Goal: Task Accomplishment & Management: Use online tool/utility

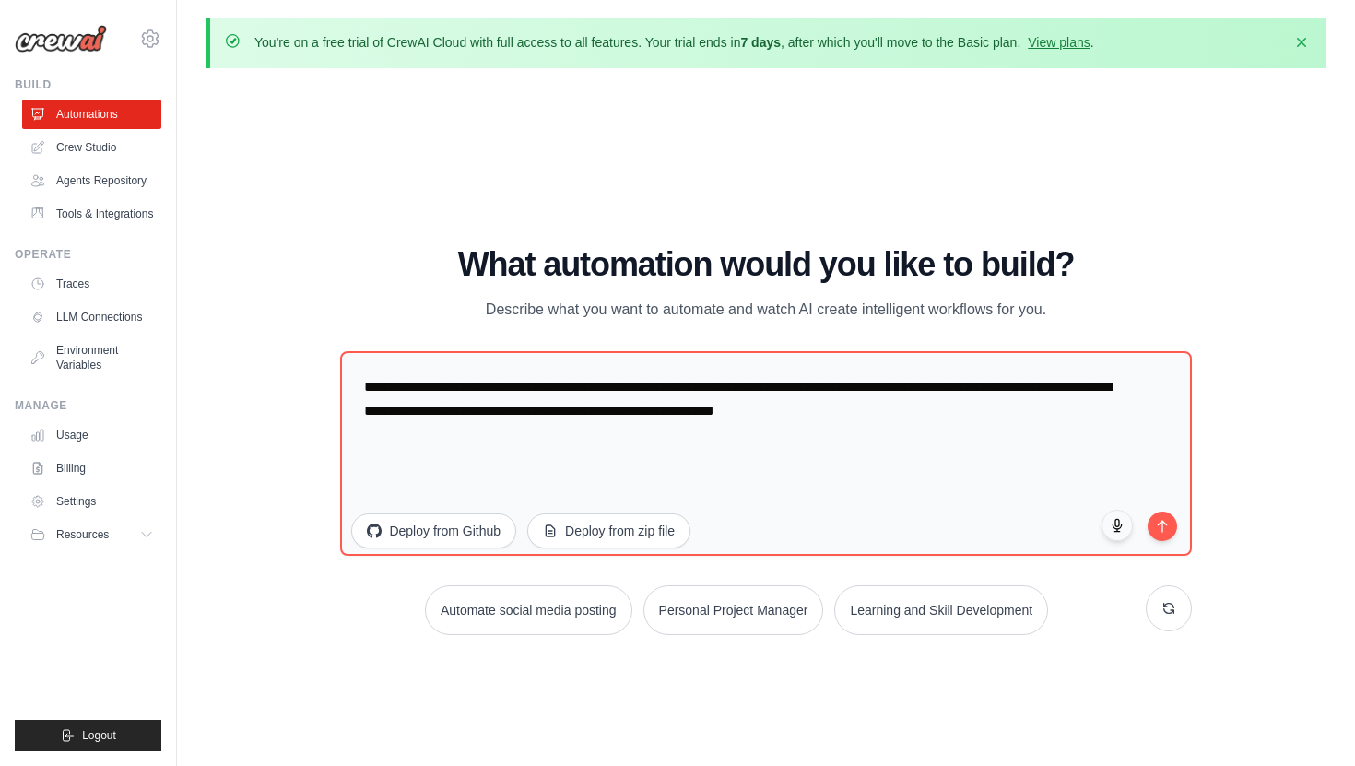
scroll to position [64, 0]
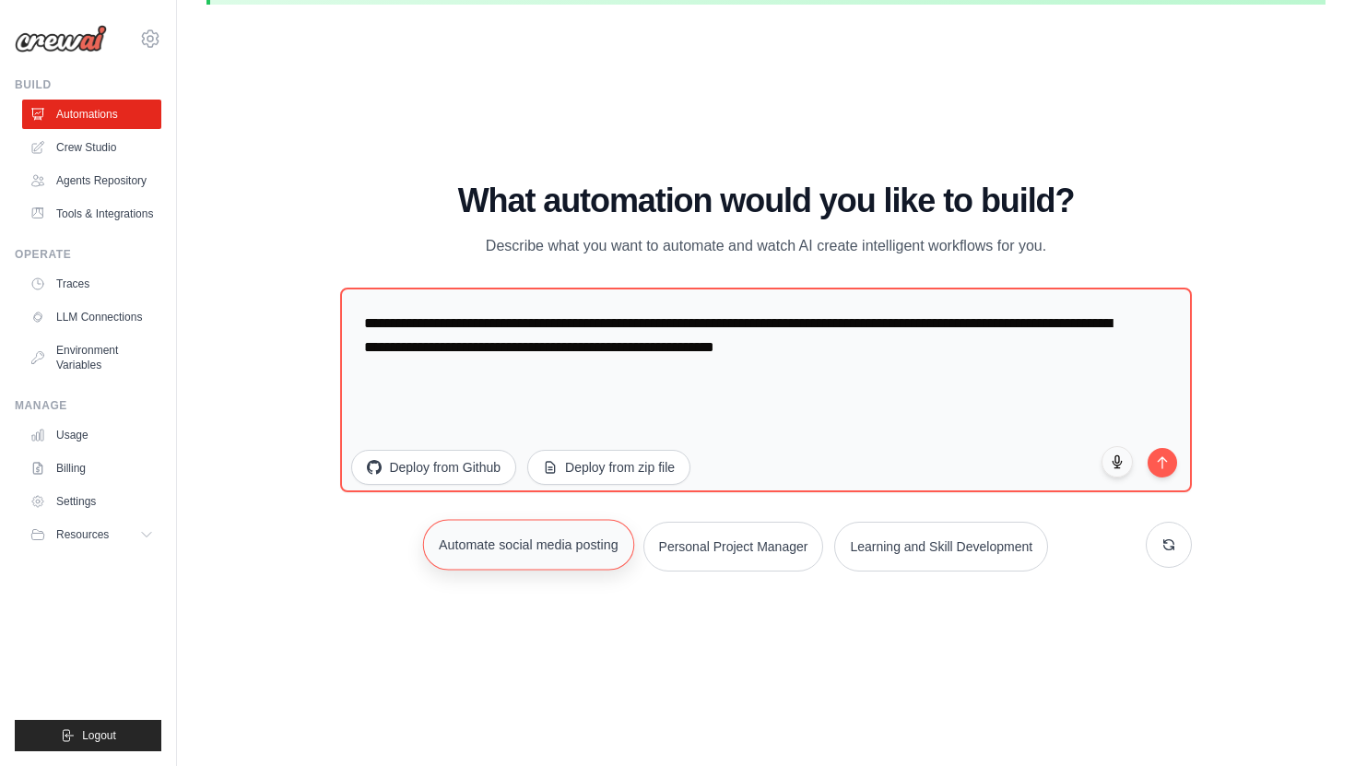
click at [569, 560] on button "Automate social media posting" at bounding box center [528, 544] width 211 height 51
type textarea "**********"
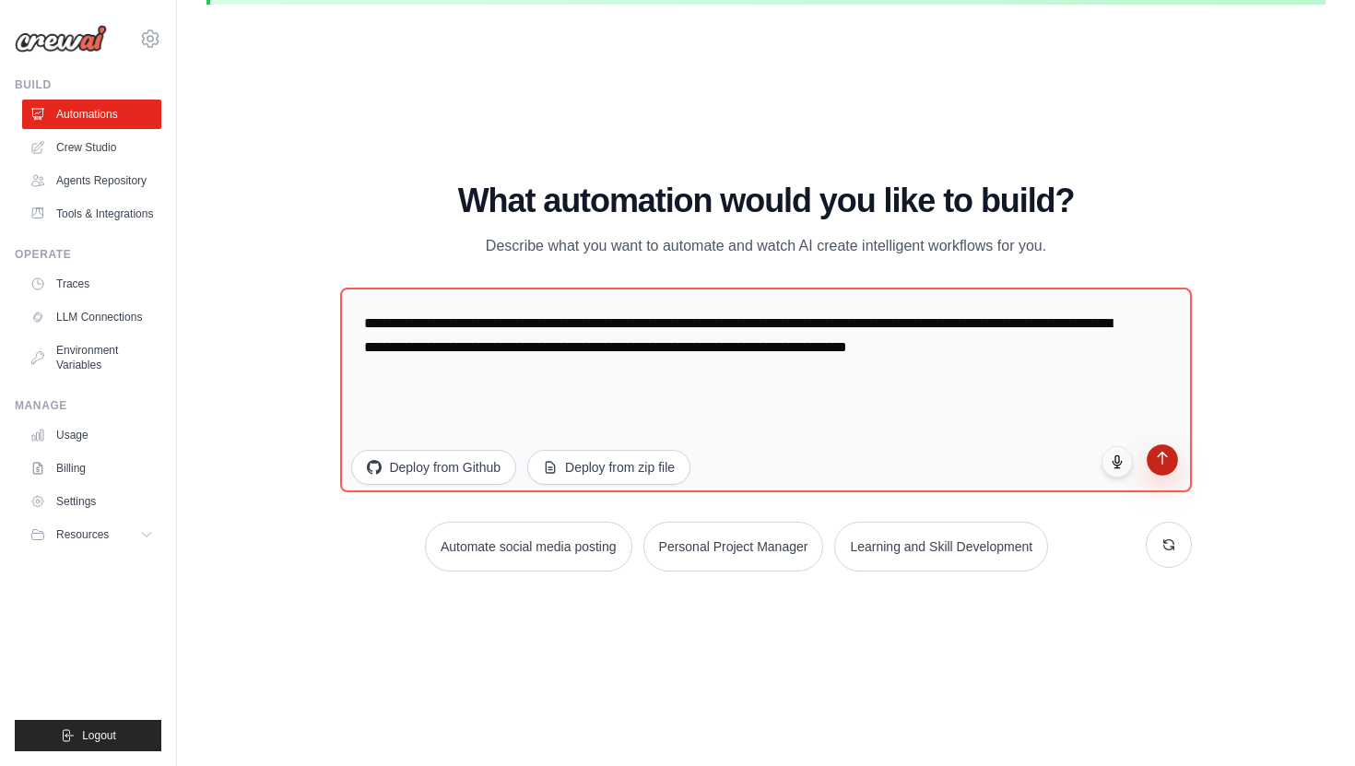
click at [1165, 473] on button "submit" at bounding box center [1162, 459] width 31 height 31
click at [88, 148] on link "Crew Studio" at bounding box center [93, 148] width 139 height 30
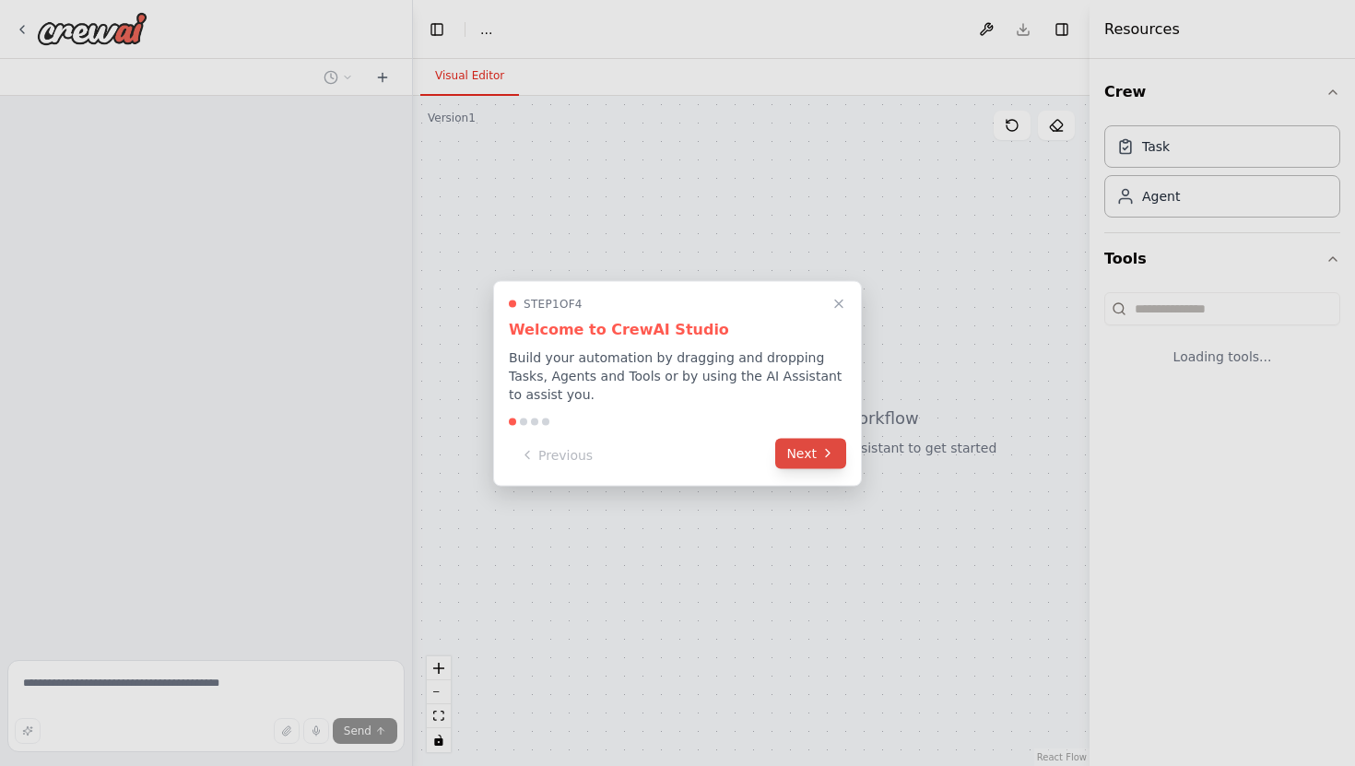
click at [834, 459] on icon at bounding box center [828, 453] width 15 height 15
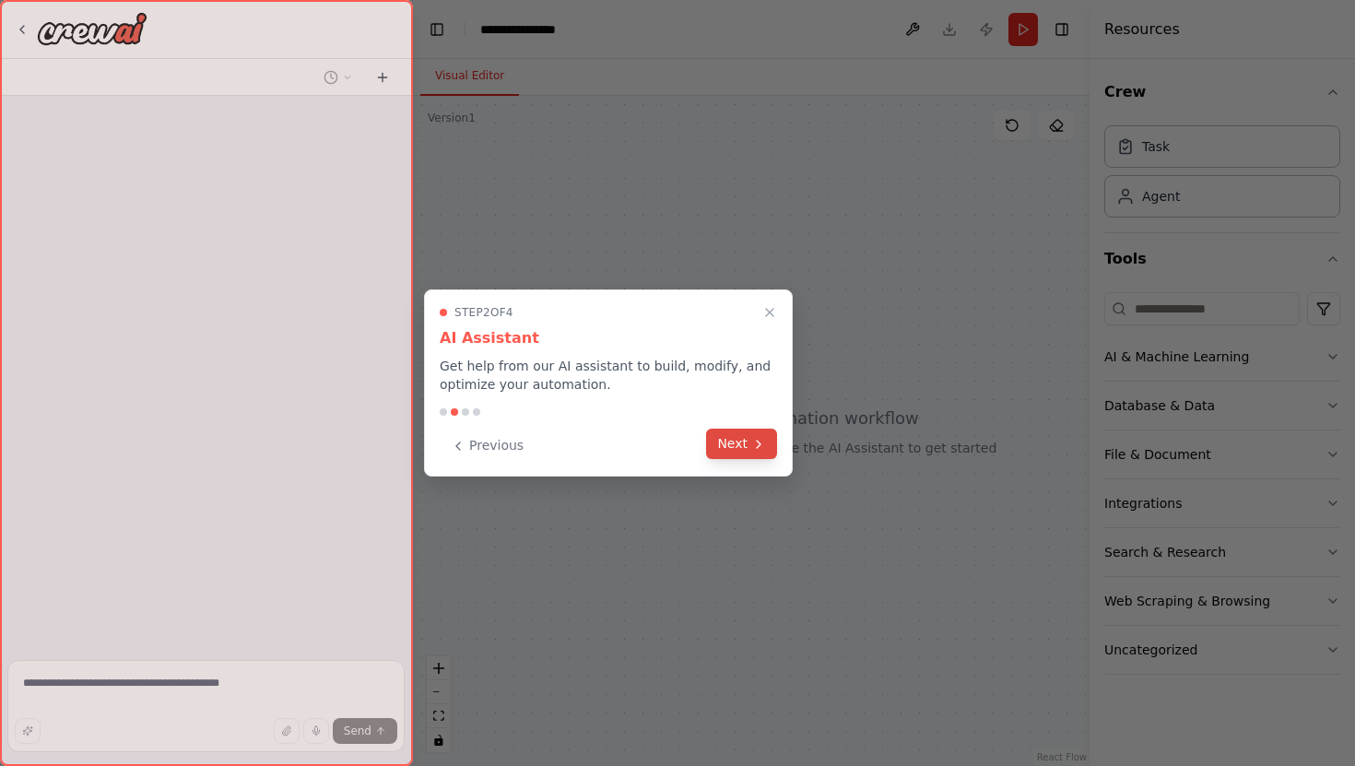
click at [768, 447] on button "Next" at bounding box center [741, 444] width 71 height 30
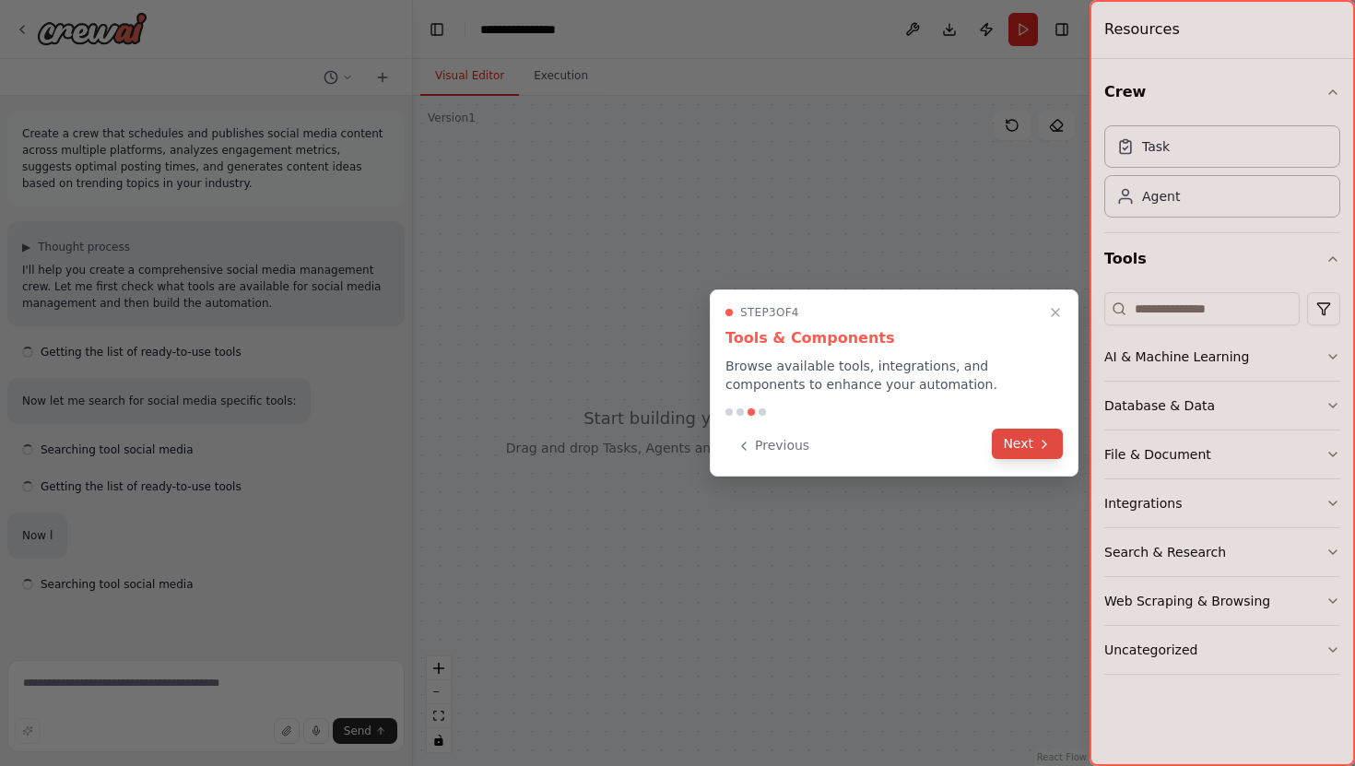
click at [1013, 443] on button "Next" at bounding box center [1027, 444] width 71 height 30
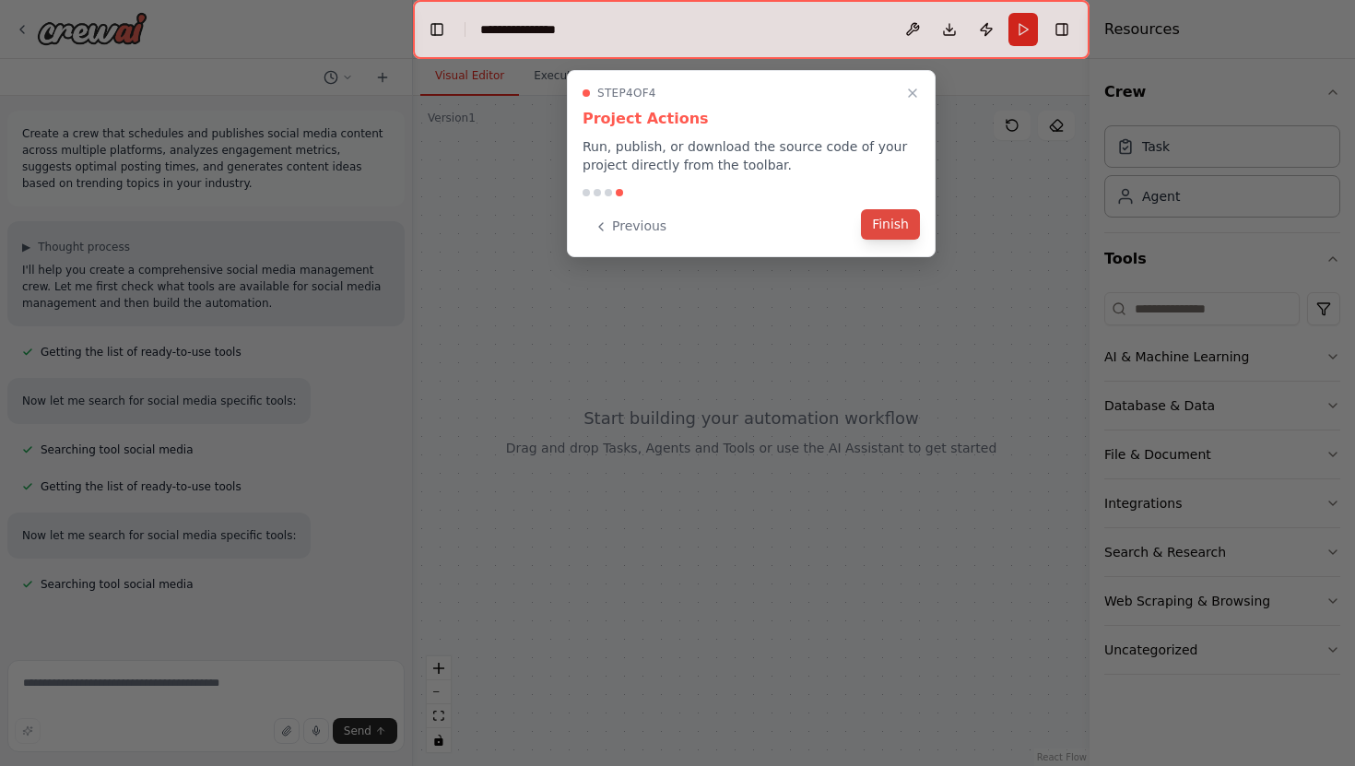
click at [894, 218] on button "Finish" at bounding box center [890, 224] width 59 height 30
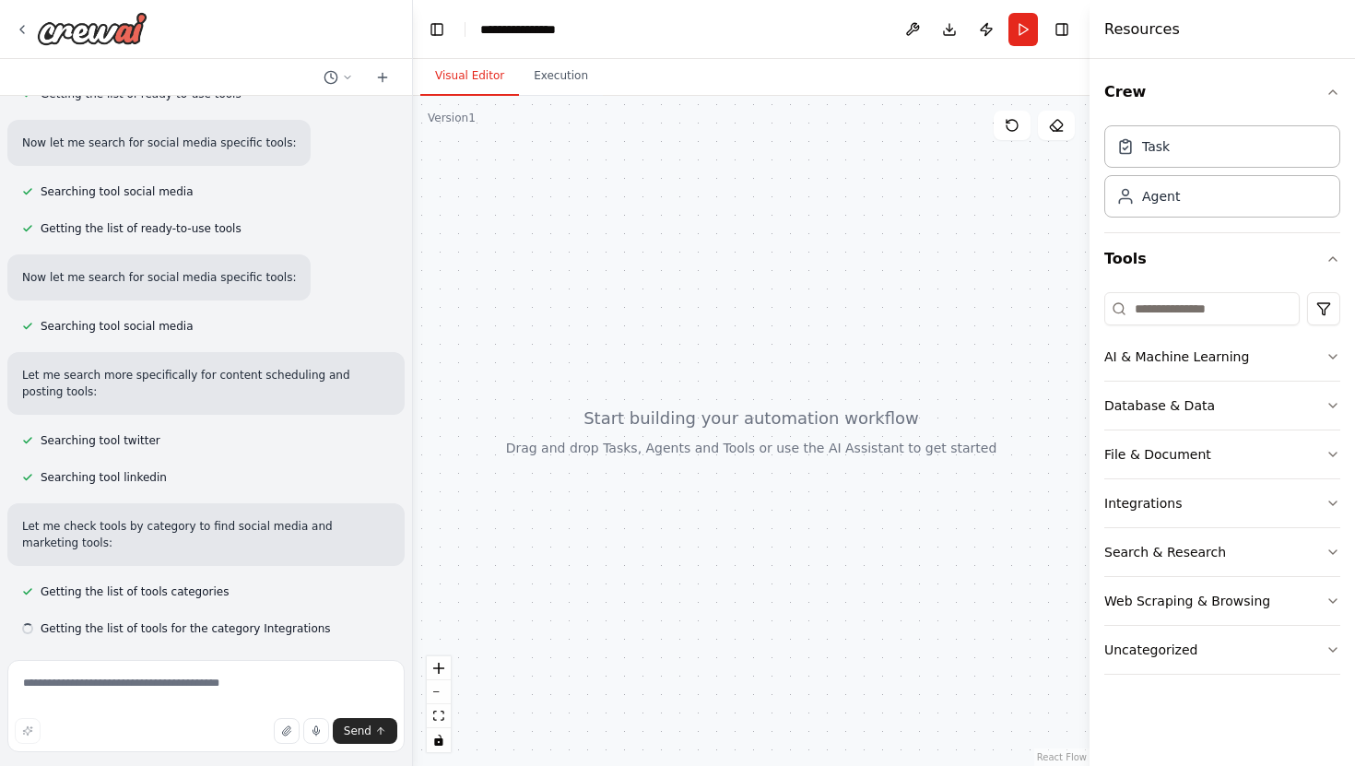
scroll to position [259, 0]
click at [527, 85] on button "Execution" at bounding box center [561, 76] width 84 height 39
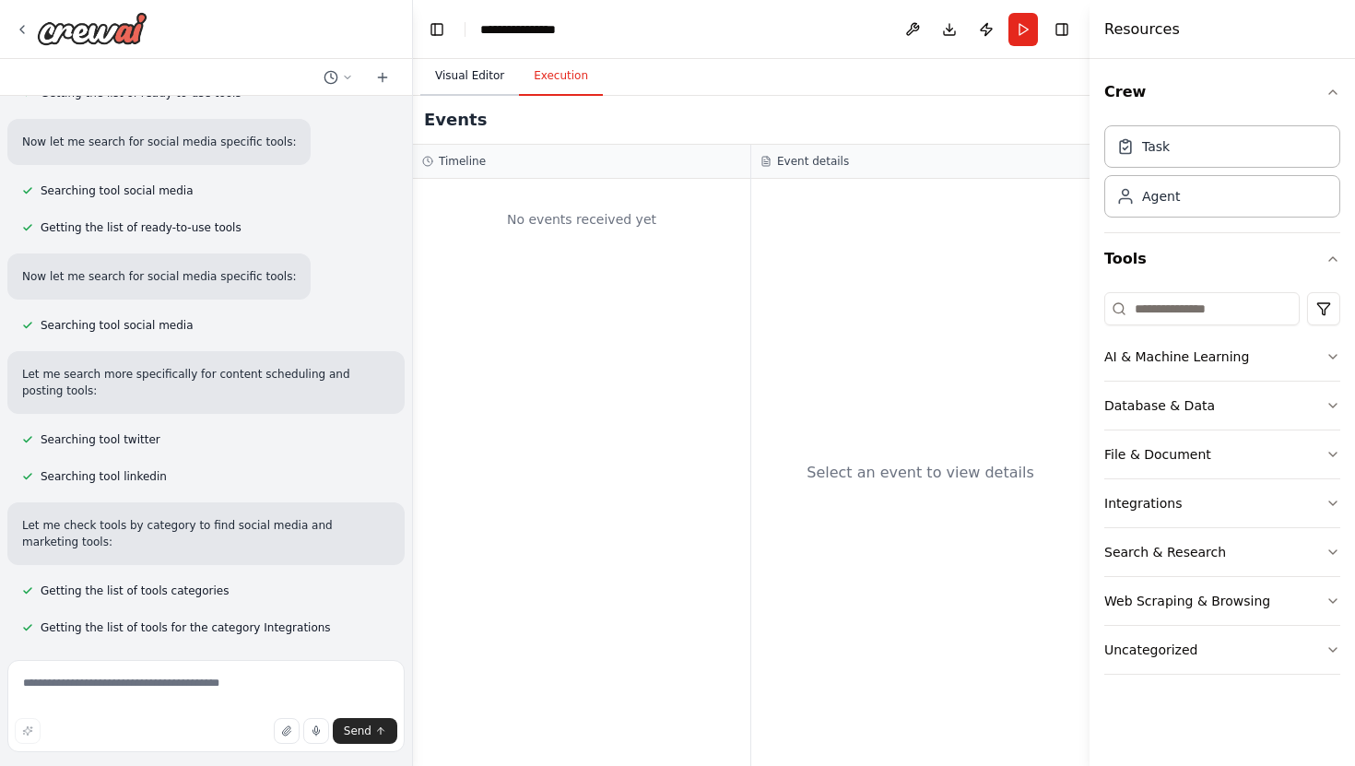
click at [489, 85] on button "Visual Editor" at bounding box center [469, 76] width 99 height 39
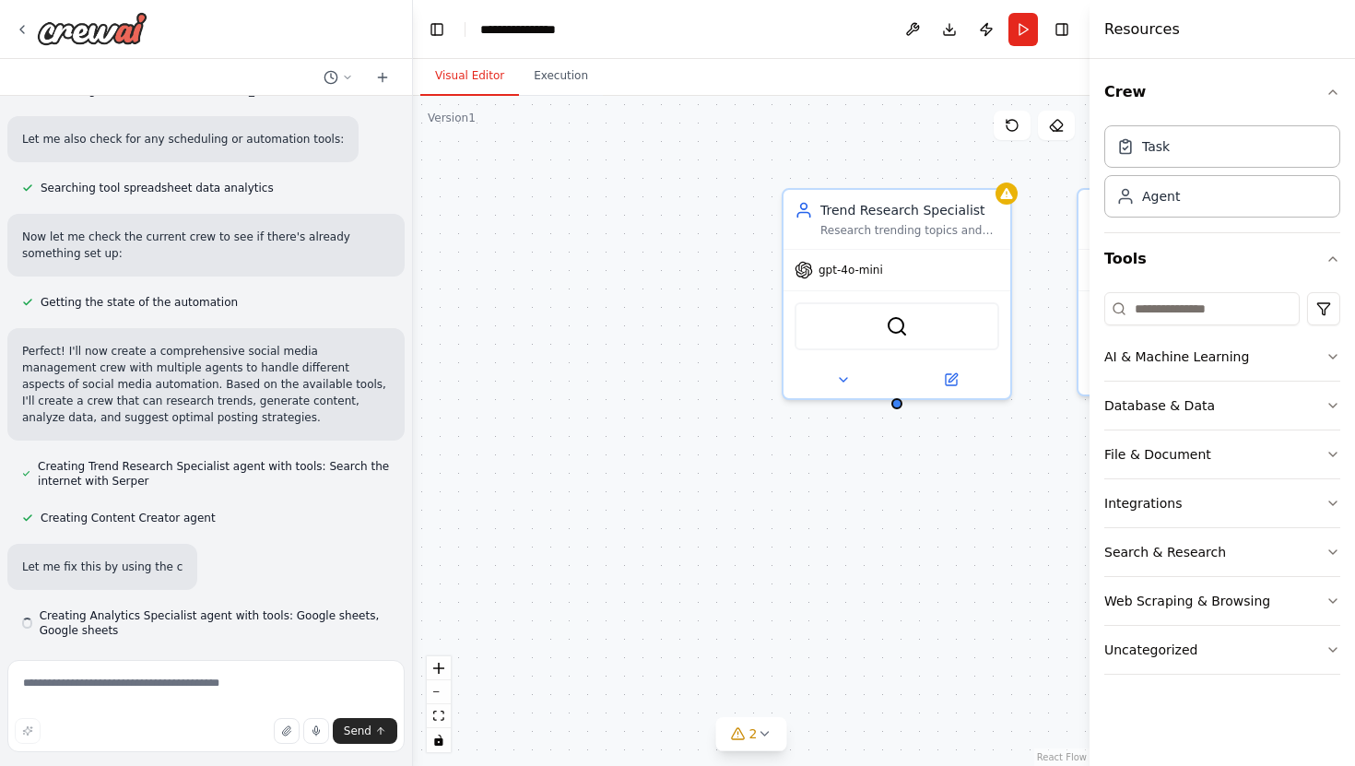
scroll to position [914, 0]
click at [548, 86] on button "Execution" at bounding box center [561, 76] width 84 height 39
click at [479, 83] on button "Visual Editor" at bounding box center [469, 76] width 99 height 39
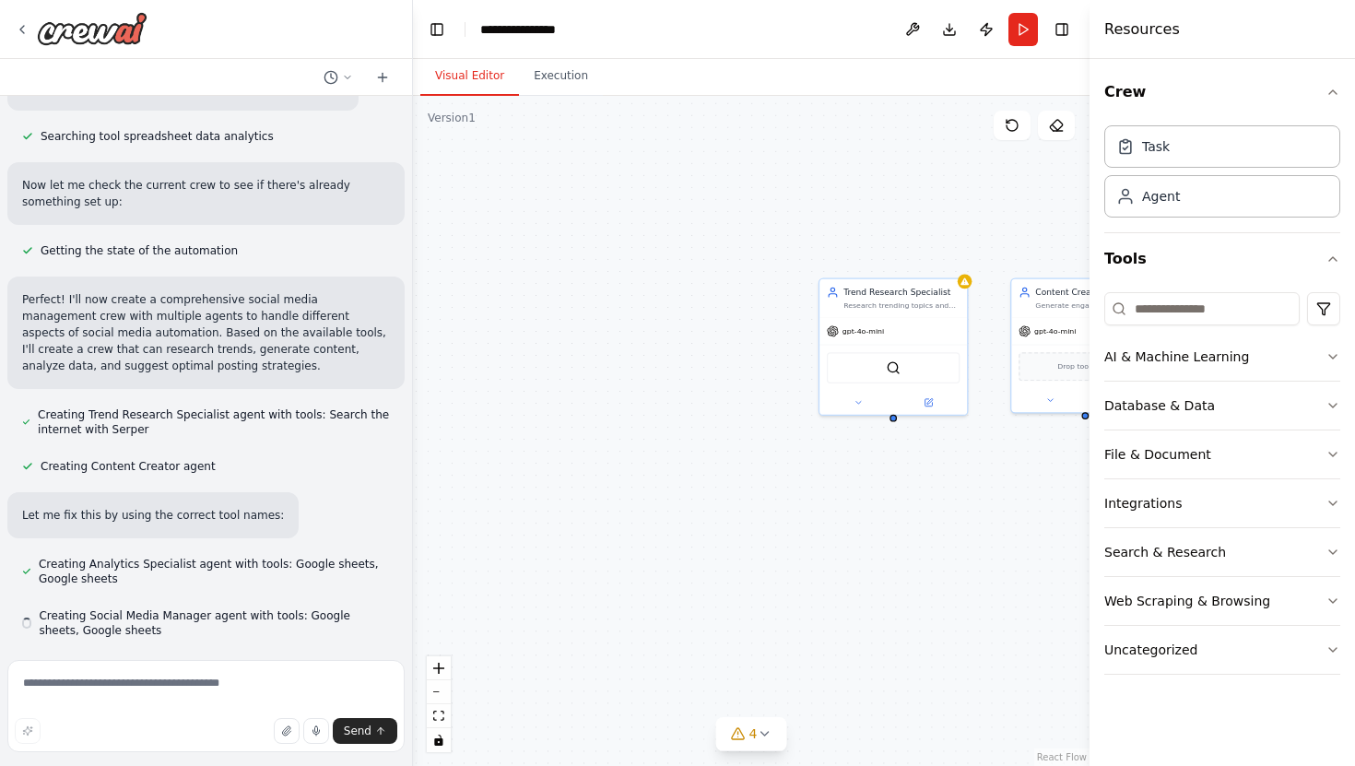
scroll to position [965, 0]
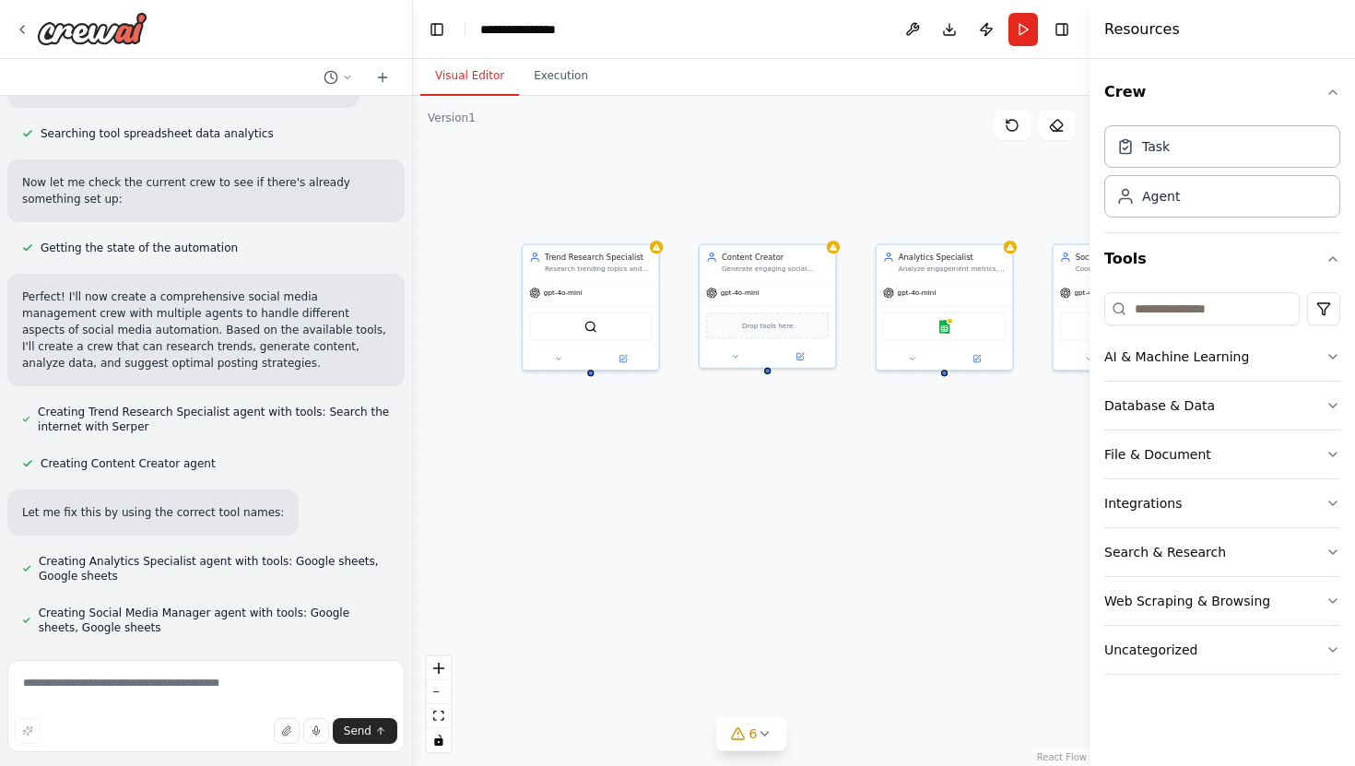
drag, startPoint x: 972, startPoint y: 503, endPoint x: 670, endPoint y: 461, distance: 304.5
click at [669, 461] on div "Trend Research Specialist Research trending topics and industry insights for {i…" at bounding box center [751, 431] width 677 height 670
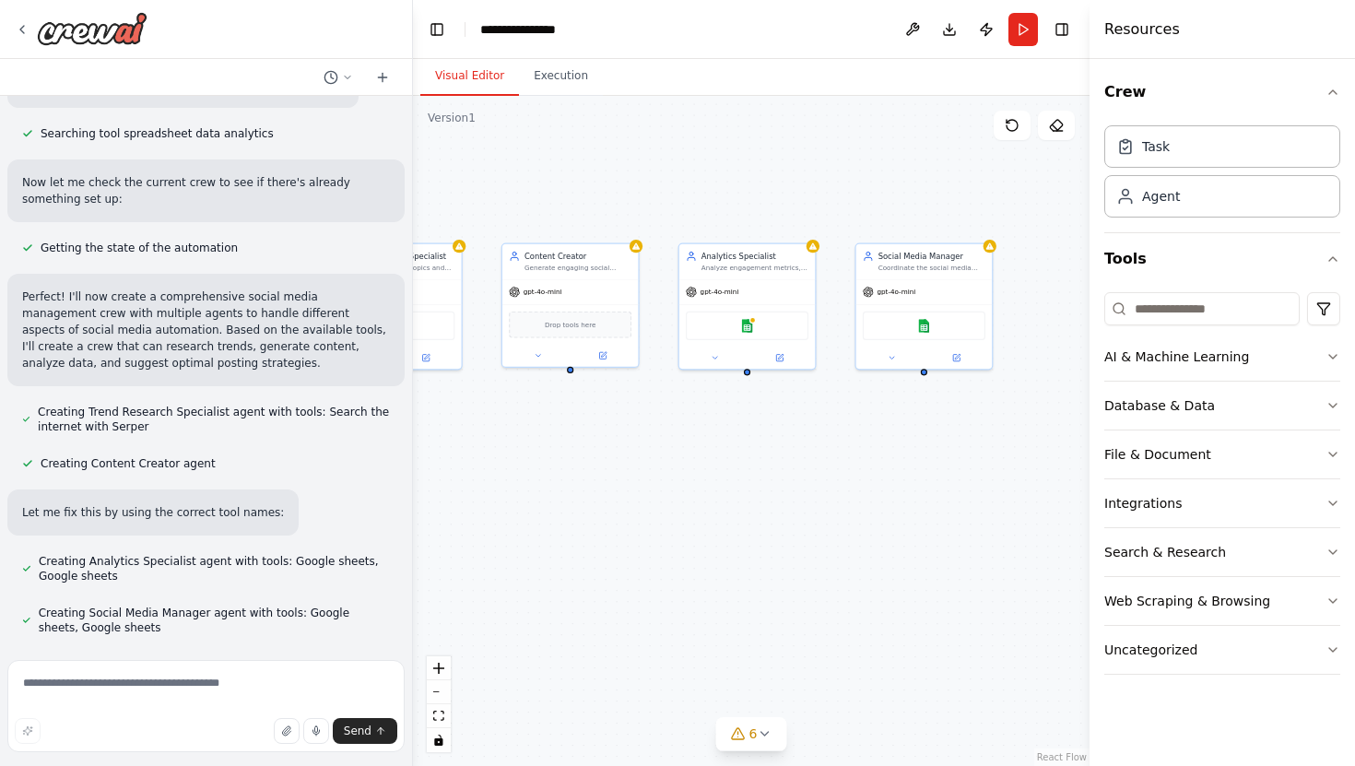
scroll to position [1010, 0]
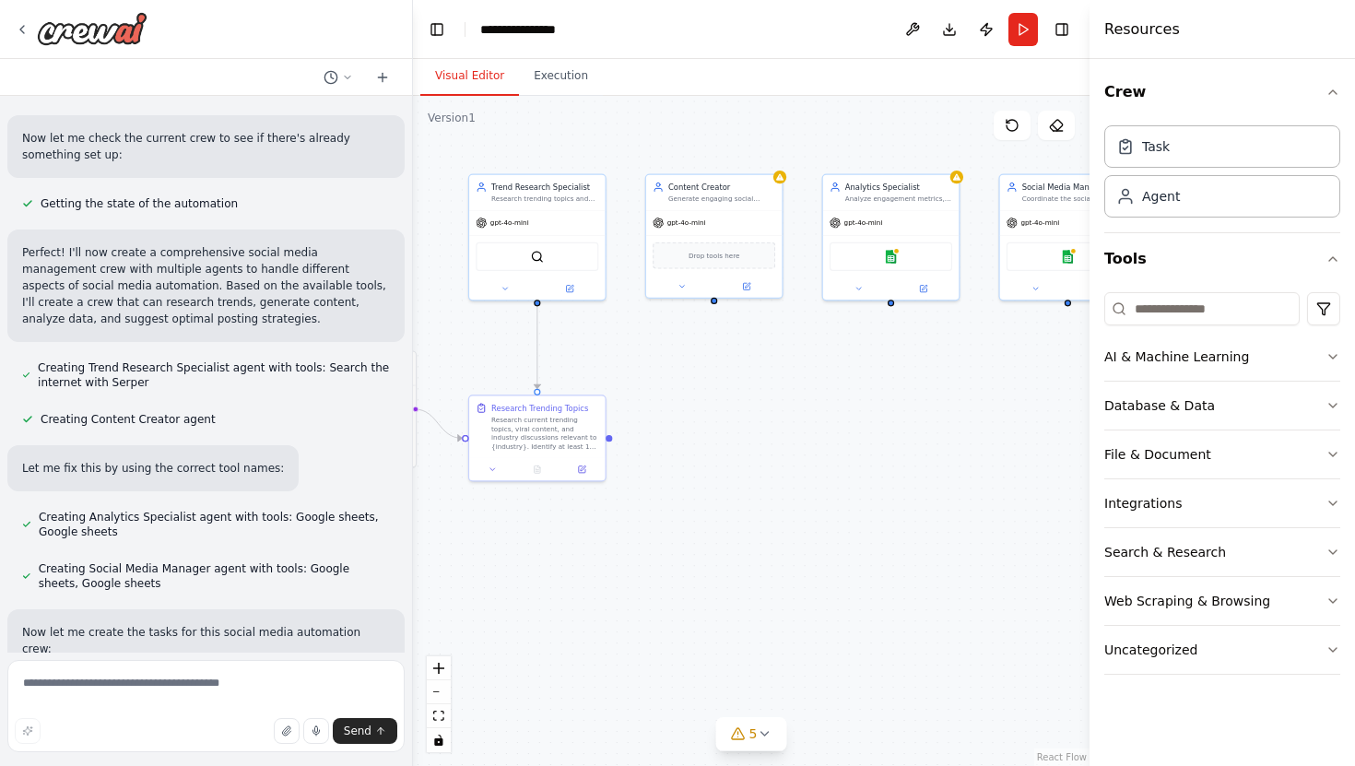
drag, startPoint x: 755, startPoint y: 444, endPoint x: 727, endPoint y: 380, distance: 70.2
click at [724, 379] on div ".deletable-edge-delete-btn { width: 20px; height: 20px; border: 0px solid #ffff…" at bounding box center [751, 431] width 677 height 670
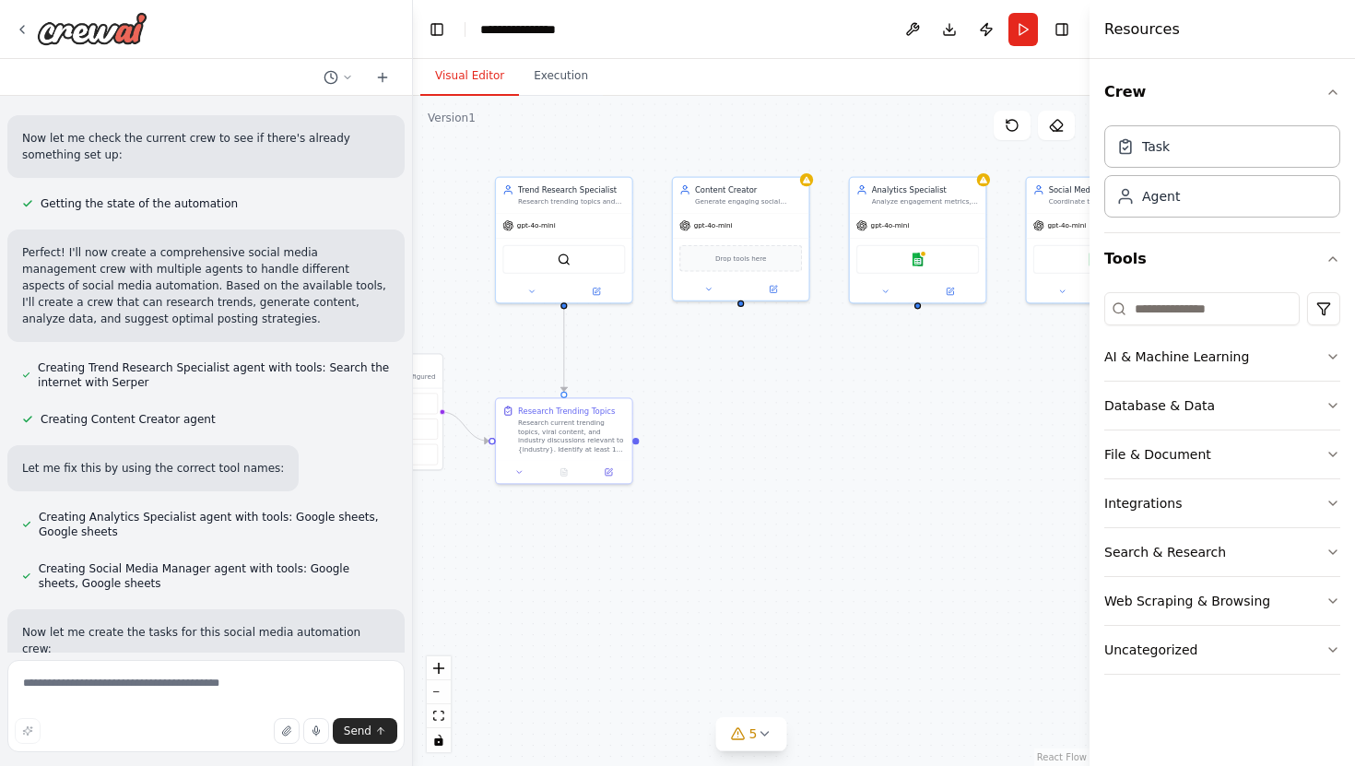
drag, startPoint x: 757, startPoint y: 378, endPoint x: 774, endPoint y: 377, distance: 16.6
click at [774, 377] on div ".deletable-edge-delete-btn { width: 20px; height: 20px; border: 0px solid #ffff…" at bounding box center [751, 431] width 677 height 670
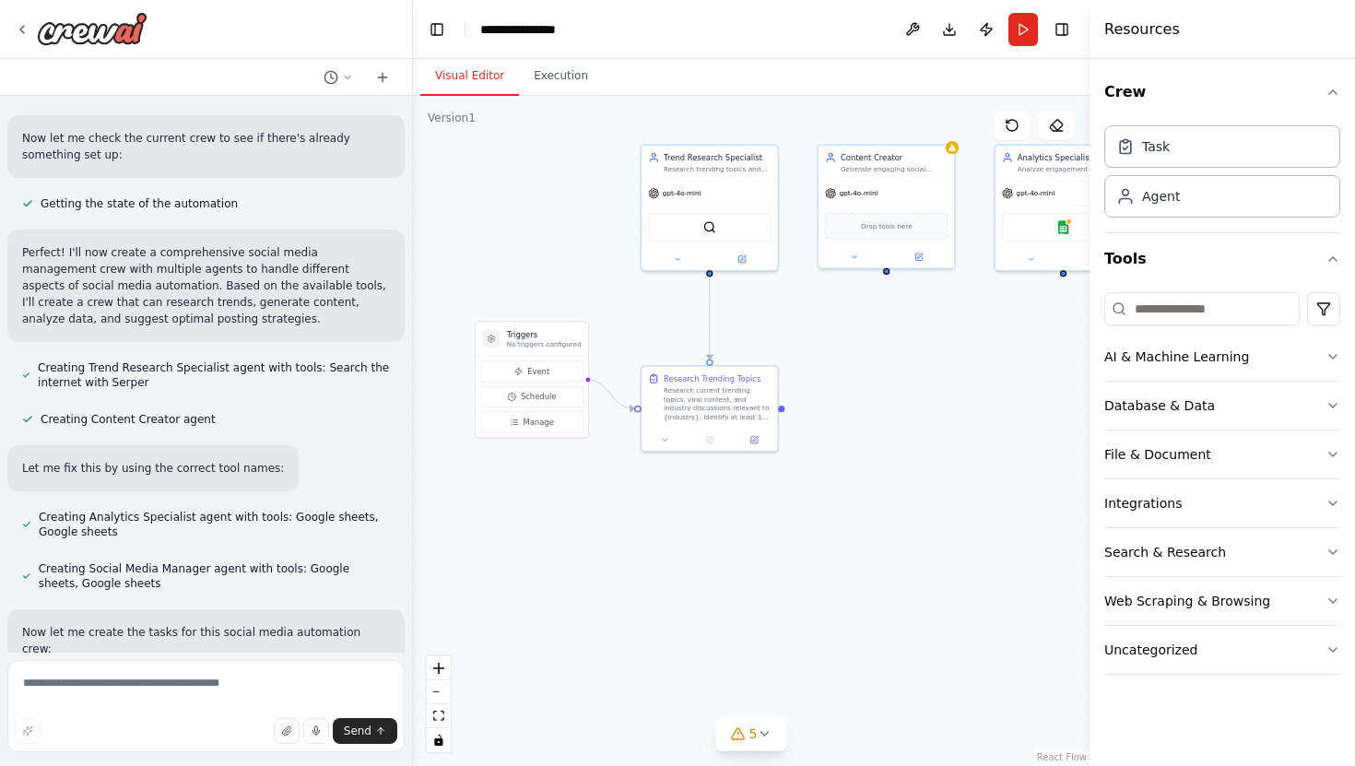
drag, startPoint x: 775, startPoint y: 375, endPoint x: 921, endPoint y: 343, distance: 149.2
click at [921, 343] on div ".deletable-edge-delete-btn { width: 20px; height: 20px; border: 0px solid #ffff…" at bounding box center [751, 431] width 677 height 670
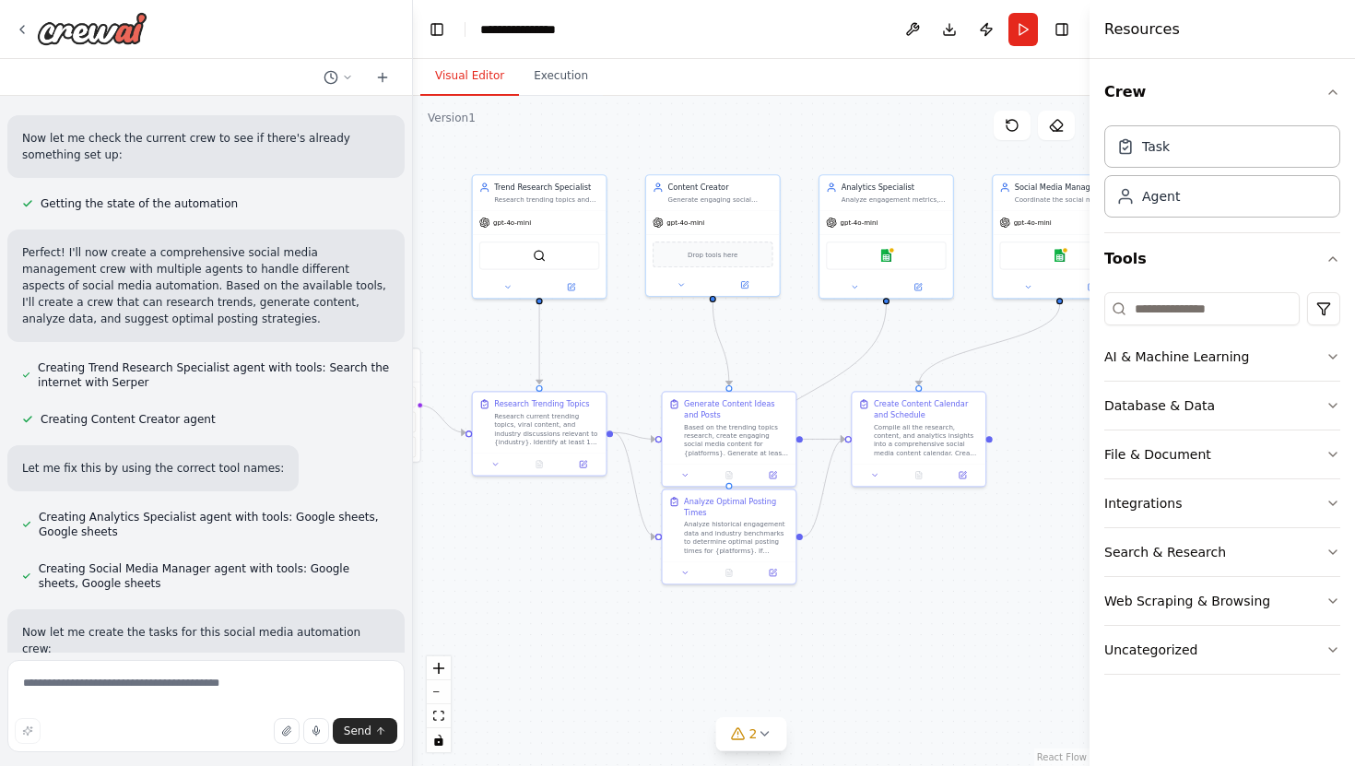
drag, startPoint x: 1020, startPoint y: 489, endPoint x: 851, endPoint y: 511, distance: 170.2
click at [851, 511] on div ".deletable-edge-delete-btn { width: 20px; height: 20px; border: 0px solid #ffff…" at bounding box center [751, 431] width 677 height 670
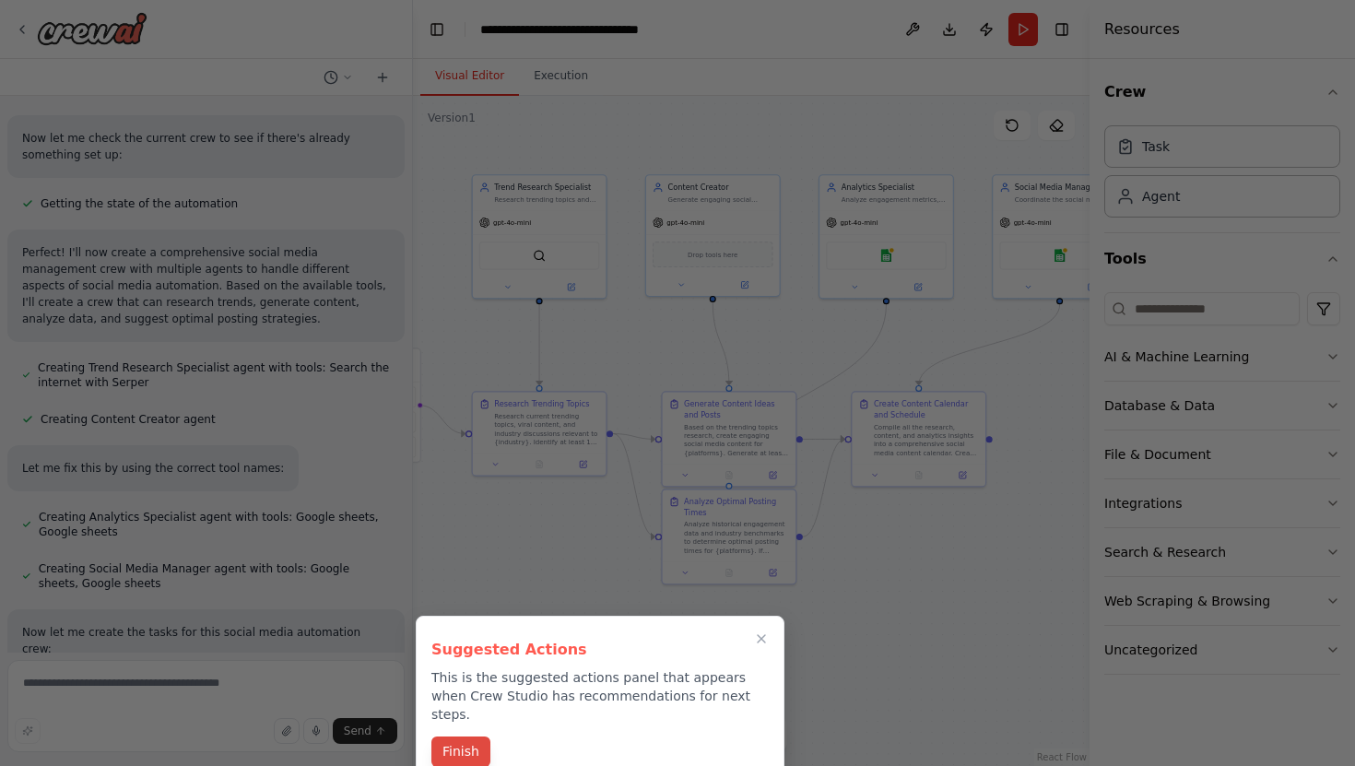
click at [463, 737] on button "Finish" at bounding box center [460, 752] width 59 height 30
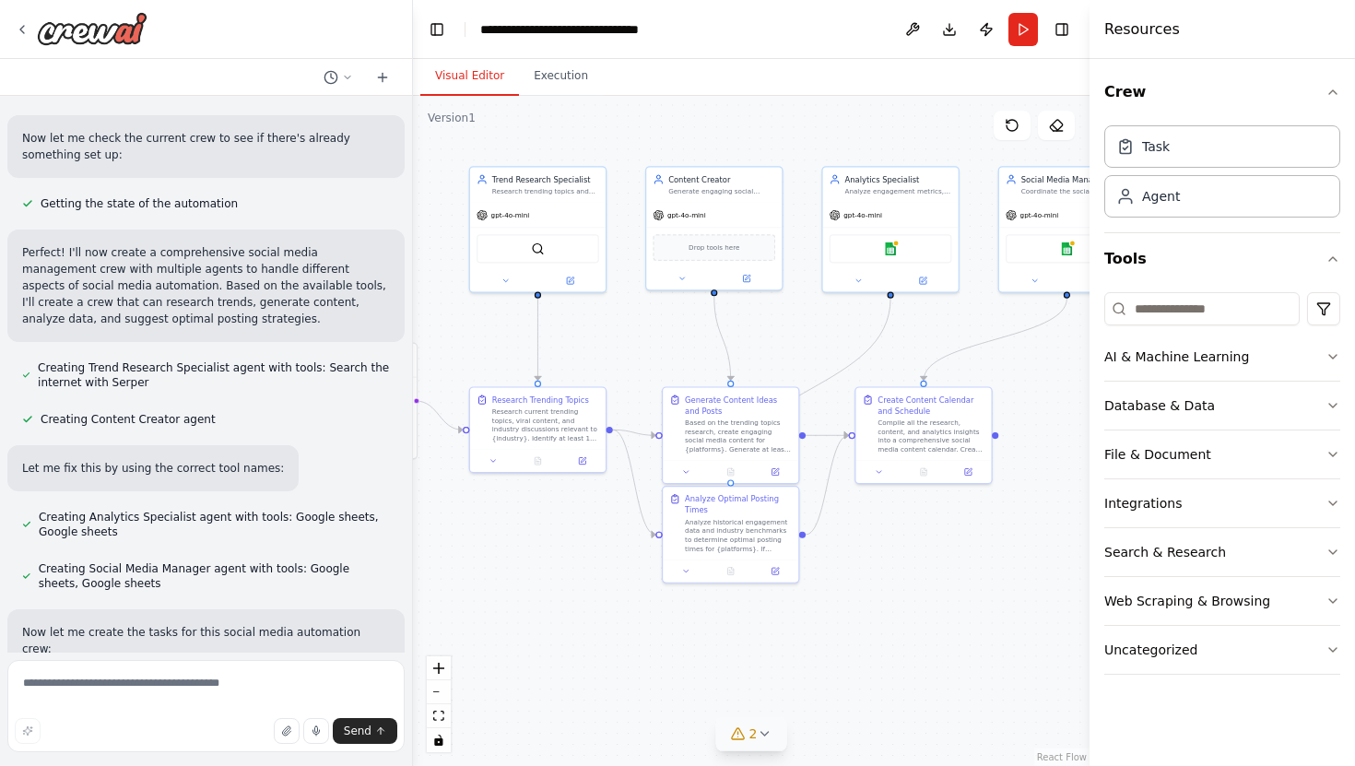
click at [719, 746] on button "2" at bounding box center [751, 734] width 71 height 34
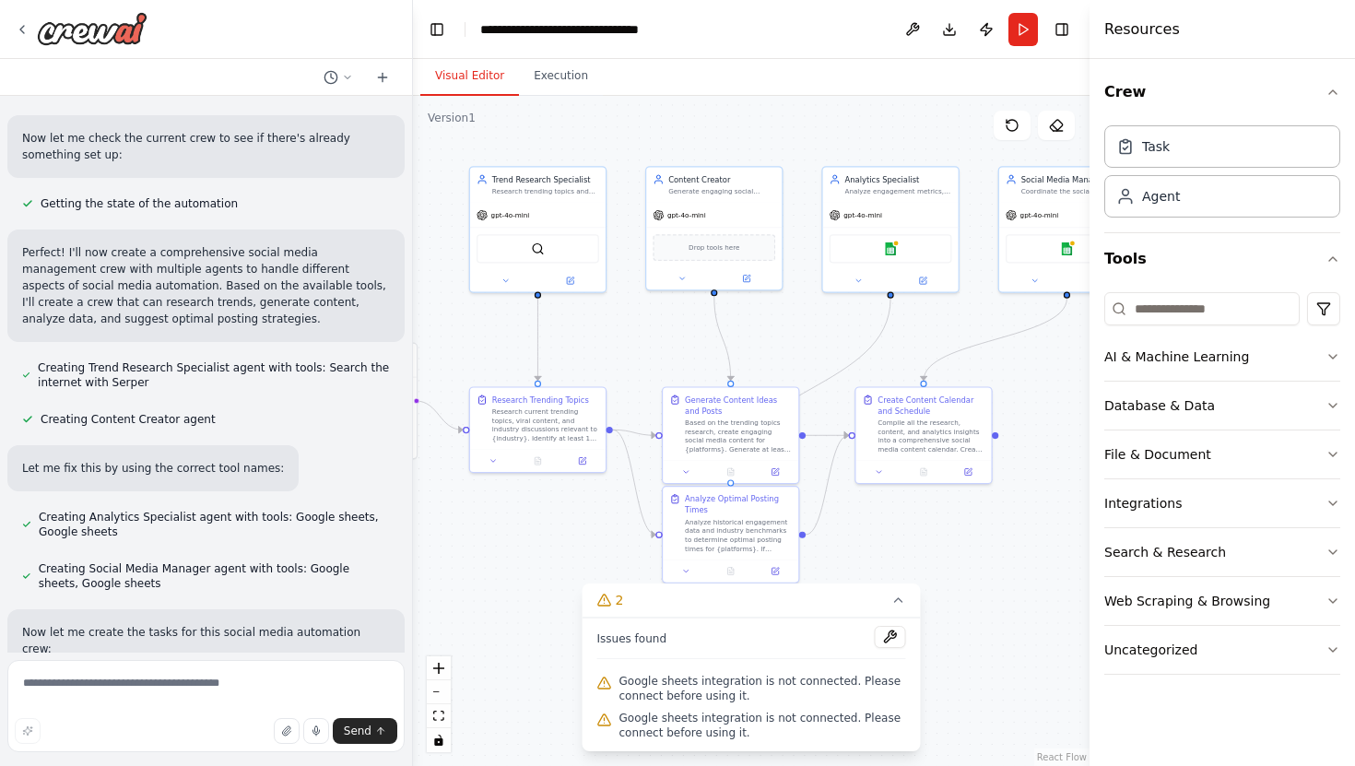
click at [972, 548] on div ".deletable-edge-delete-btn { width: 20px; height: 20px; border: 0px solid #ffff…" at bounding box center [751, 431] width 677 height 670
drag, startPoint x: 876, startPoint y: 212, endPoint x: 858, endPoint y: 217, distance: 18.1
click at [858, 212] on span "gpt-4o-mini" at bounding box center [840, 212] width 39 height 9
click at [996, 518] on div ".deletable-edge-delete-btn { width: 20px; height: 20px; border: 0px solid #ffff…" at bounding box center [751, 431] width 677 height 670
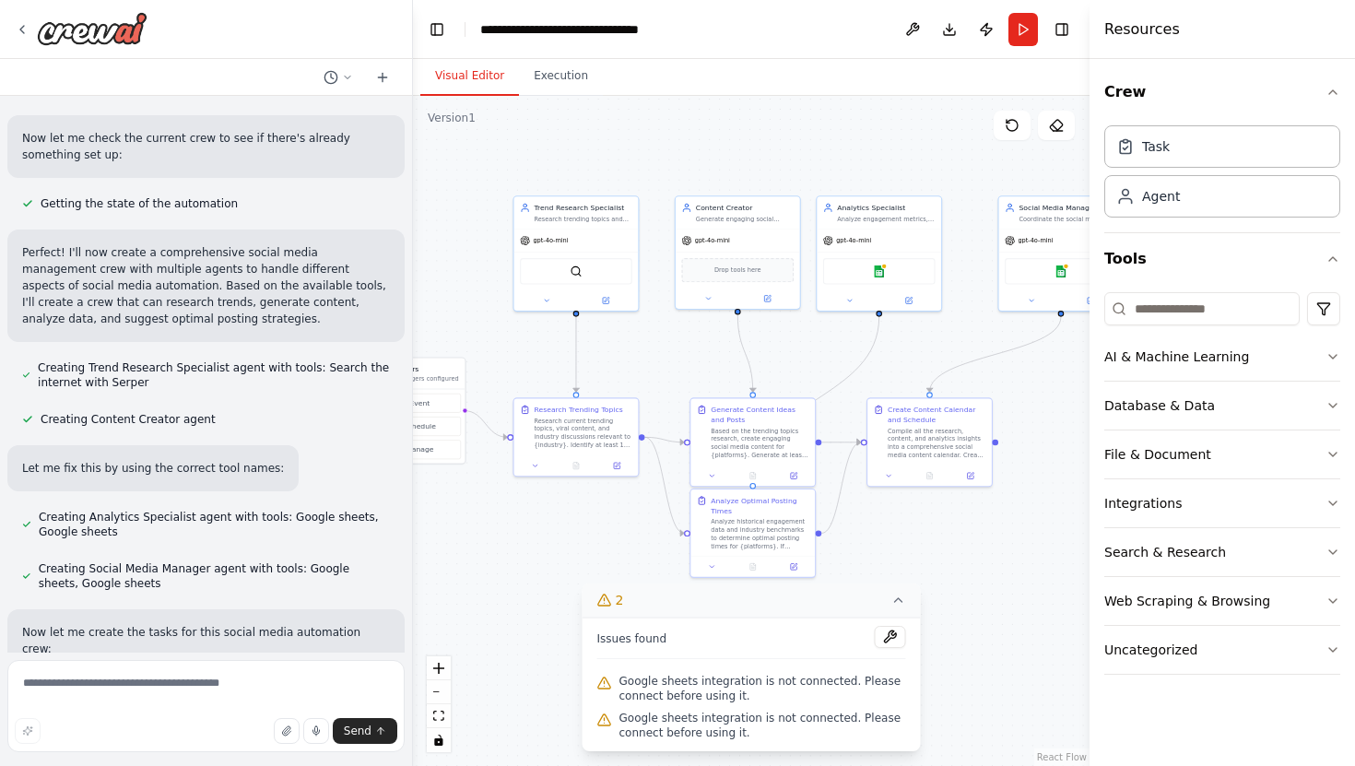
click at [897, 594] on icon at bounding box center [899, 600] width 15 height 15
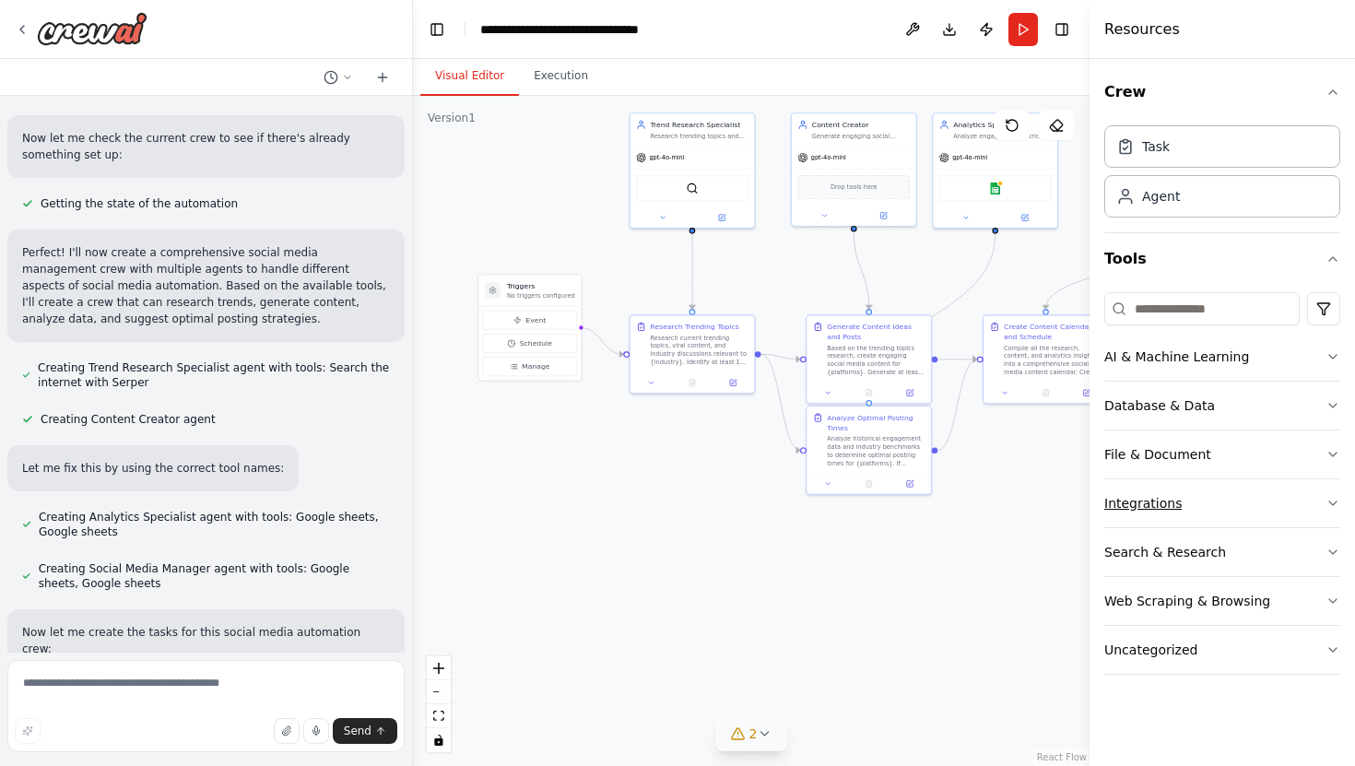
drag, startPoint x: 1015, startPoint y: 577, endPoint x: 1131, endPoint y: 495, distance: 142.2
click at [1131, 495] on div "Create a crew that schedules and publishes social media content across multiple…" at bounding box center [677, 383] width 1355 height 766
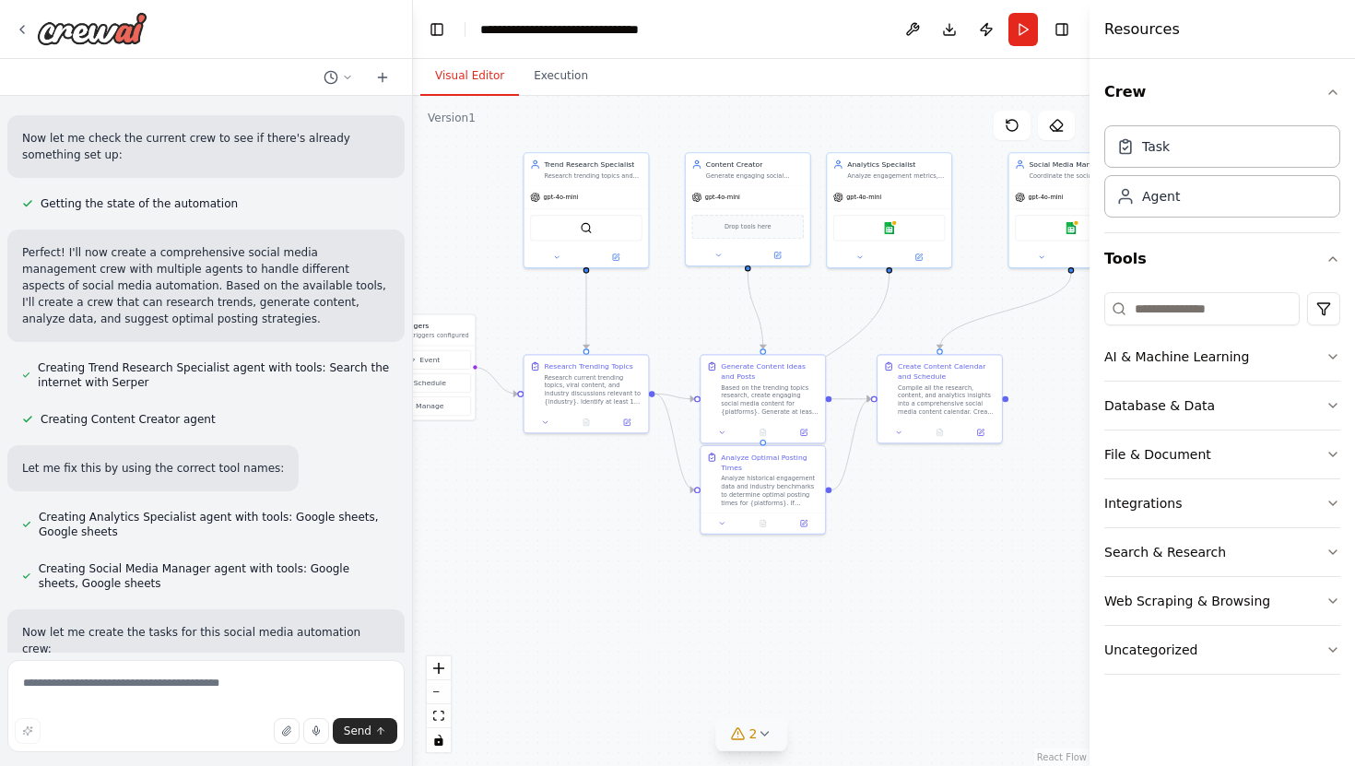
drag, startPoint x: 719, startPoint y: 514, endPoint x: 613, endPoint y: 559, distance: 115.2
click at [613, 555] on div ".deletable-edge-delete-btn { width: 20px; height: 20px; border: 0px solid #ffff…" at bounding box center [751, 431] width 677 height 670
click at [885, 191] on div "gpt-4o-mini" at bounding box center [889, 197] width 124 height 22
click at [880, 208] on div "Google sheets" at bounding box center [889, 227] width 124 height 39
click at [1145, 166] on div "Task Agent" at bounding box center [1223, 168] width 236 height 100
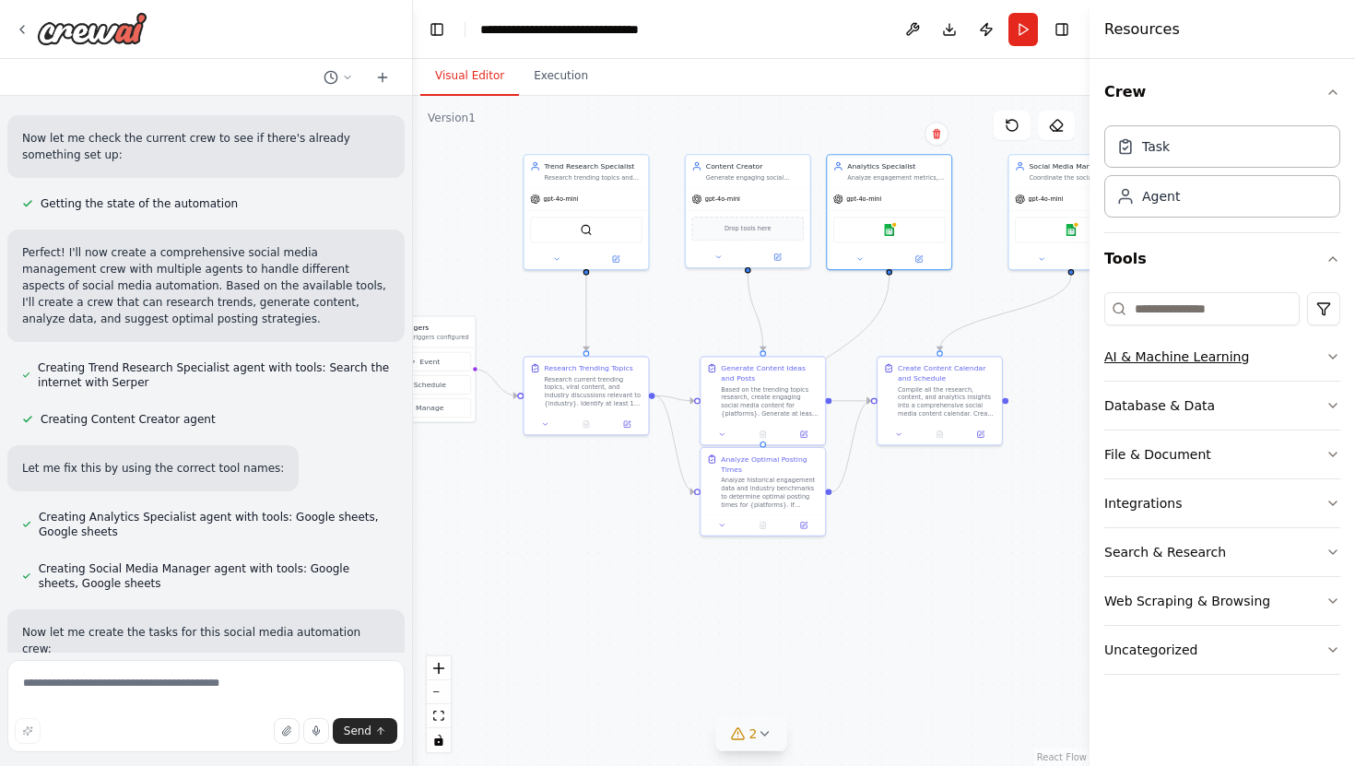
click at [1141, 362] on div "AI & Machine Learning" at bounding box center [1177, 357] width 145 height 18
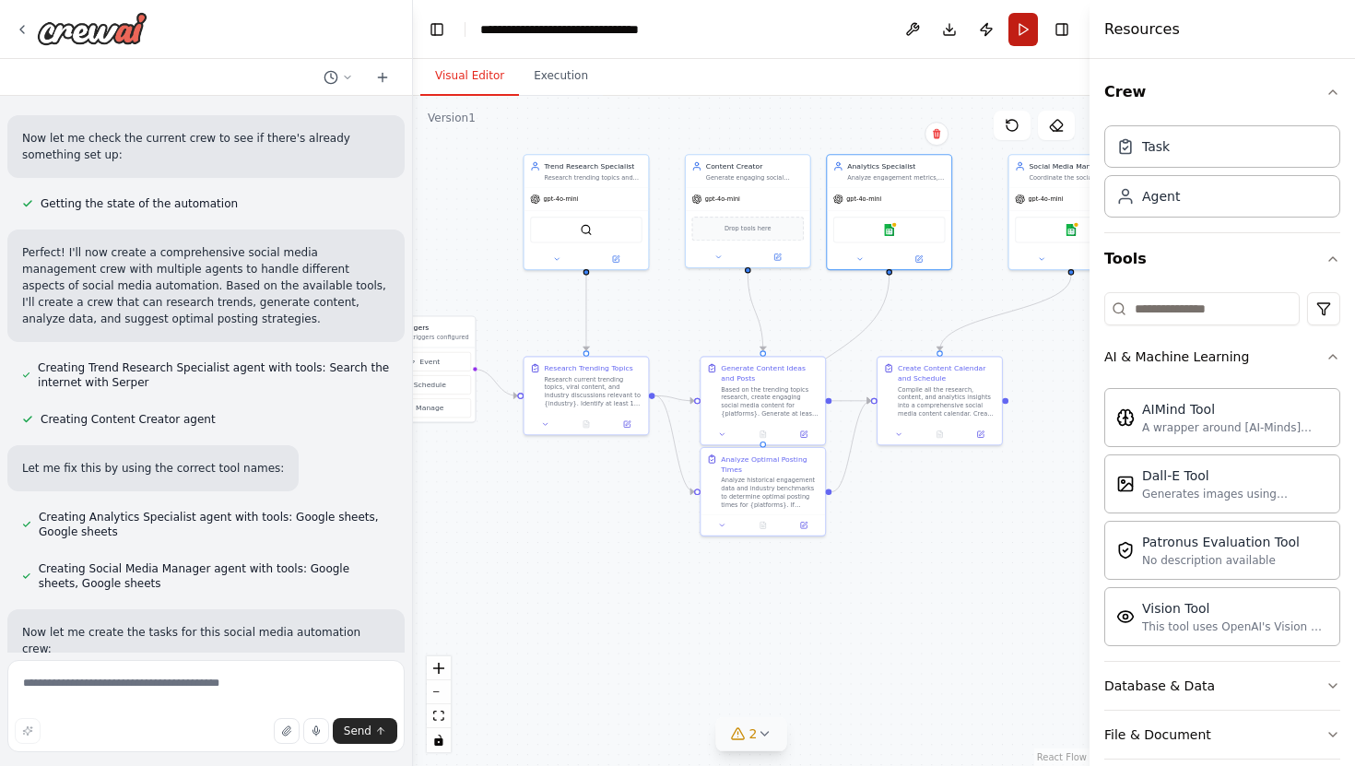
click at [1028, 39] on button "Run" at bounding box center [1024, 29] width 30 height 33
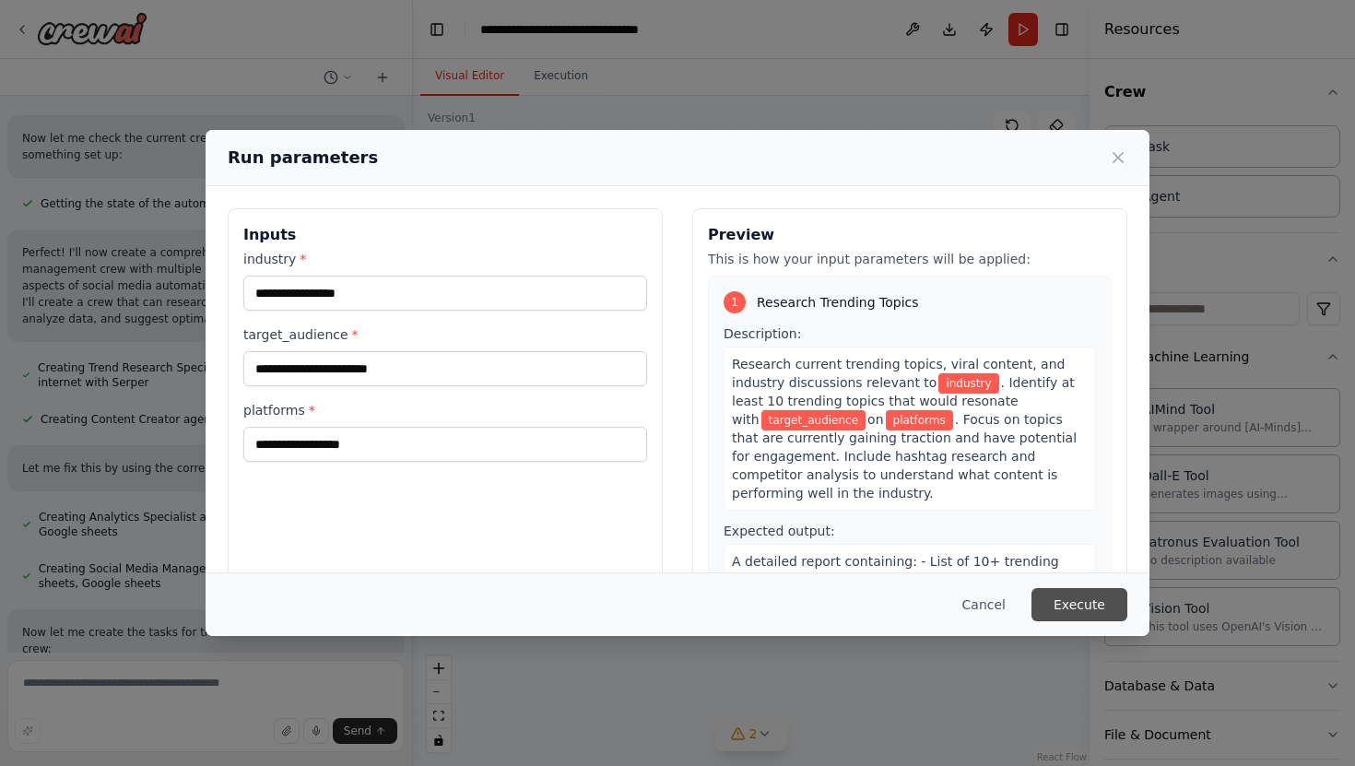
click at [1082, 612] on button "Execute" at bounding box center [1080, 604] width 96 height 33
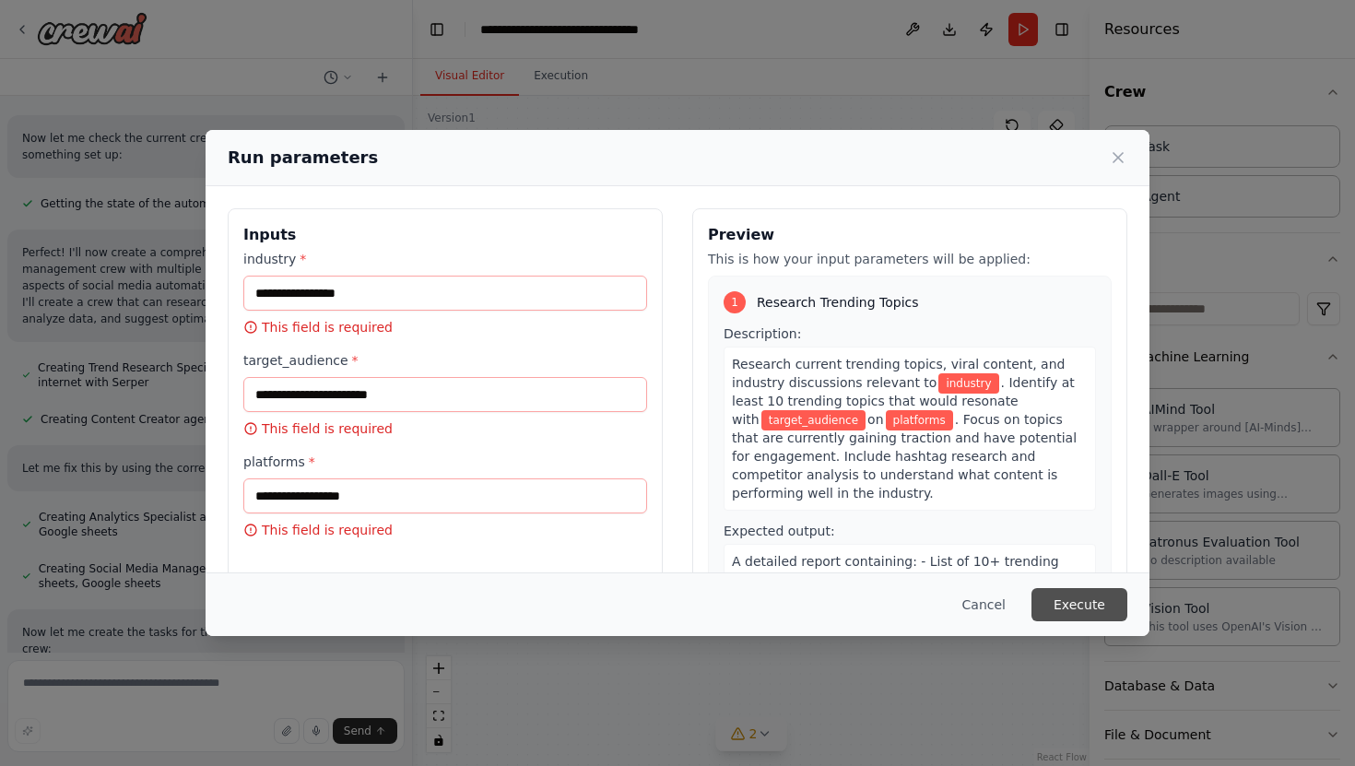
click at [1082, 612] on button "Execute" at bounding box center [1080, 604] width 96 height 33
click at [999, 600] on button "Cancel" at bounding box center [984, 604] width 73 height 33
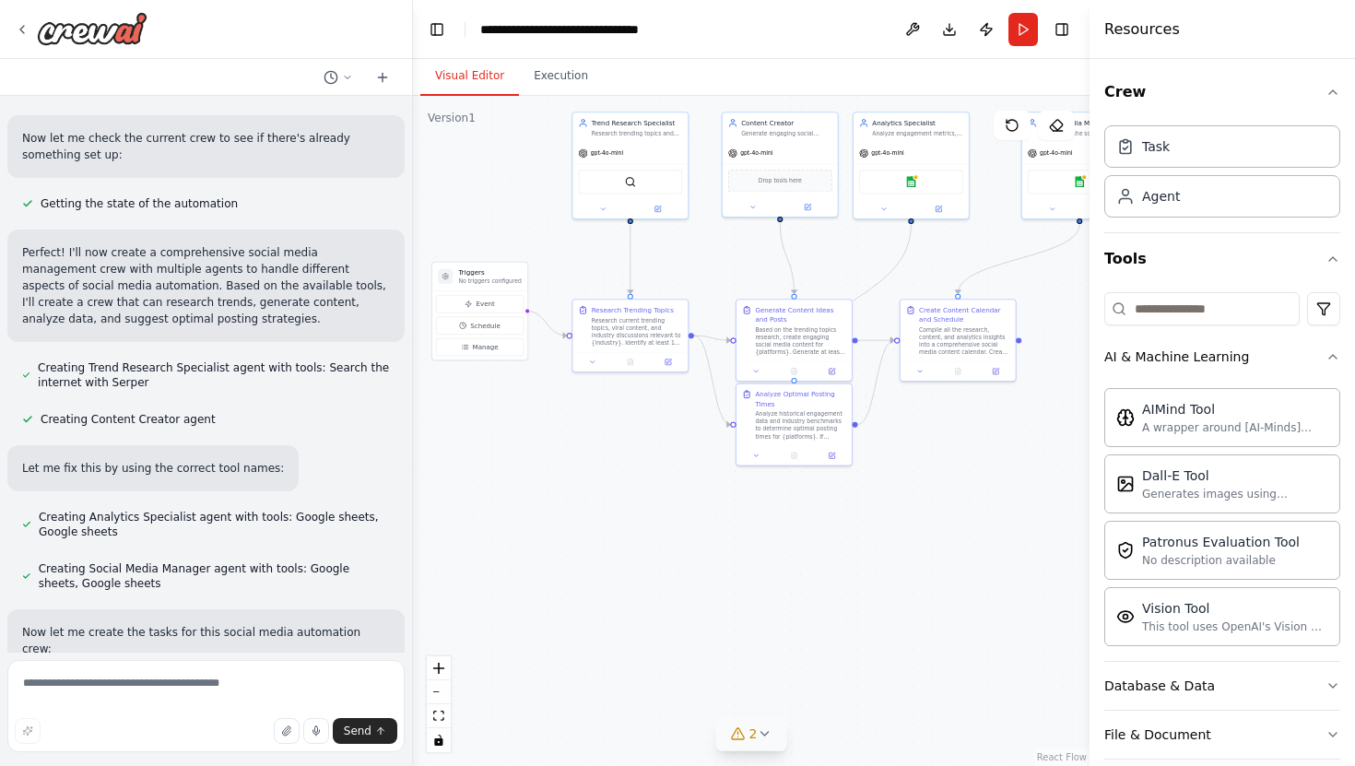
drag, startPoint x: 606, startPoint y: 484, endPoint x: 635, endPoint y: 419, distance: 71.8
click at [635, 419] on div ".deletable-edge-delete-btn { width: 20px; height: 20px; border: 0px solid #ffff…" at bounding box center [751, 431] width 677 height 670
click at [655, 321] on div "Research current trending topics, viral content, and industry discussions relev…" at bounding box center [637, 330] width 90 height 30
click at [990, 498] on div ".deletable-edge-delete-btn { width: 20px; height: 20px; border: 0px solid #ffff…" at bounding box center [751, 431] width 677 height 670
click at [383, 73] on icon at bounding box center [383, 77] width 0 height 8
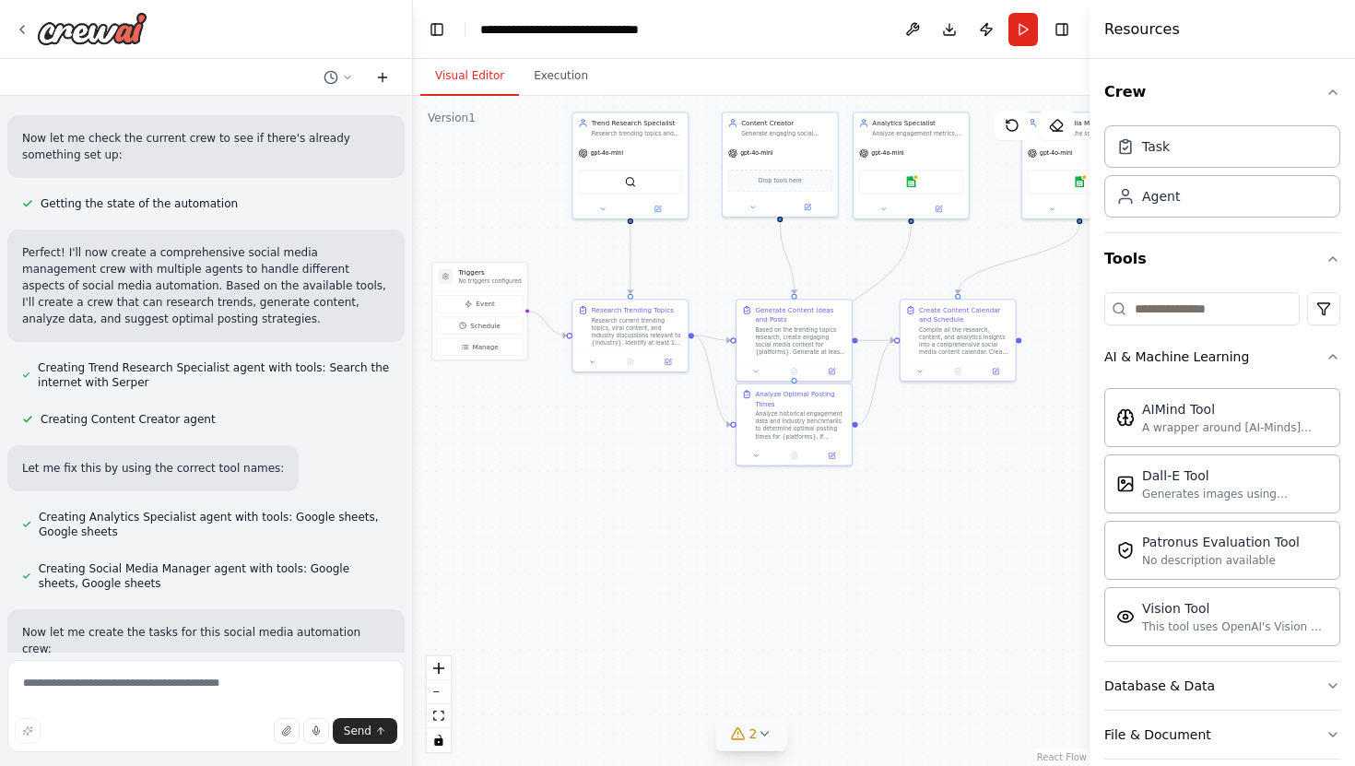
scroll to position [0, 0]
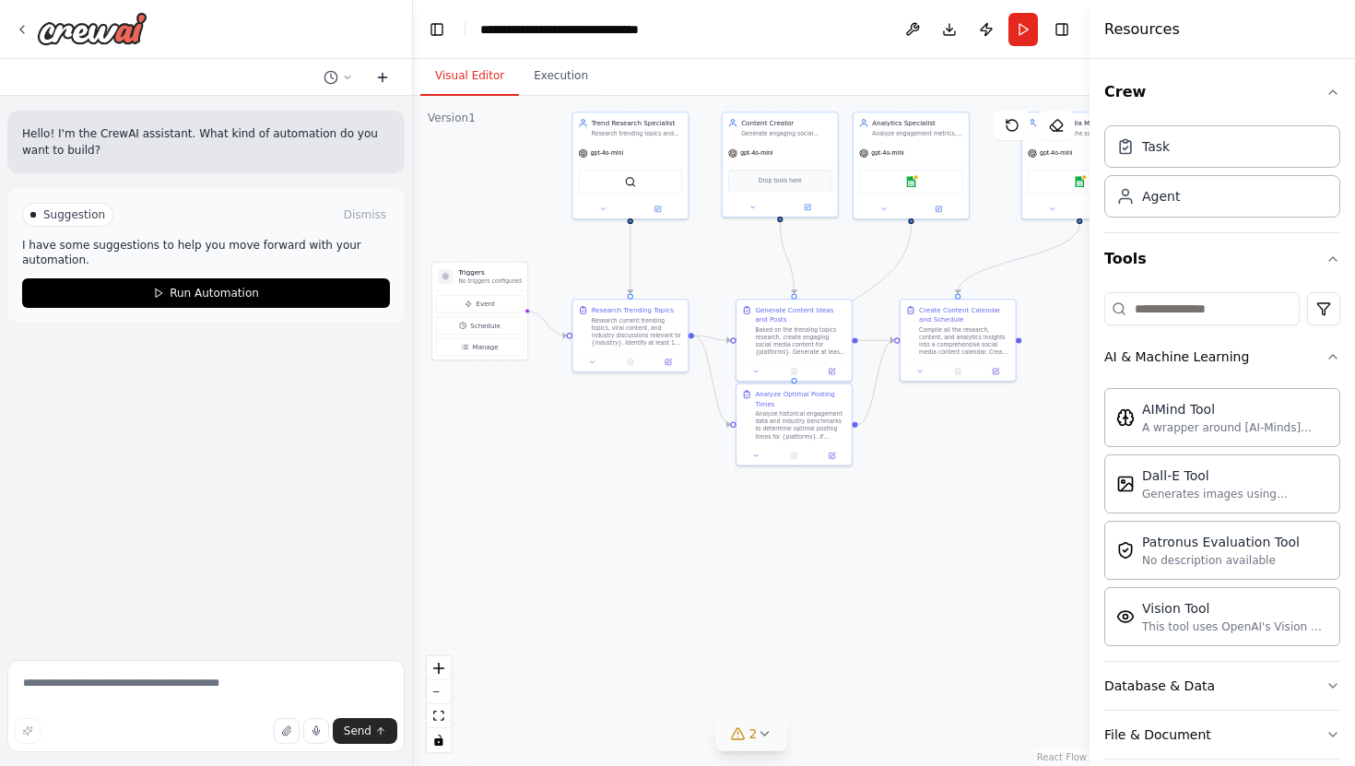
click at [383, 73] on icon at bounding box center [383, 77] width 0 height 8
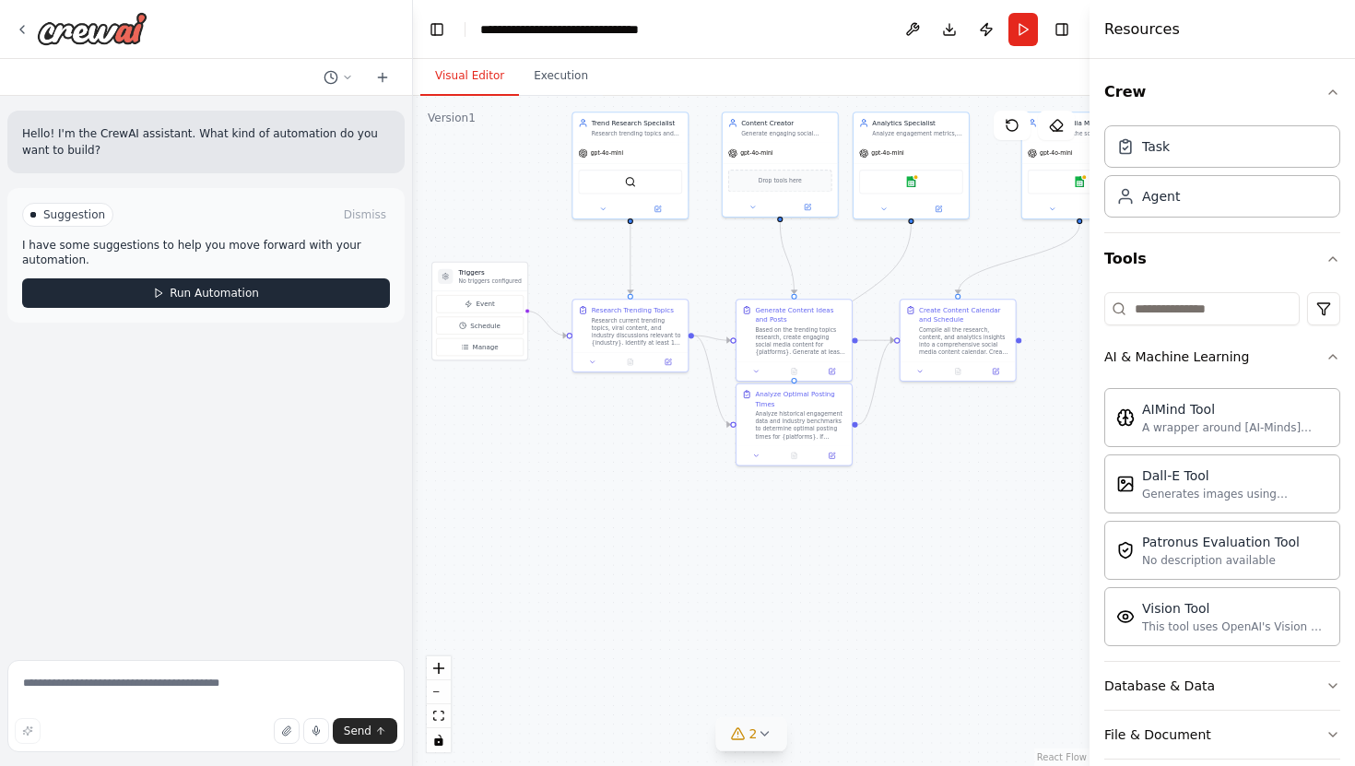
click at [254, 281] on button "Run Automation" at bounding box center [206, 293] width 368 height 30
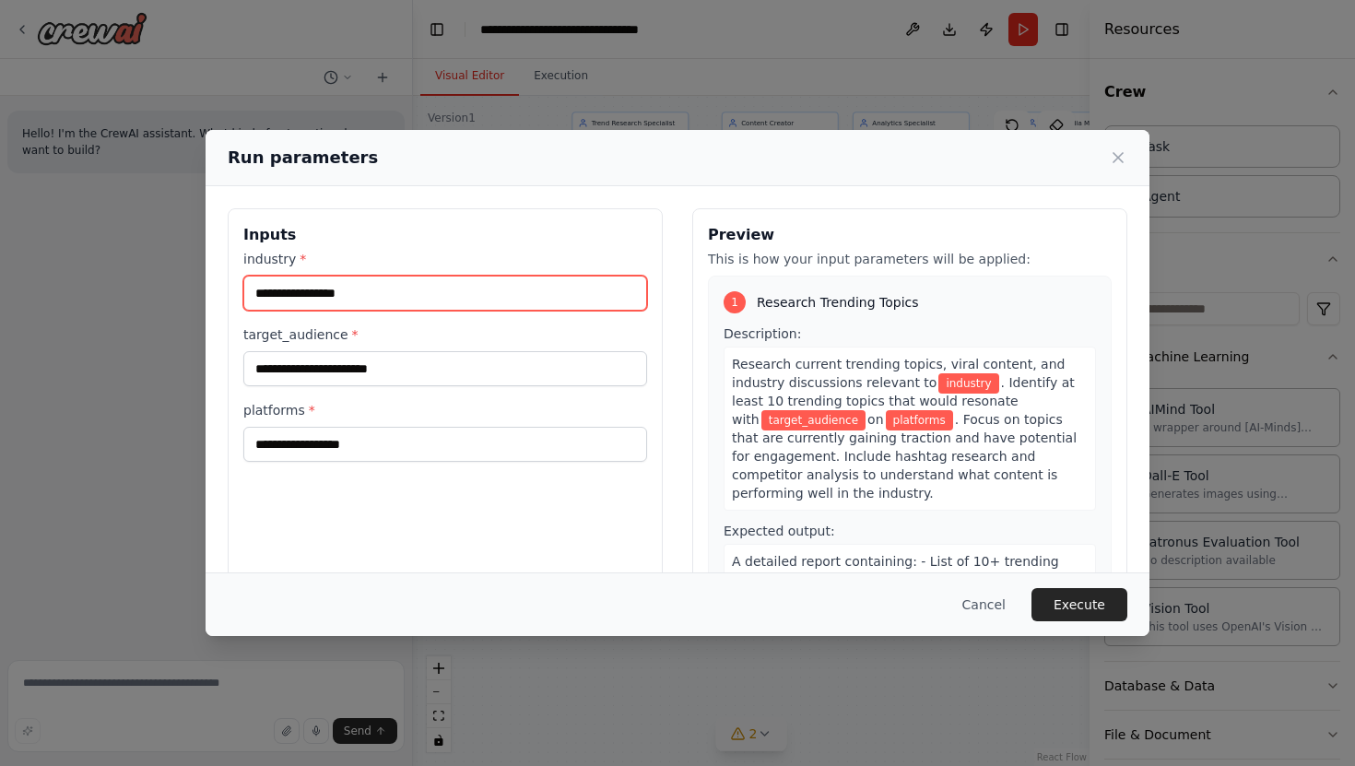
click at [385, 303] on input "industry *" at bounding box center [445, 293] width 404 height 35
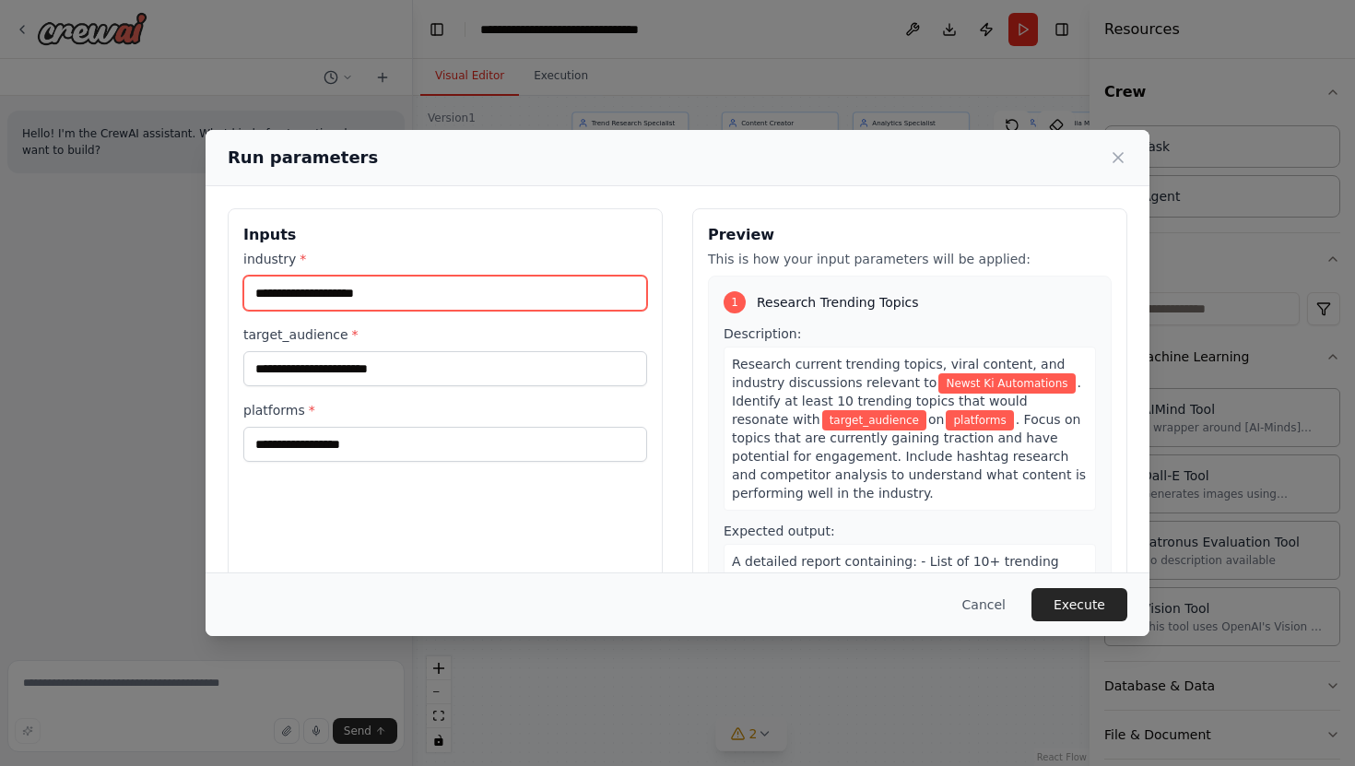
type input "**********"
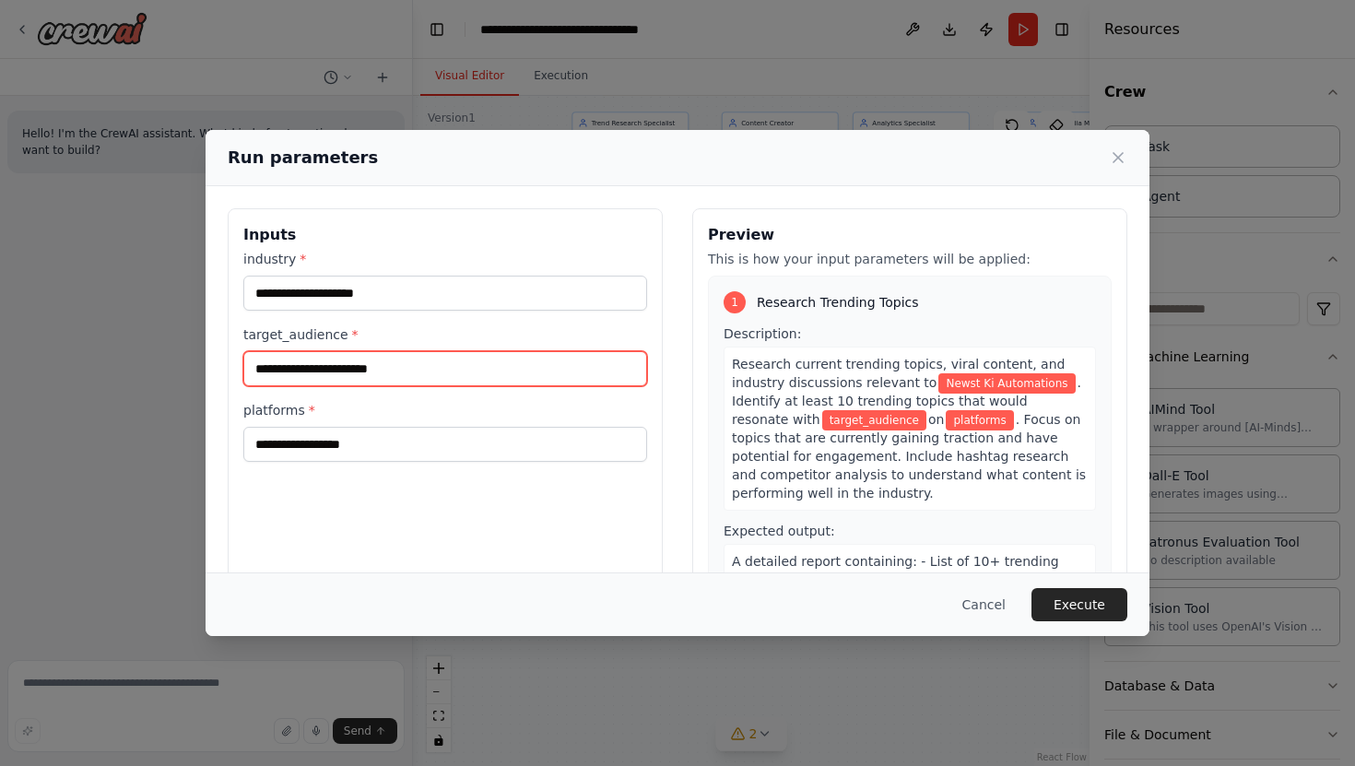
click at [283, 384] on input "target_audience *" at bounding box center [445, 368] width 404 height 35
type input "*"
type input "**********"
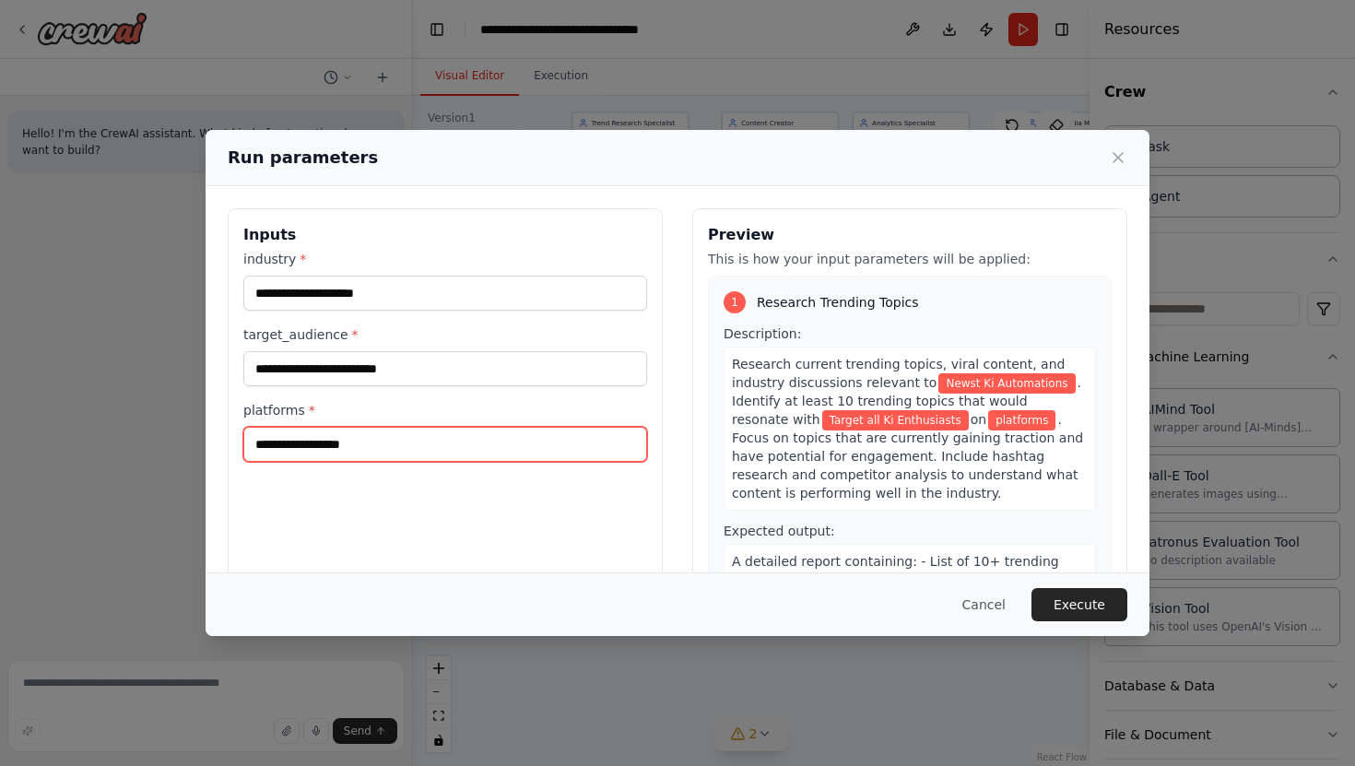
click at [343, 454] on input "platforms *" at bounding box center [445, 444] width 404 height 35
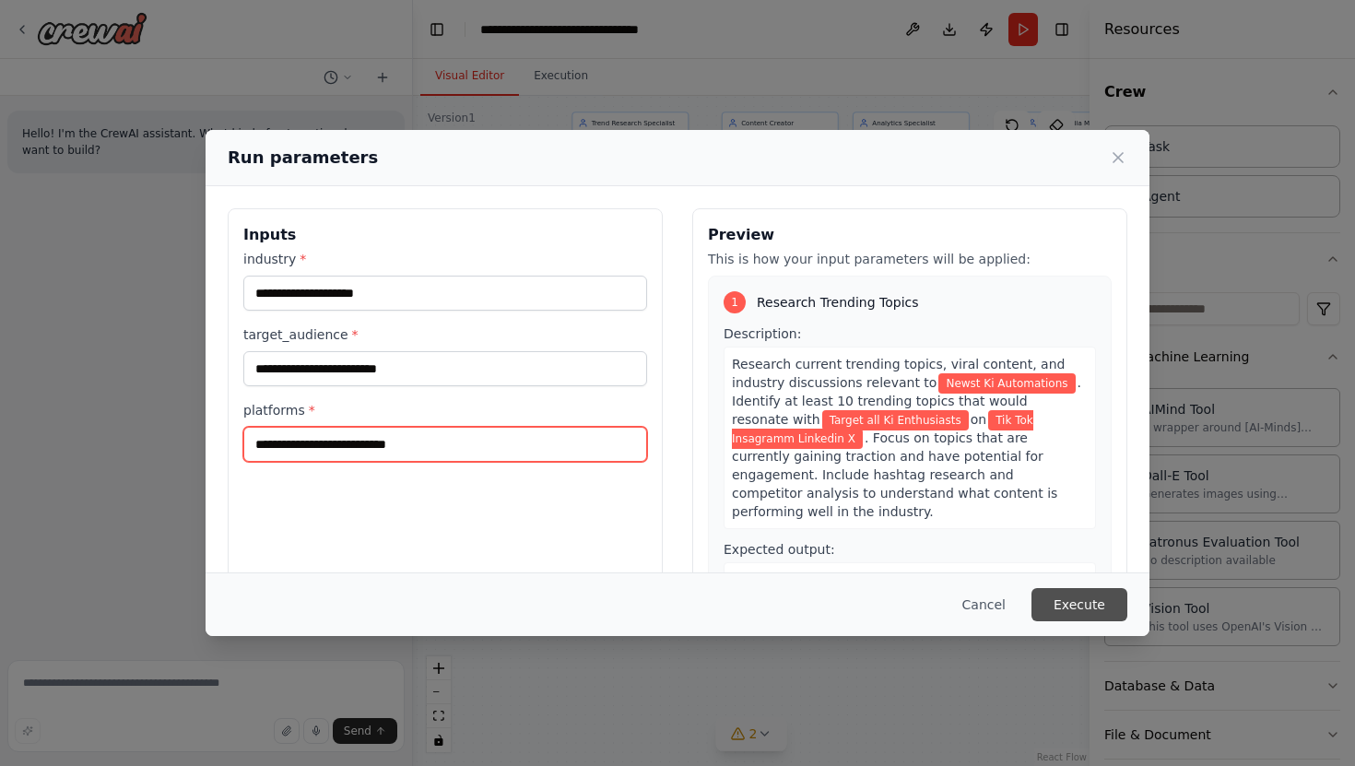
type input "**********"
click at [1114, 597] on button "Execute" at bounding box center [1080, 604] width 96 height 33
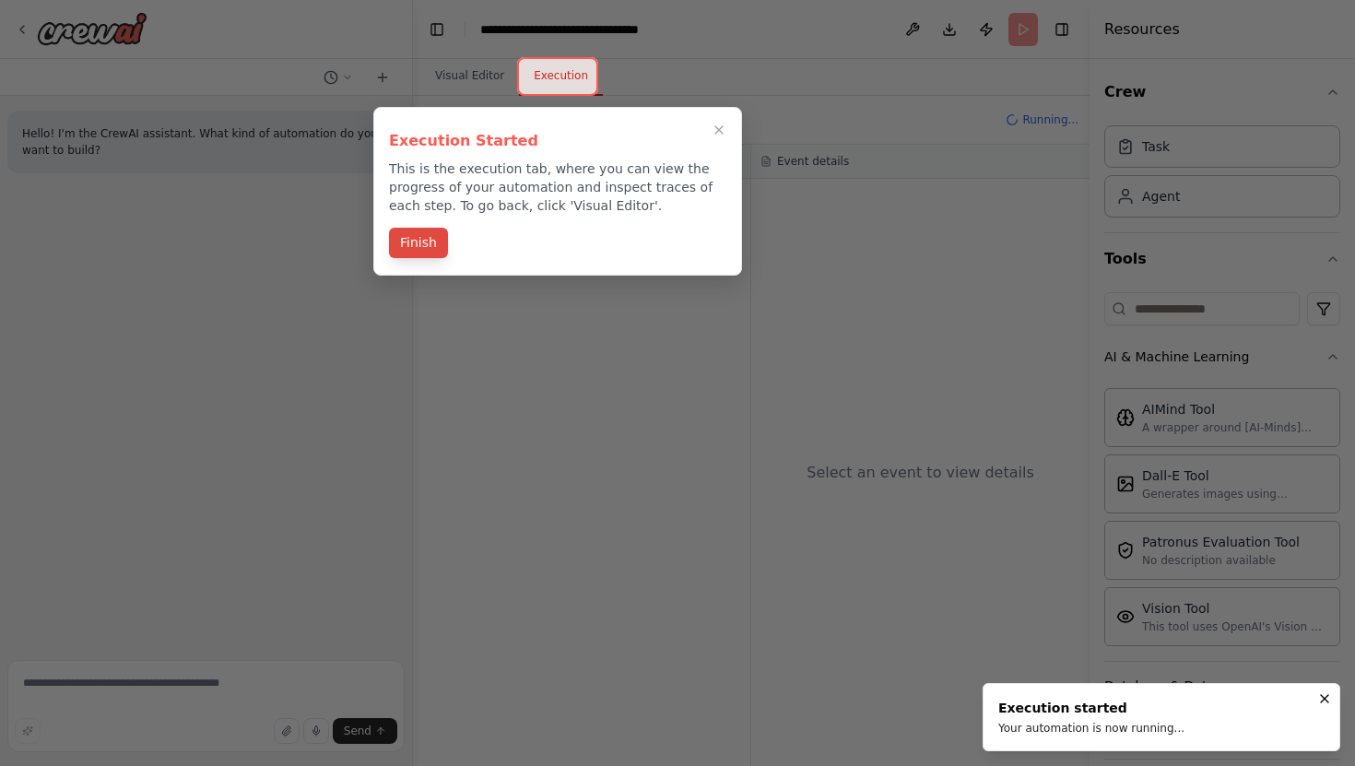
click at [432, 246] on button "Finish" at bounding box center [418, 243] width 59 height 30
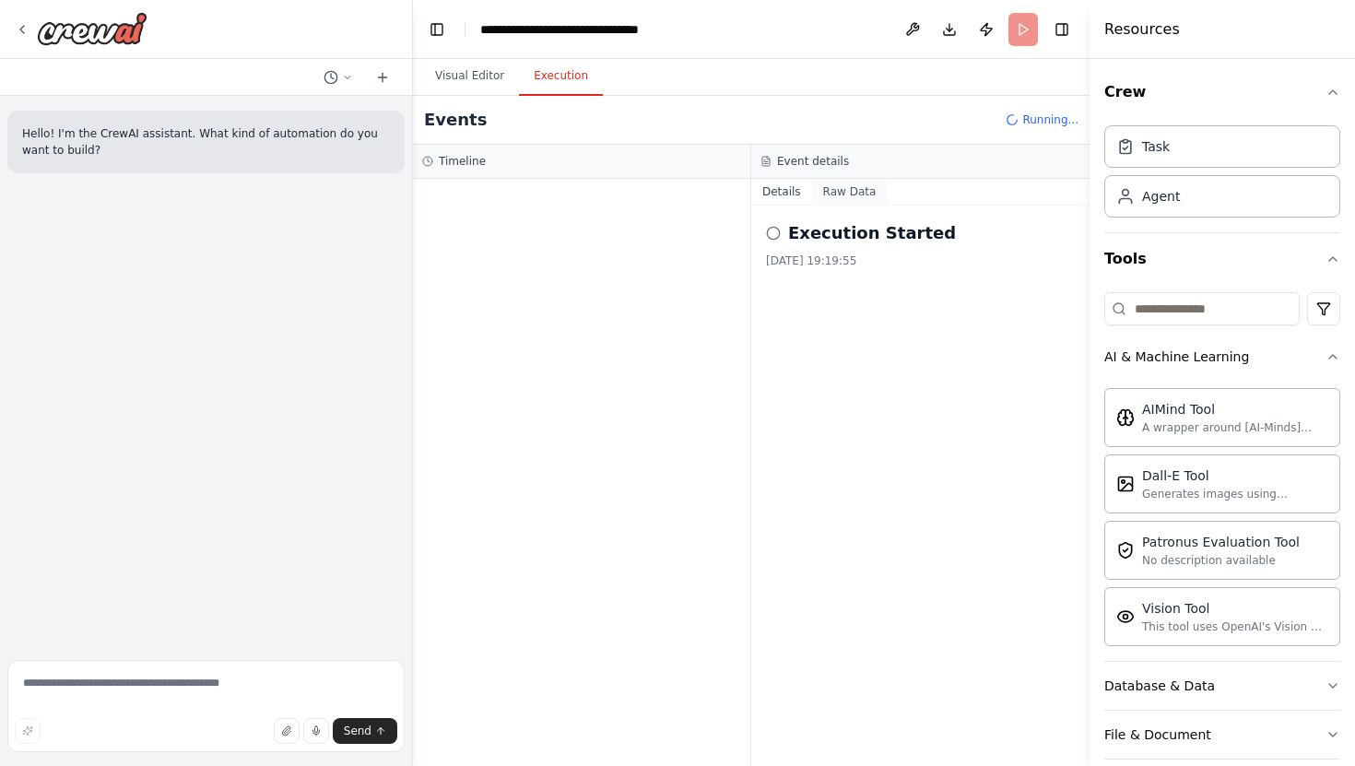
click at [846, 192] on button "Raw Data" at bounding box center [850, 192] width 76 height 26
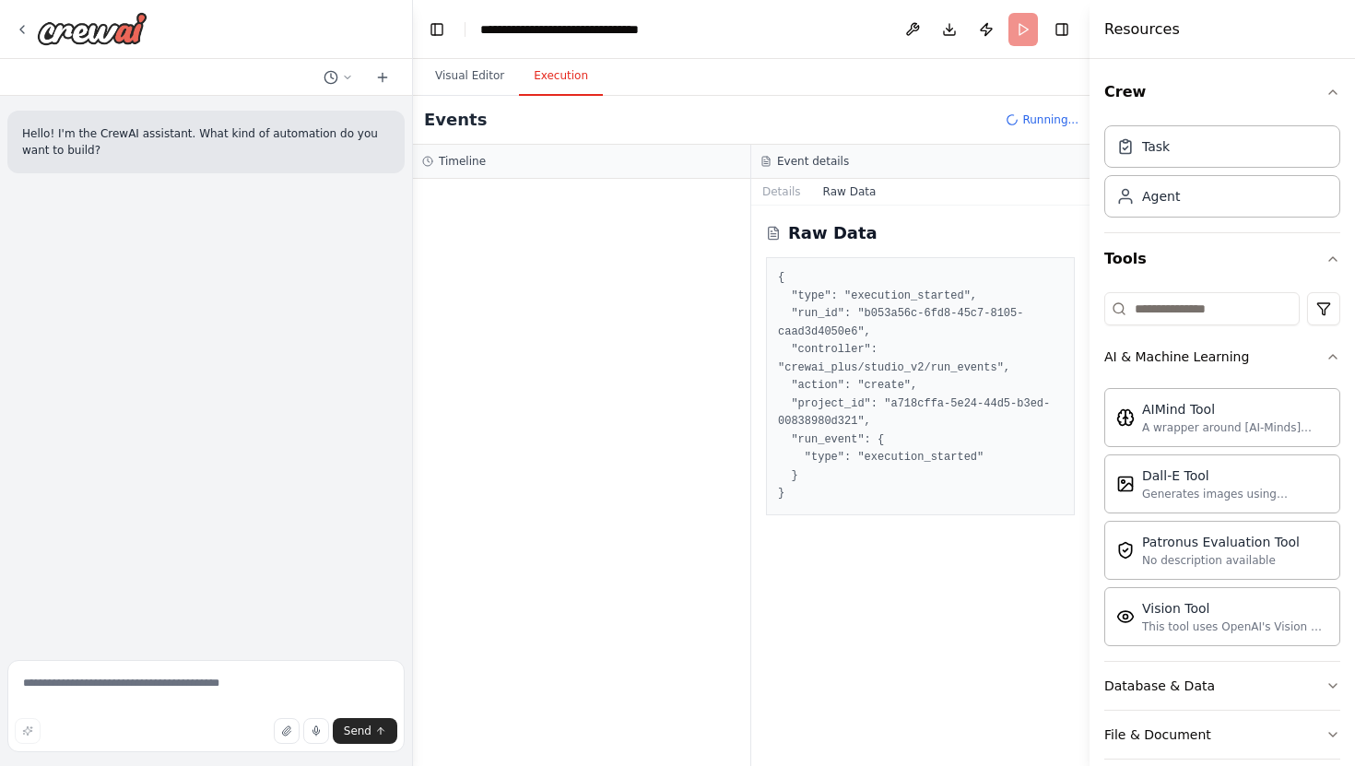
click at [644, 325] on div at bounding box center [581, 472] width 337 height 587
click at [30, 29] on div at bounding box center [81, 28] width 133 height 33
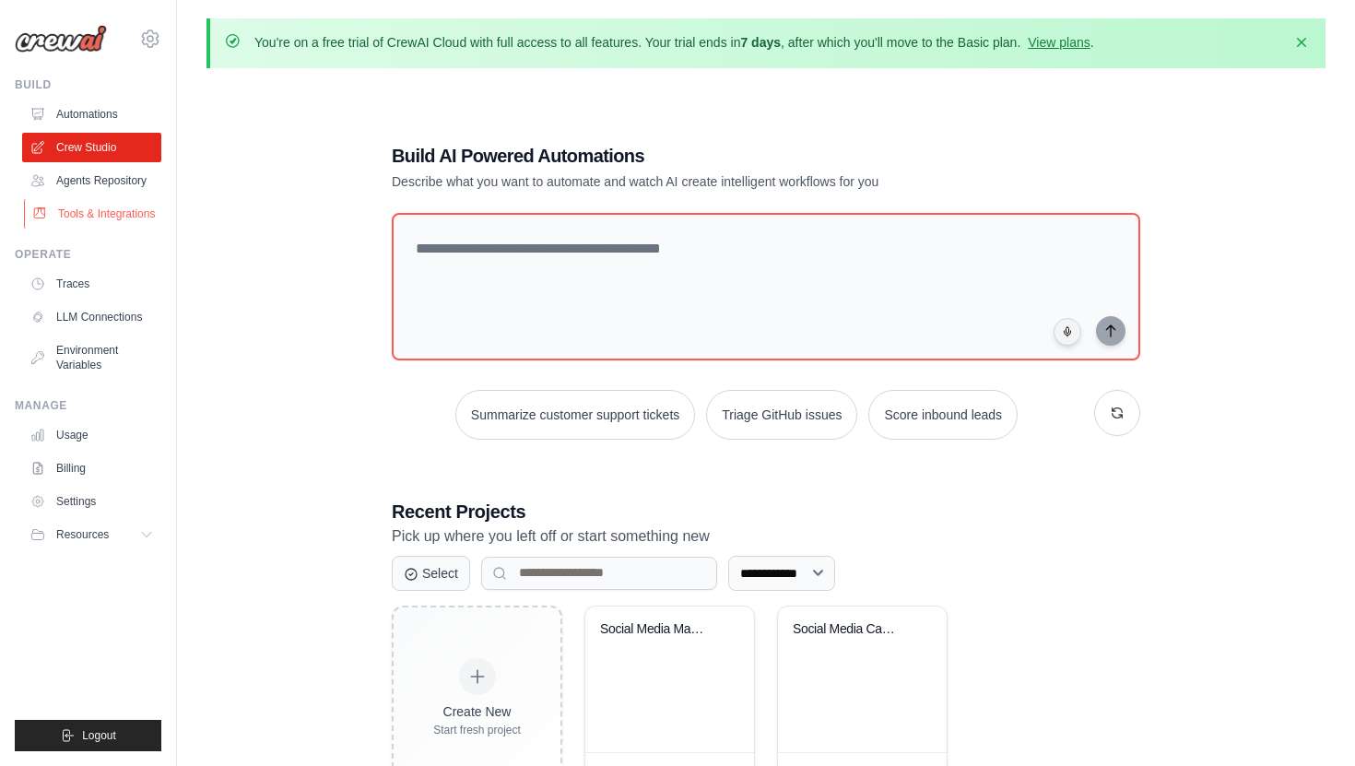
click at [100, 218] on link "Tools & Integrations" at bounding box center [93, 214] width 139 height 30
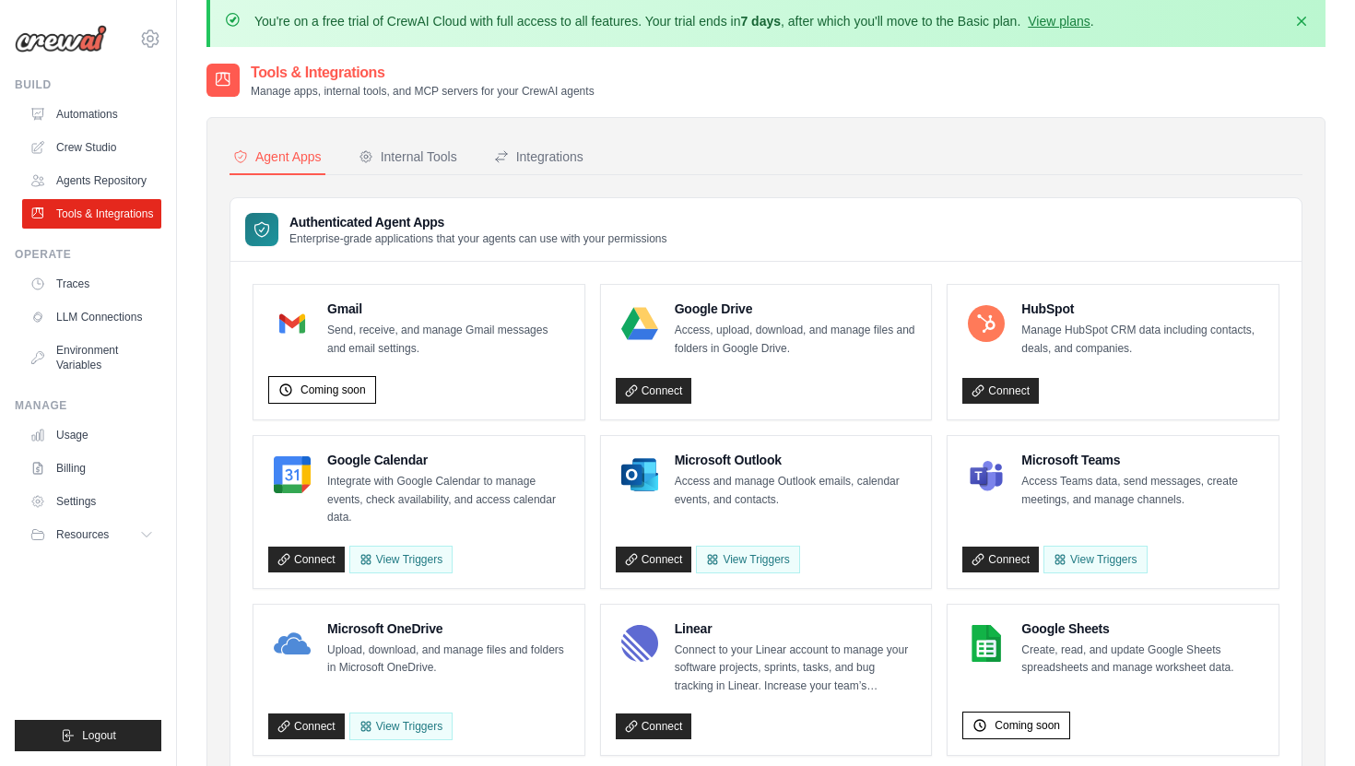
scroll to position [26, 0]
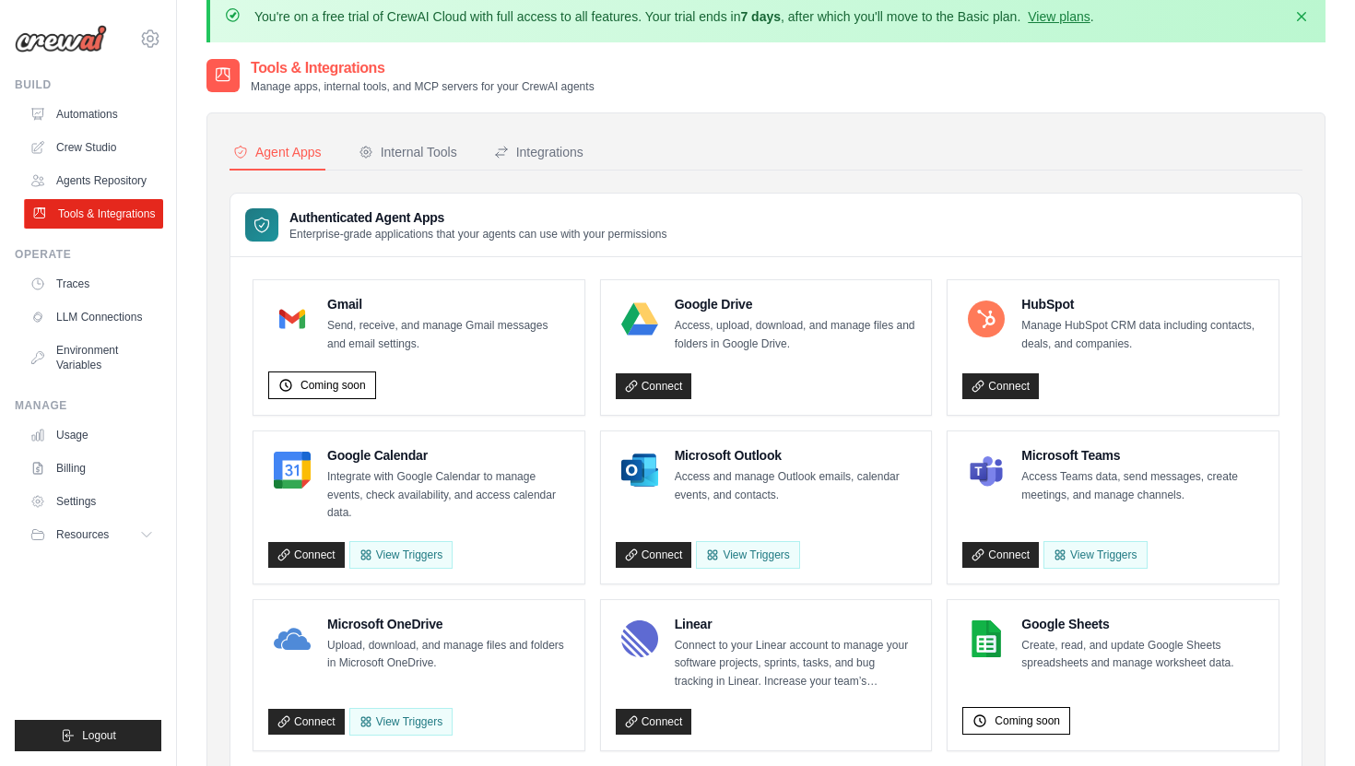
click at [95, 219] on link "Tools & Integrations" at bounding box center [93, 214] width 139 height 30
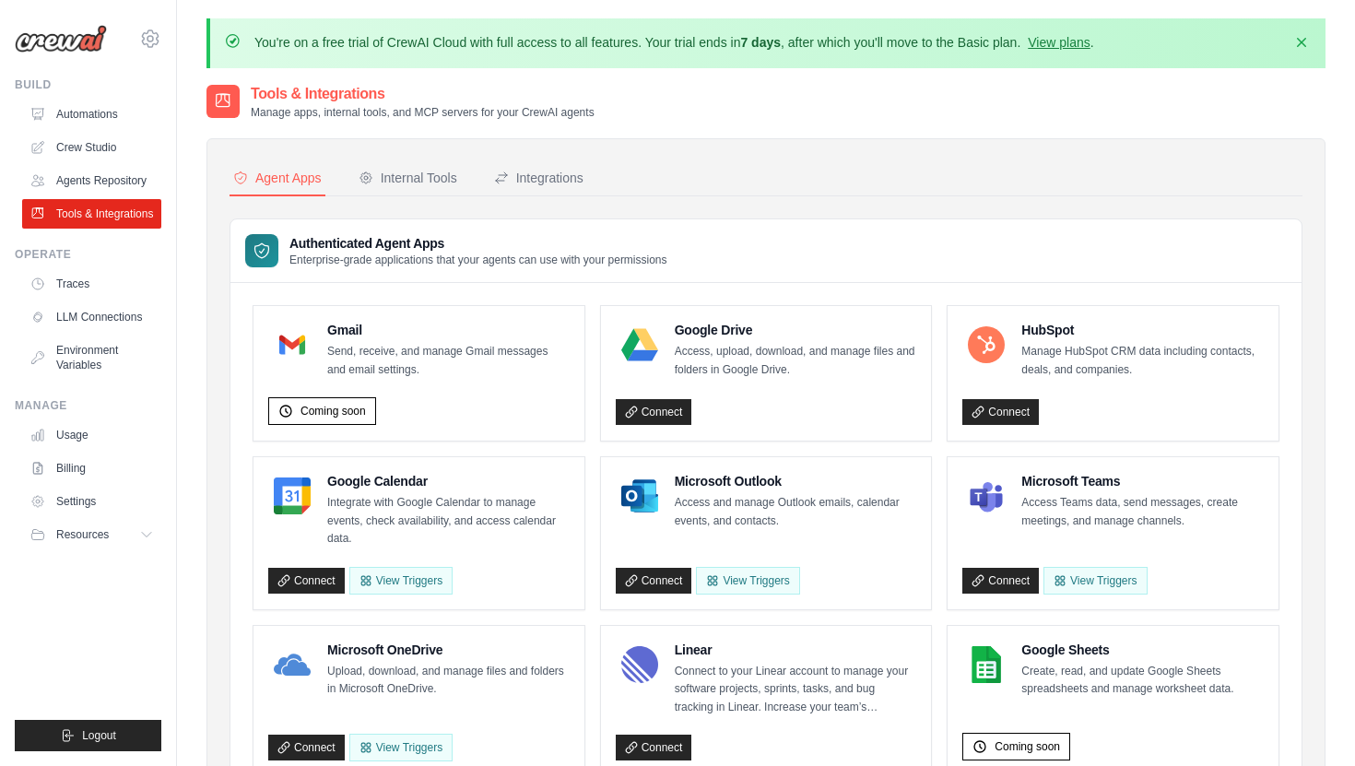
click at [393, 172] on div "Internal Tools" at bounding box center [408, 178] width 99 height 18
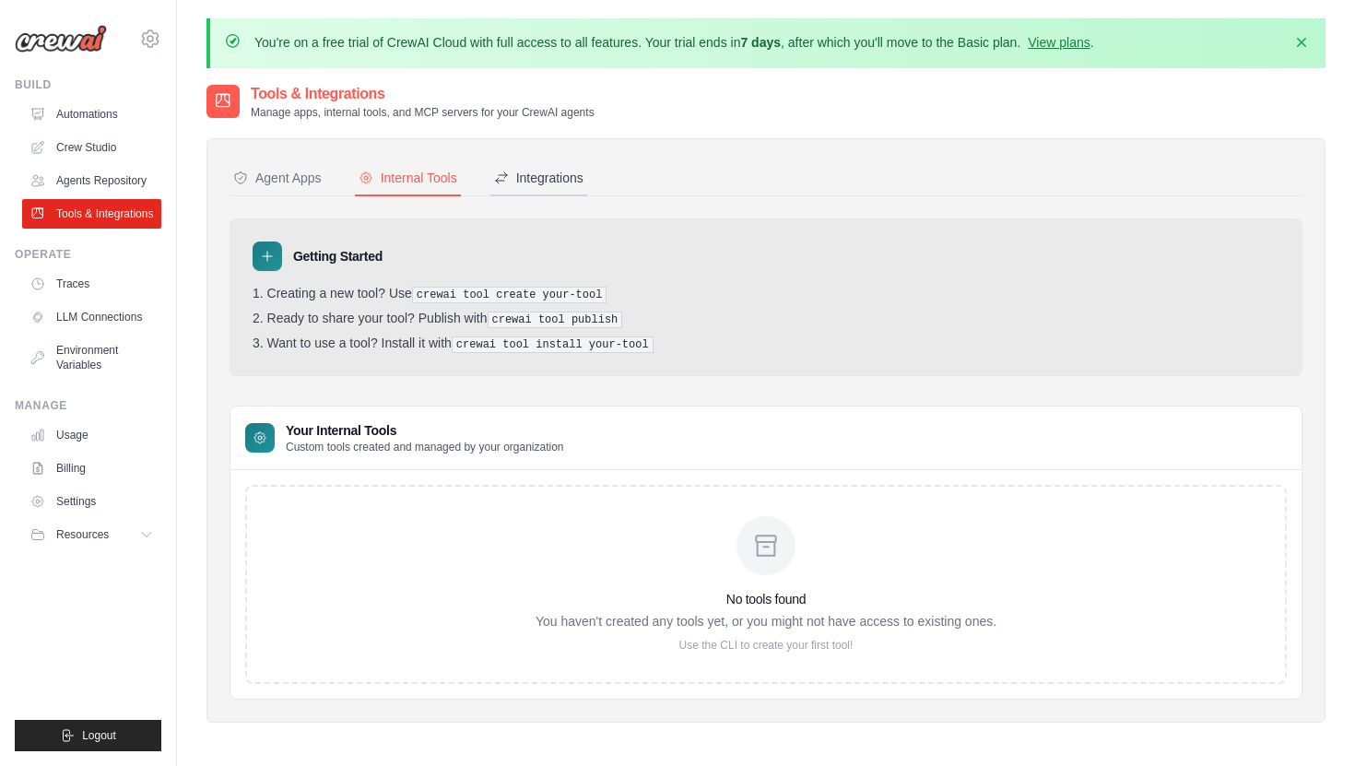
click at [521, 177] on div "Integrations" at bounding box center [538, 178] width 89 height 18
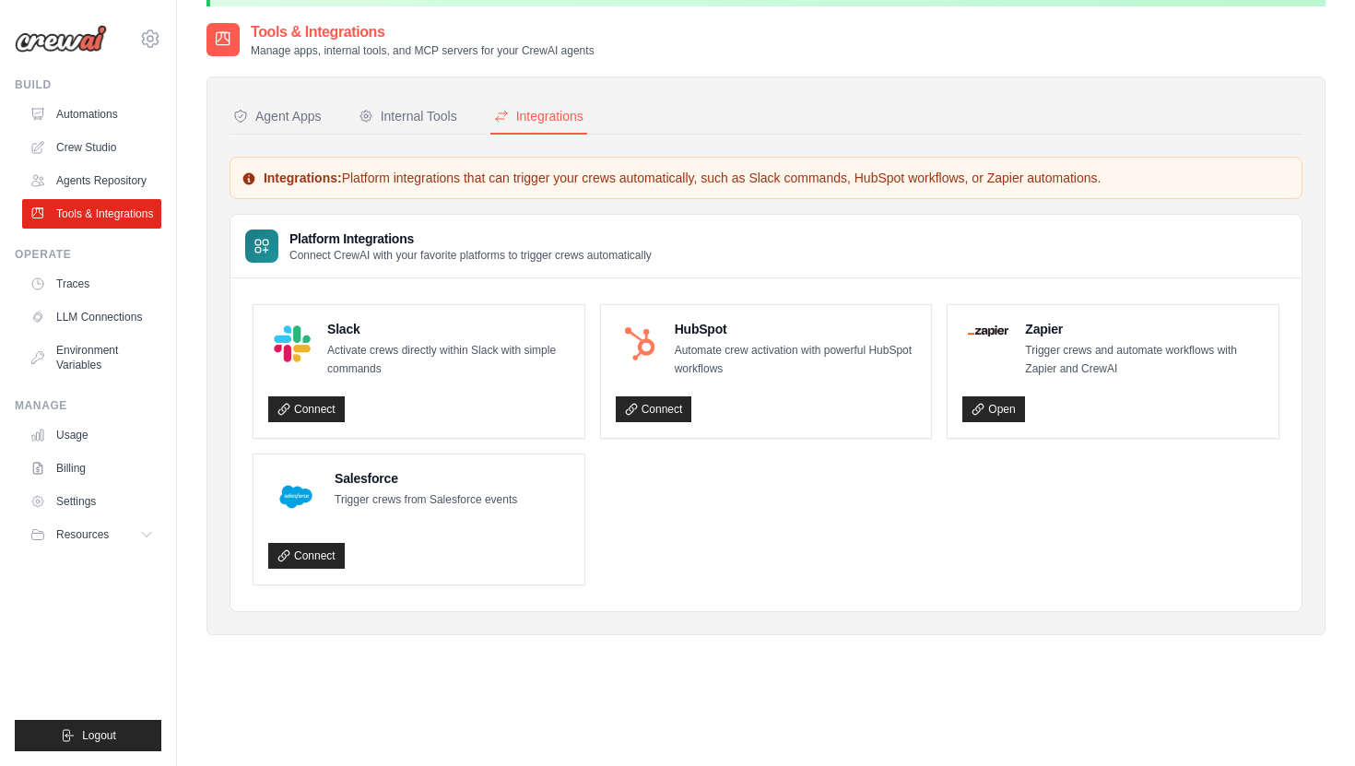
scroll to position [63, 0]
click at [295, 117] on div "Agent Apps" at bounding box center [277, 115] width 89 height 18
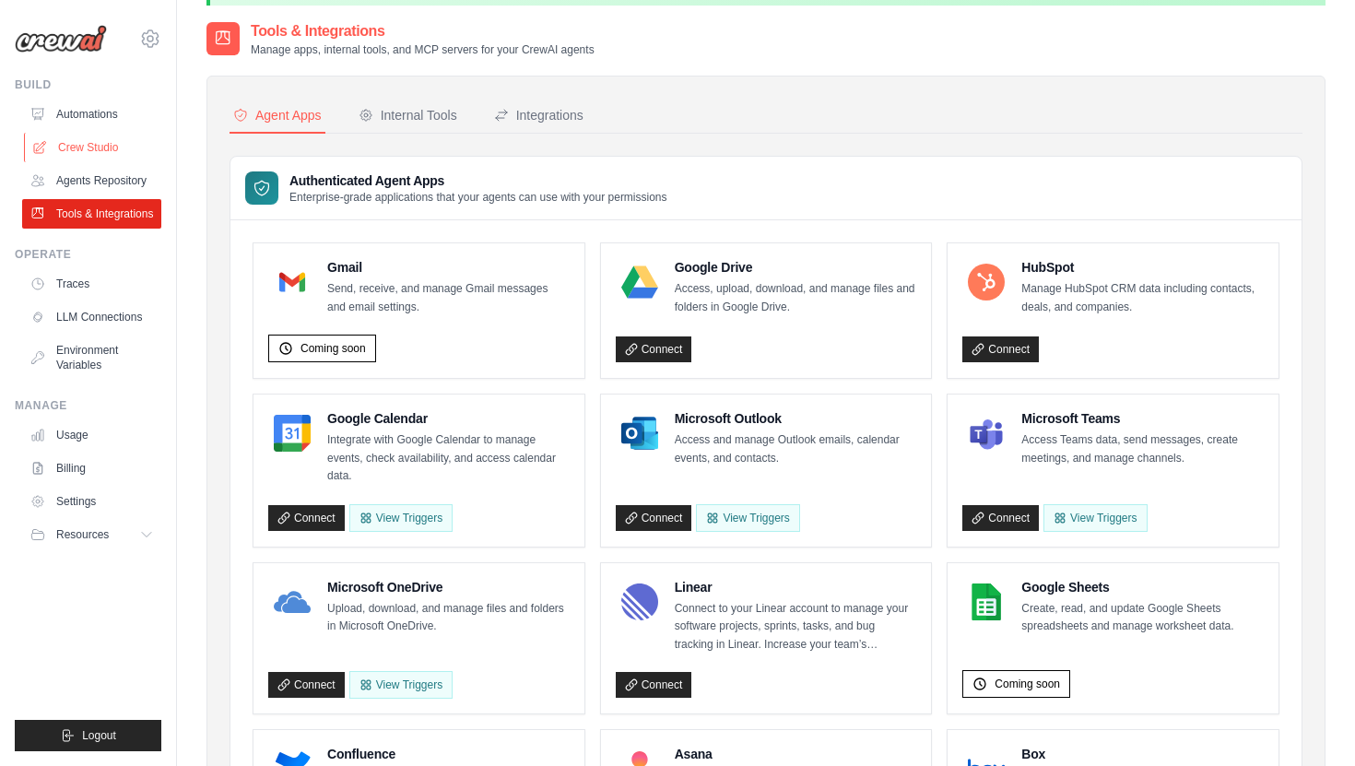
click at [106, 151] on link "Crew Studio" at bounding box center [93, 148] width 139 height 30
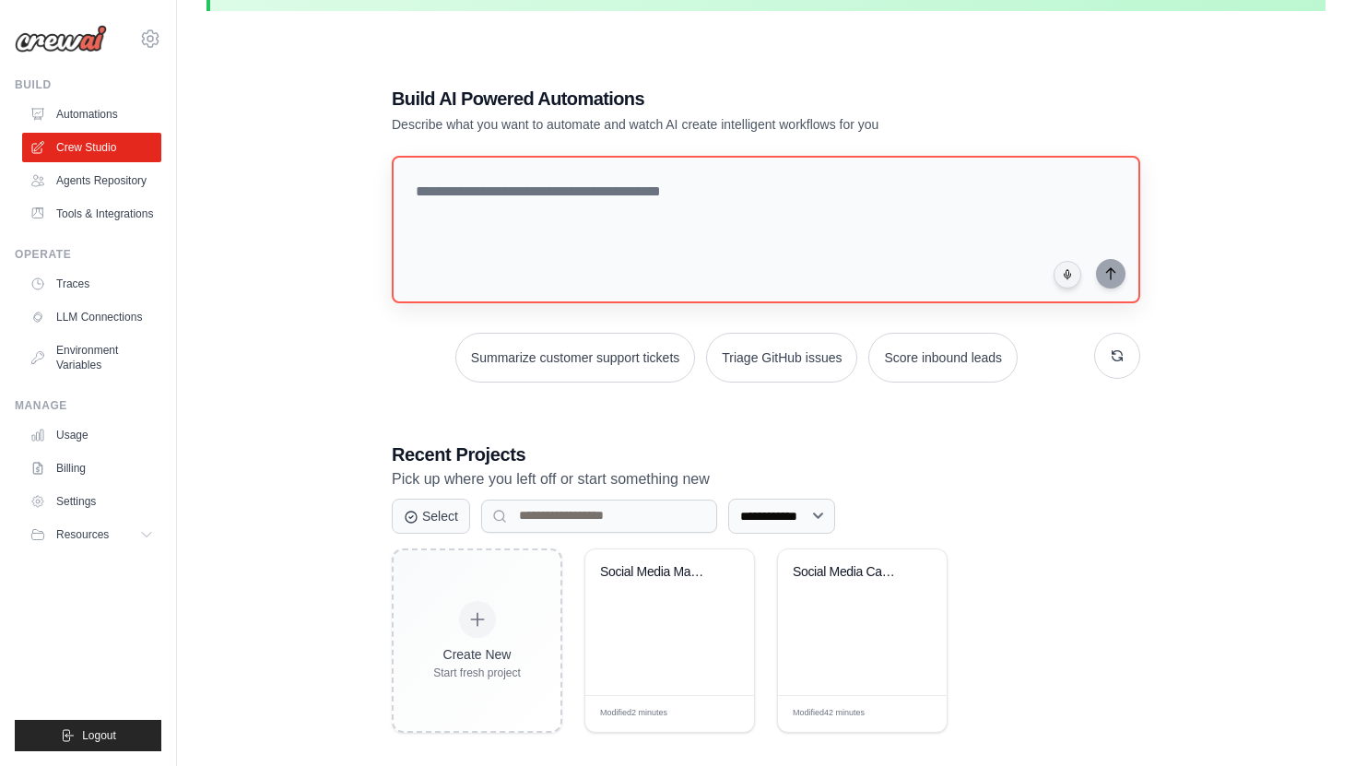
scroll to position [100, 0]
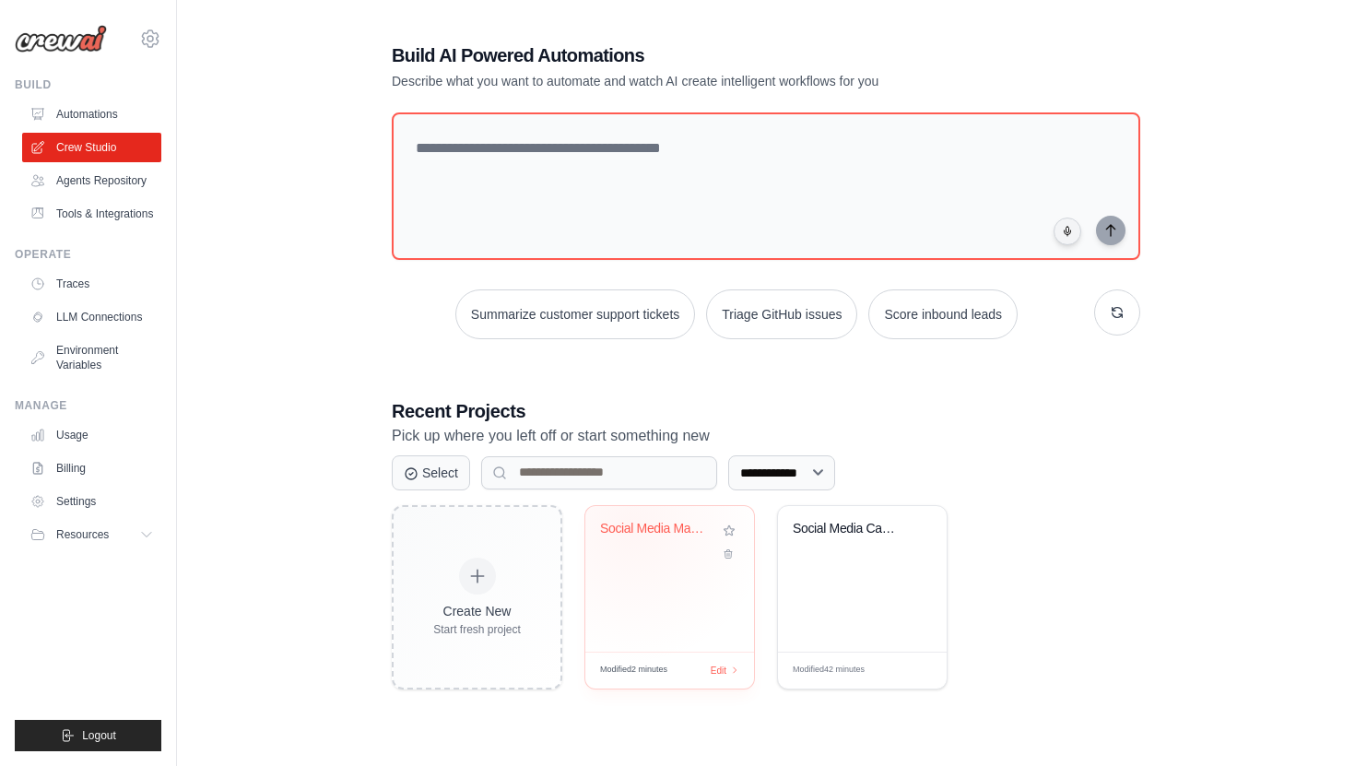
click at [670, 549] on div "Social Media Management Automation" at bounding box center [669, 542] width 139 height 42
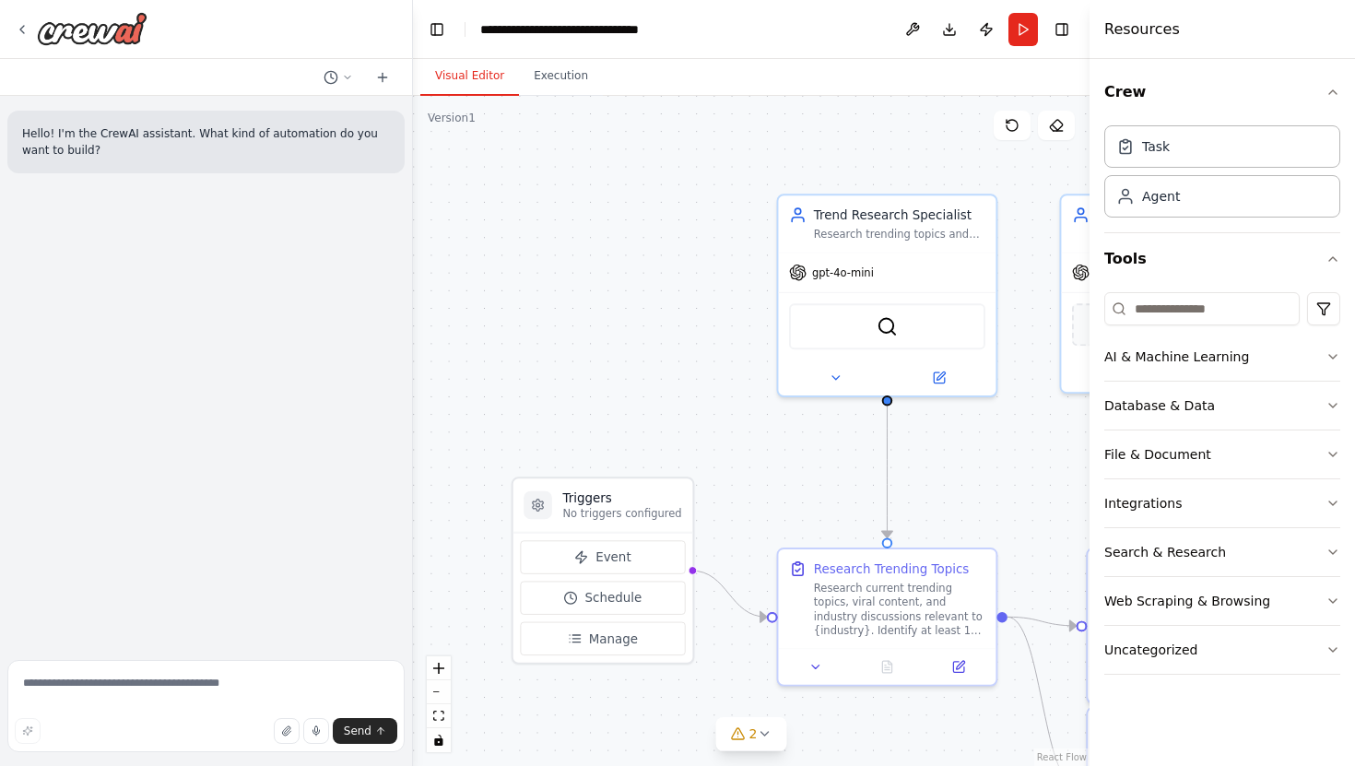
click at [418, 162] on div ".deletable-edge-delete-btn { width: 20px; height: 20px; border: 0px solid #ffff…" at bounding box center [751, 431] width 677 height 670
click at [381, 74] on icon at bounding box center [382, 77] width 15 height 15
click at [325, 81] on icon at bounding box center [331, 77] width 15 height 15
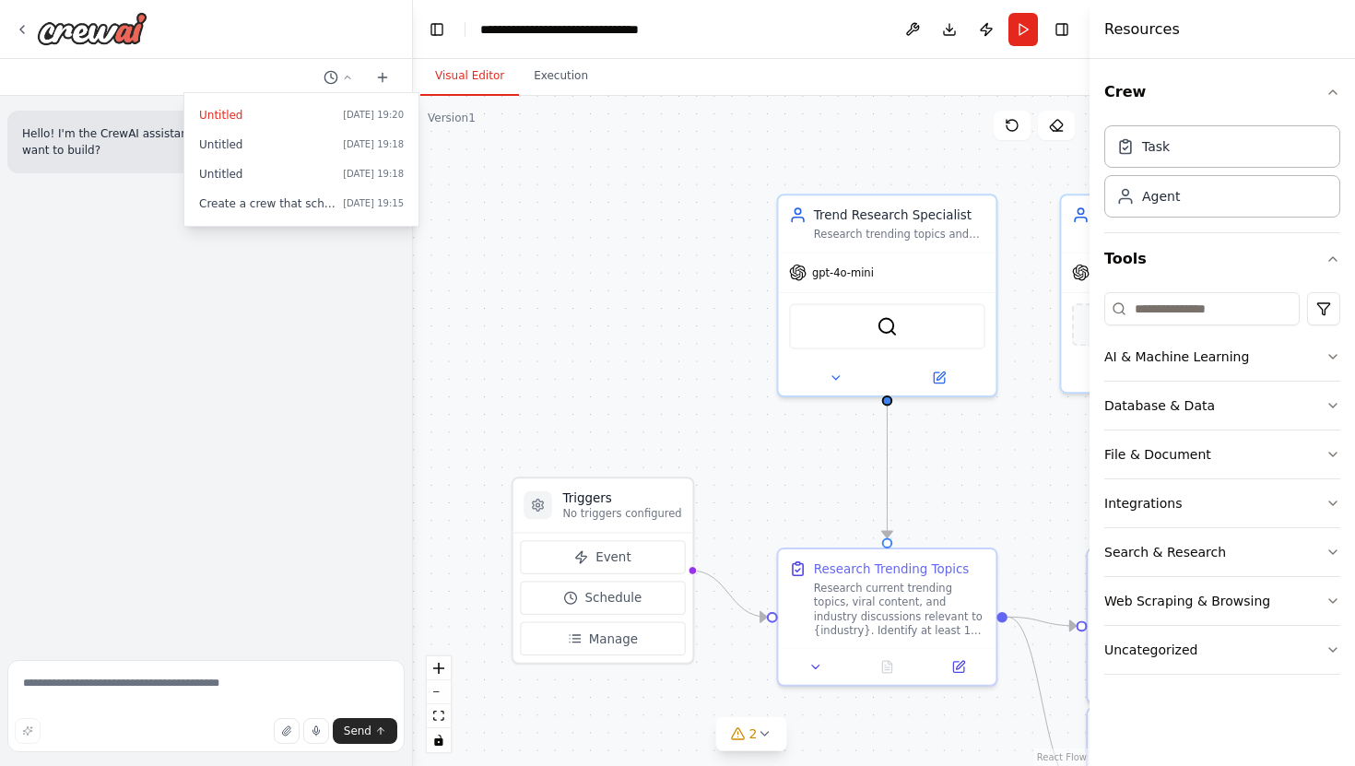
click at [333, 77] on div at bounding box center [206, 383] width 413 height 766
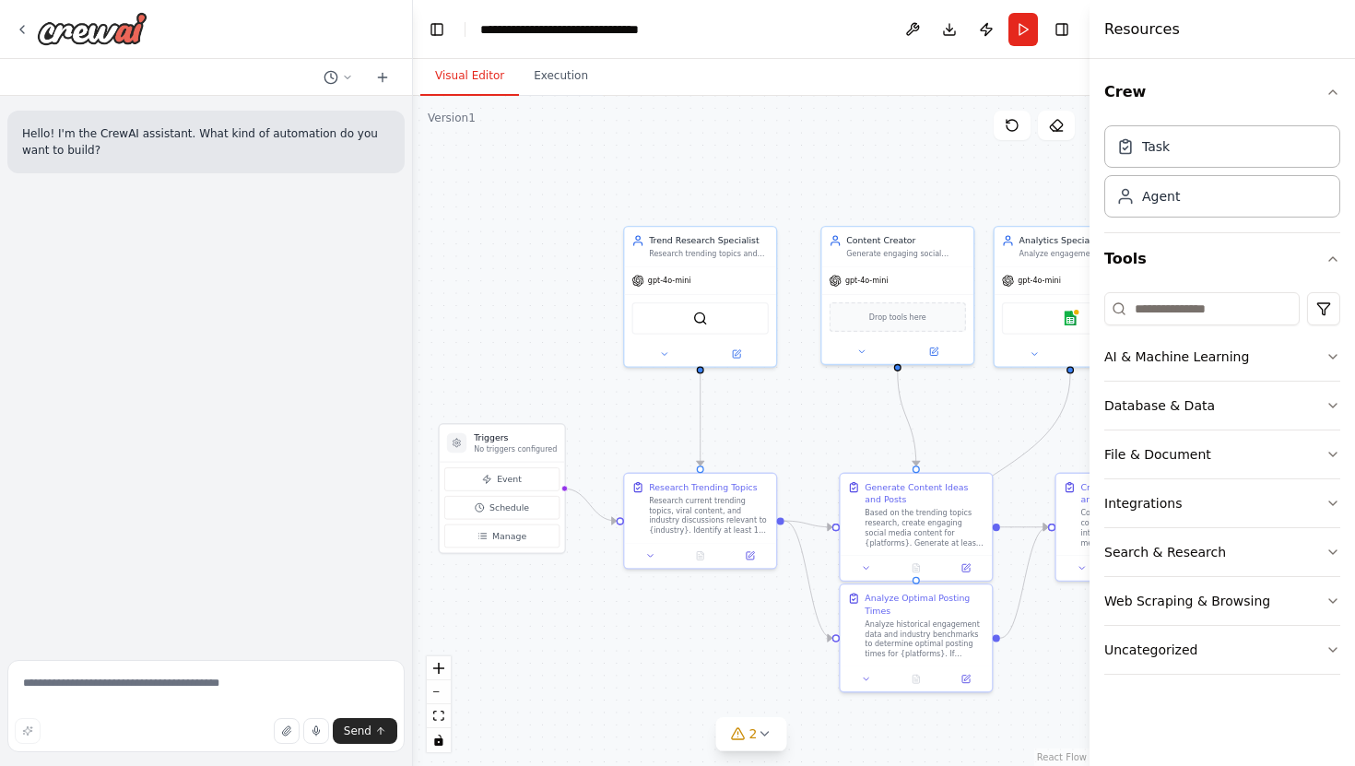
drag, startPoint x: 699, startPoint y: 379, endPoint x: 563, endPoint y: 353, distance: 138.0
click at [564, 353] on div ".deletable-edge-delete-btn { width: 20px; height: 20px; border: 0px solid #ffff…" at bounding box center [751, 431] width 677 height 670
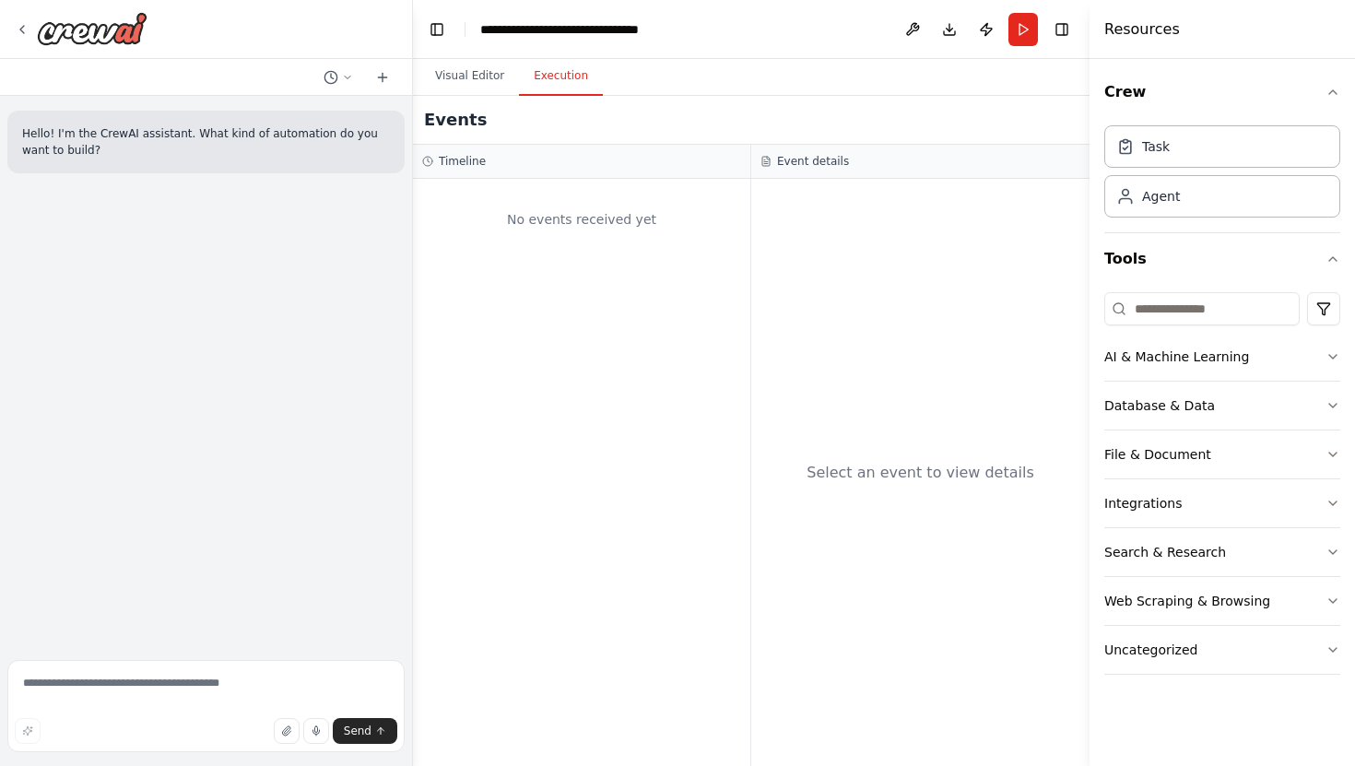
click at [552, 82] on button "Execution" at bounding box center [561, 76] width 84 height 39
click at [490, 83] on button "Visual Editor" at bounding box center [469, 76] width 99 height 39
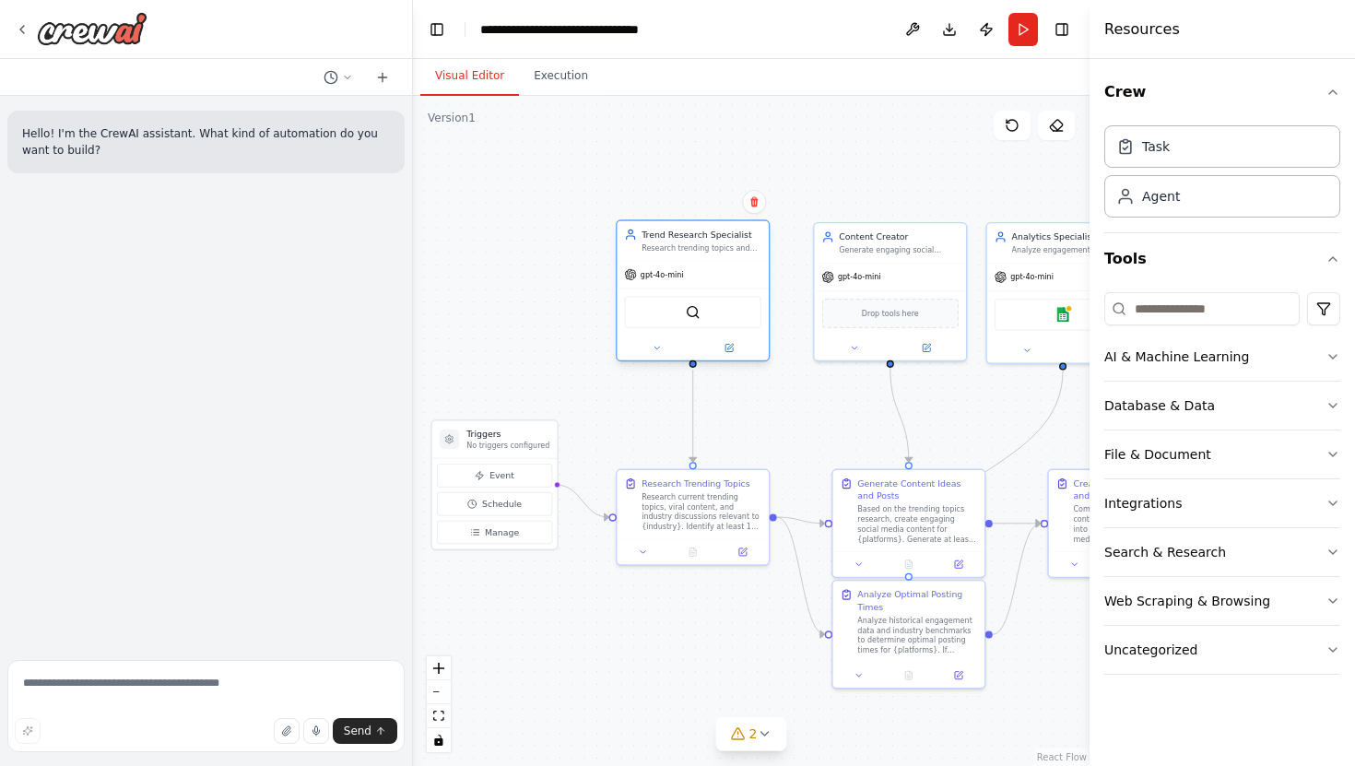
click at [672, 289] on div "SerperDevTool" at bounding box center [693, 313] width 152 height 48
click at [677, 268] on div "gpt-4o-mini" at bounding box center [653, 274] width 59 height 12
click at [1235, 370] on button "AI & Machine Learning" at bounding box center [1223, 357] width 236 height 48
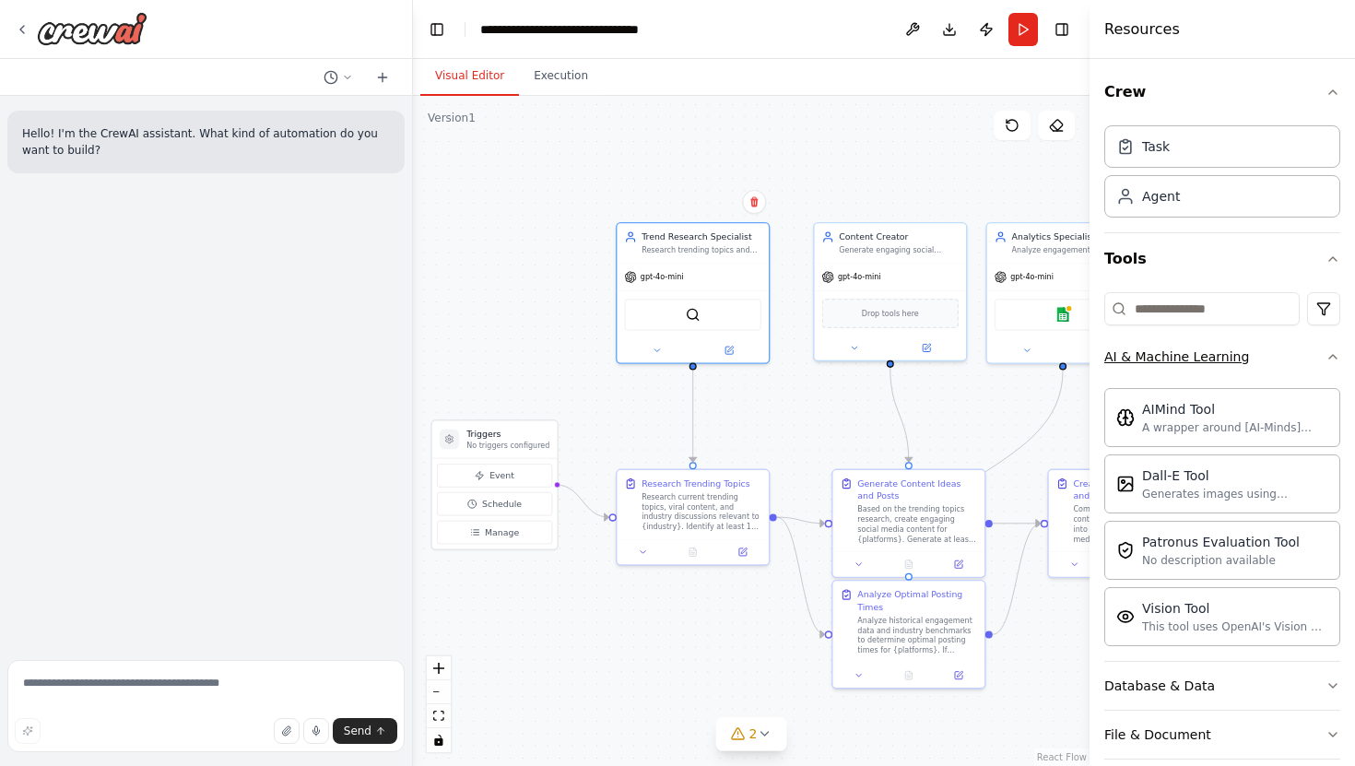
click at [1235, 370] on button "AI & Machine Learning" at bounding box center [1223, 357] width 236 height 48
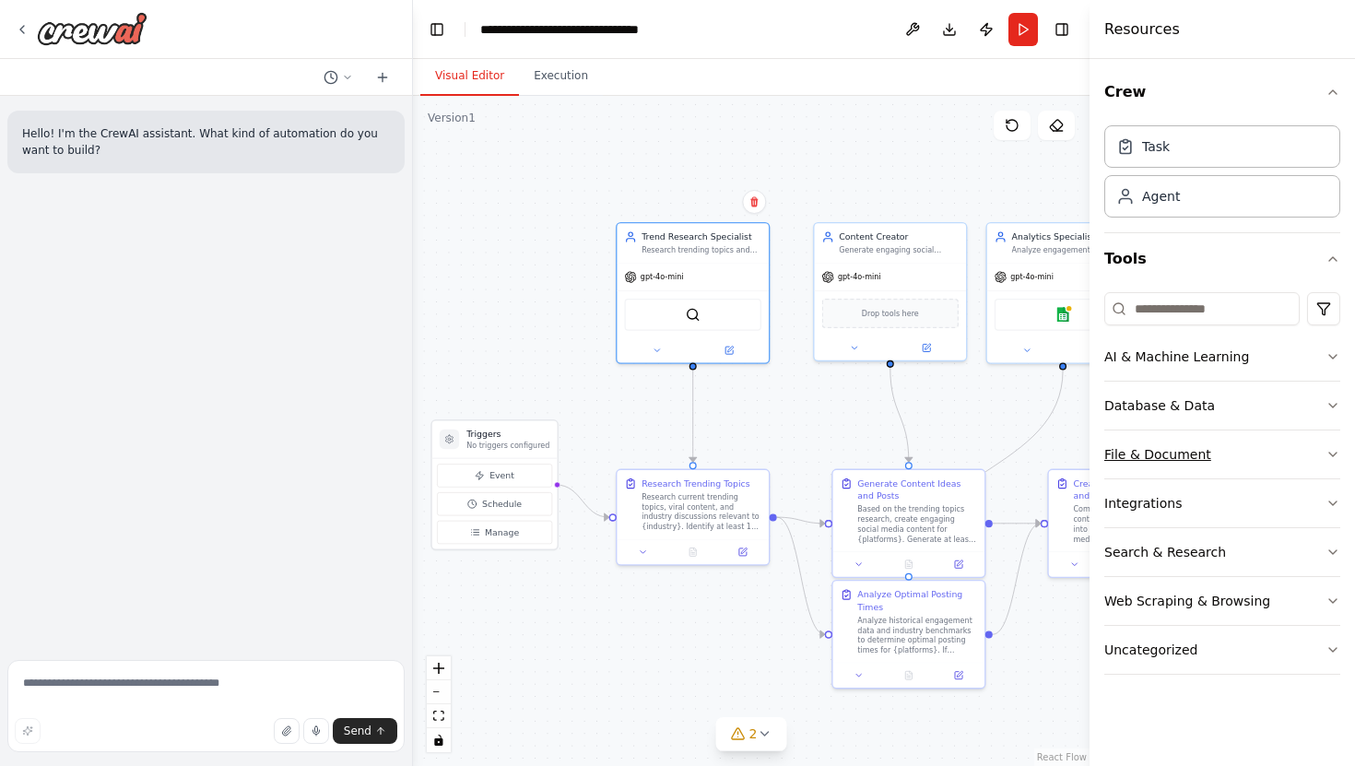
click at [1210, 455] on button "File & Document" at bounding box center [1223, 455] width 236 height 48
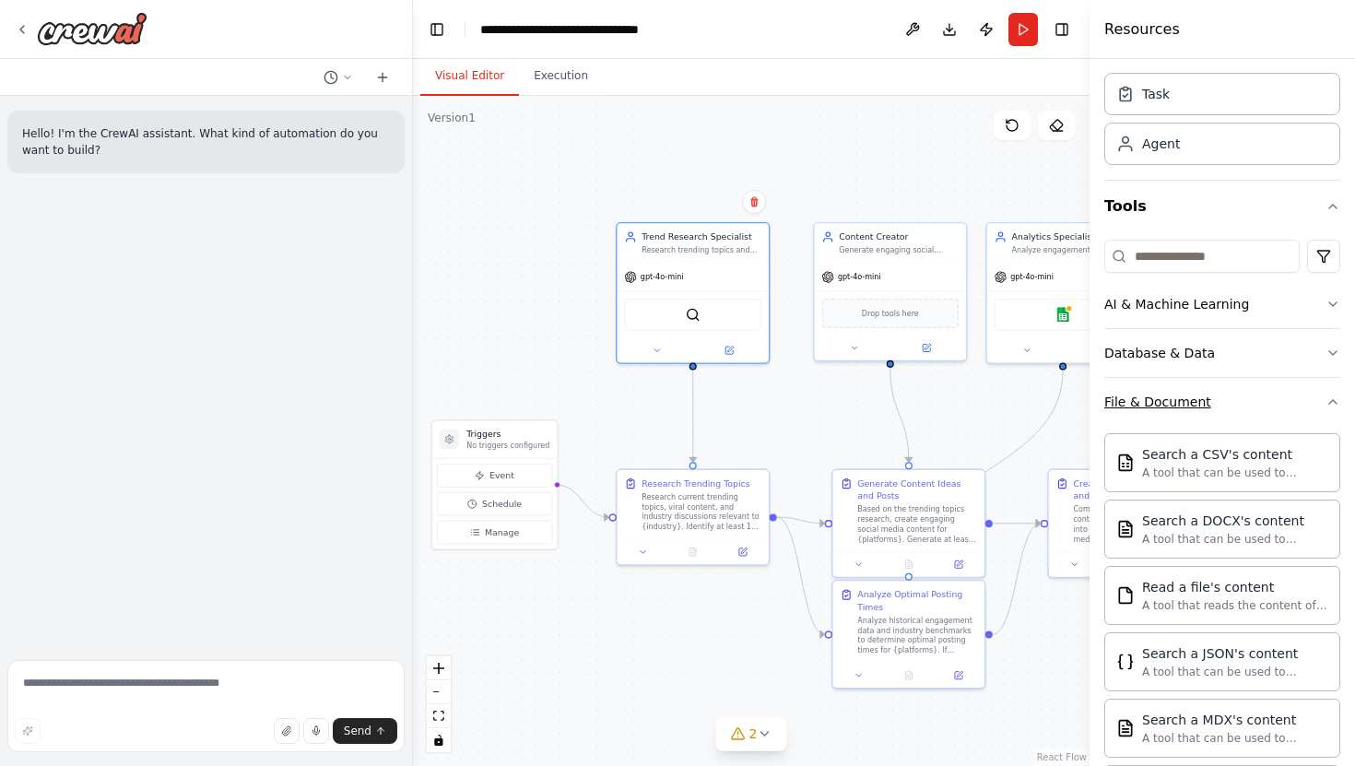
scroll to position [54, 0]
click at [1208, 453] on div "Search a CSV's content" at bounding box center [1235, 452] width 186 height 18
click at [1230, 457] on div "Search a CSV's content" at bounding box center [1235, 452] width 186 height 18
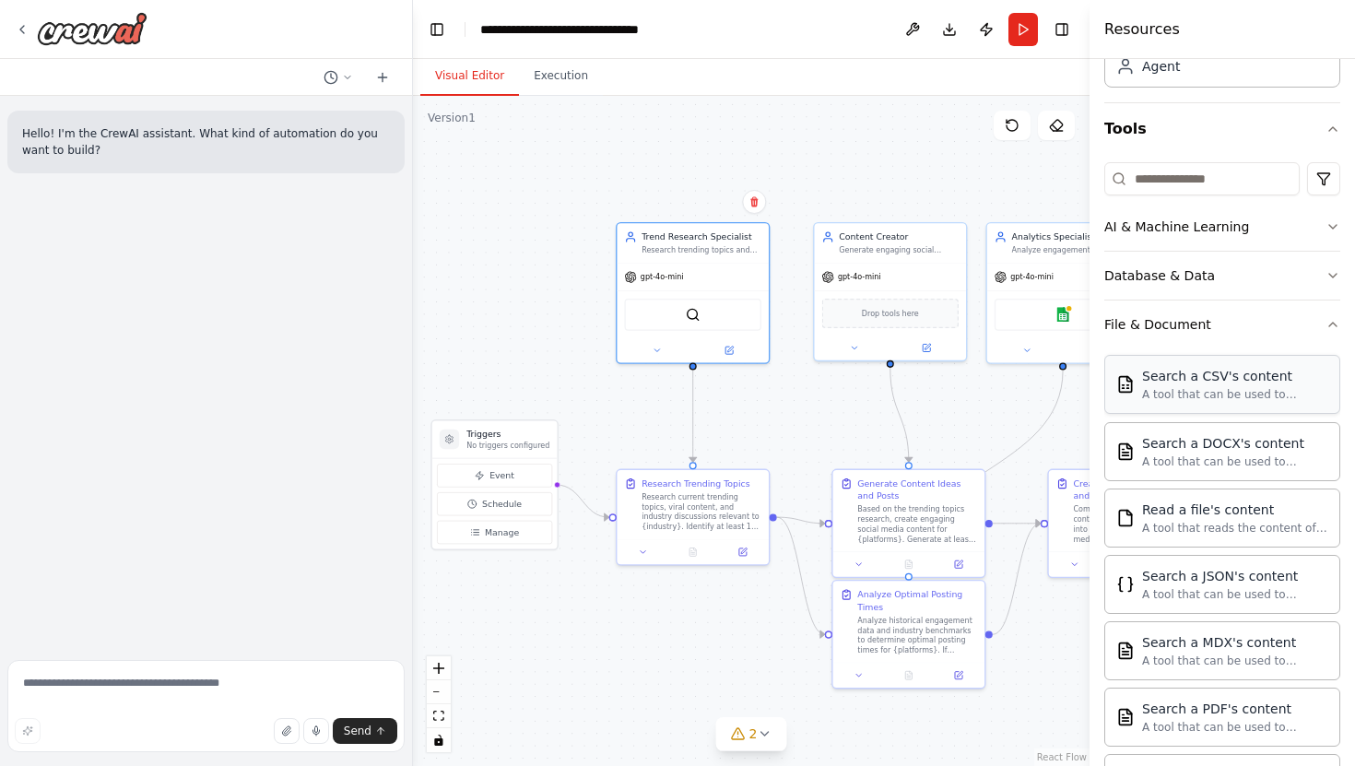
scroll to position [166, 0]
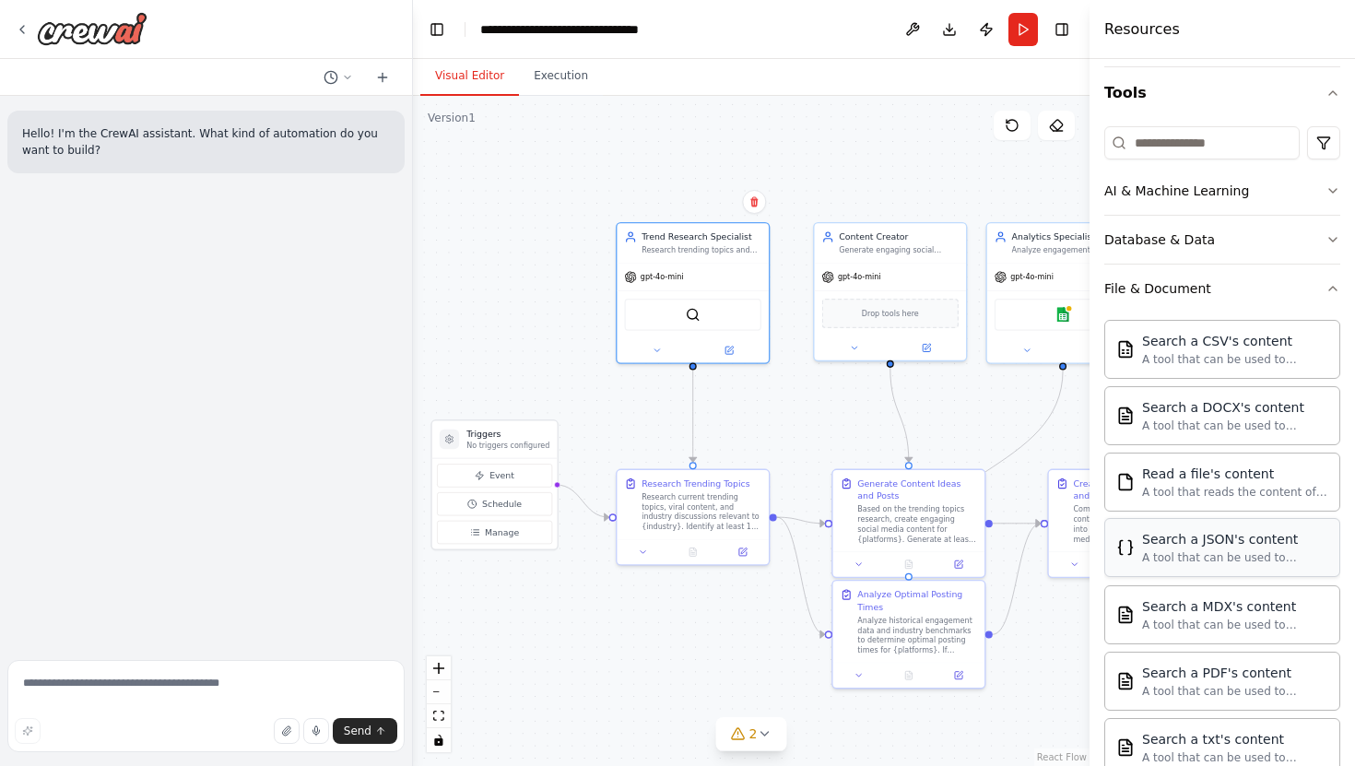
click at [1227, 533] on div "Search a JSON's content" at bounding box center [1235, 539] width 186 height 18
click at [1225, 538] on div "Search a JSON's content" at bounding box center [1235, 539] width 186 height 18
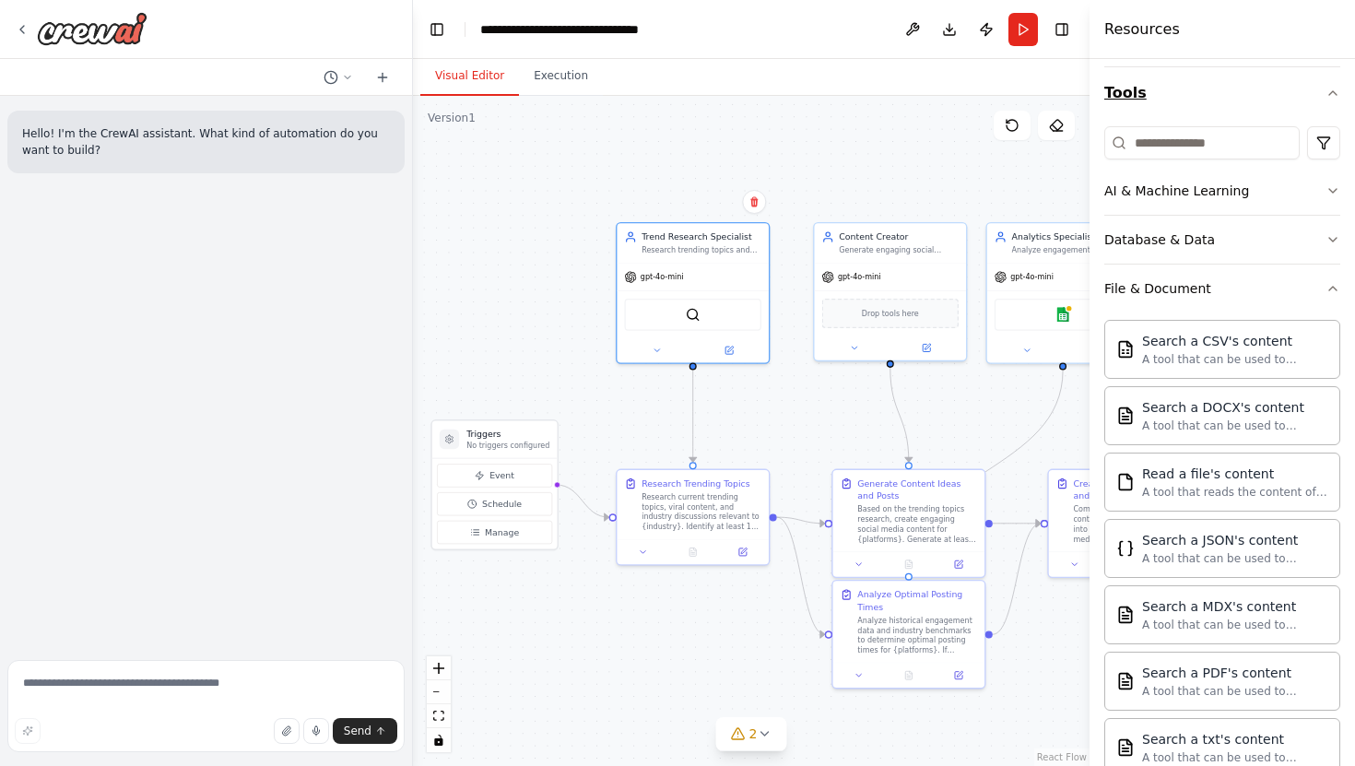
click at [1315, 100] on button "Tools" at bounding box center [1223, 93] width 236 height 52
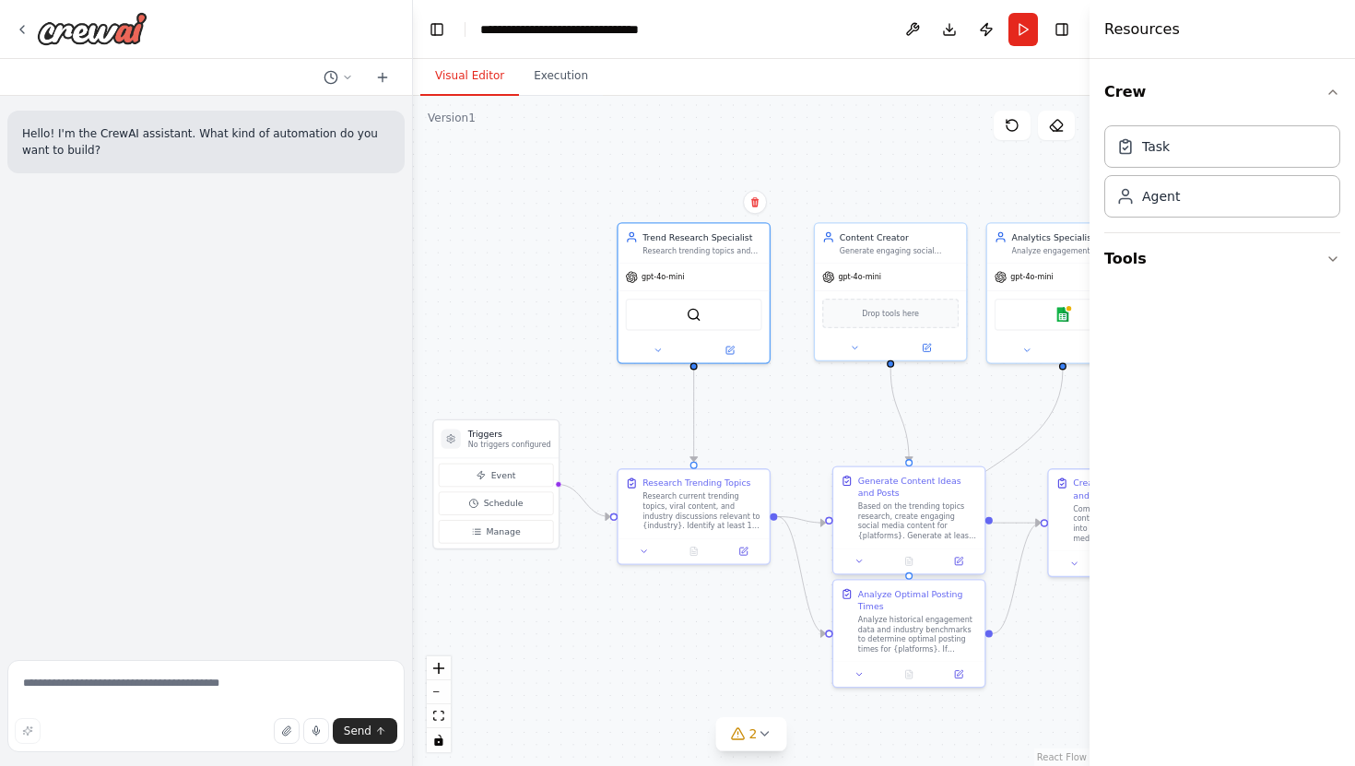
click at [914, 475] on div "Generate Content Ideas and Posts" at bounding box center [917, 487] width 119 height 25
click at [1188, 264] on button "Tools" at bounding box center [1223, 259] width 236 height 52
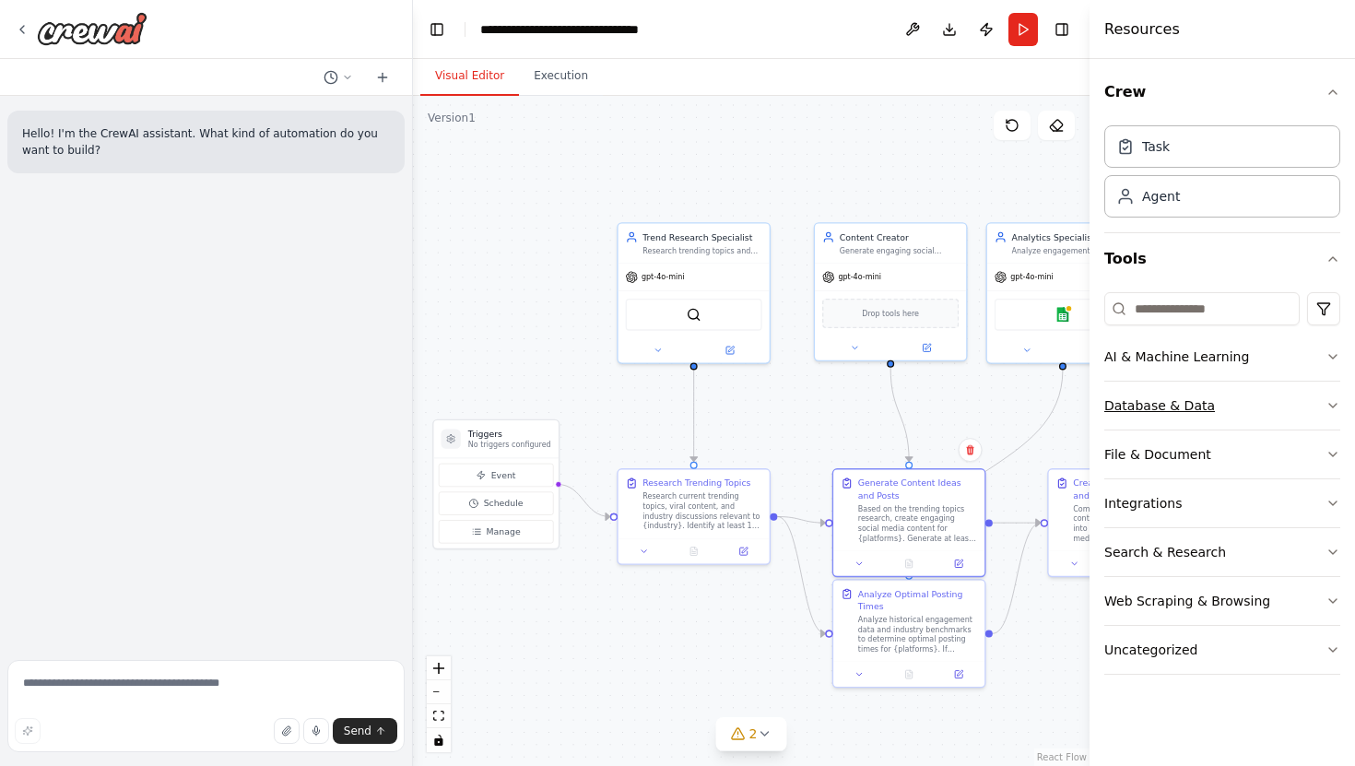
click at [1167, 398] on div "Database & Data" at bounding box center [1160, 405] width 111 height 18
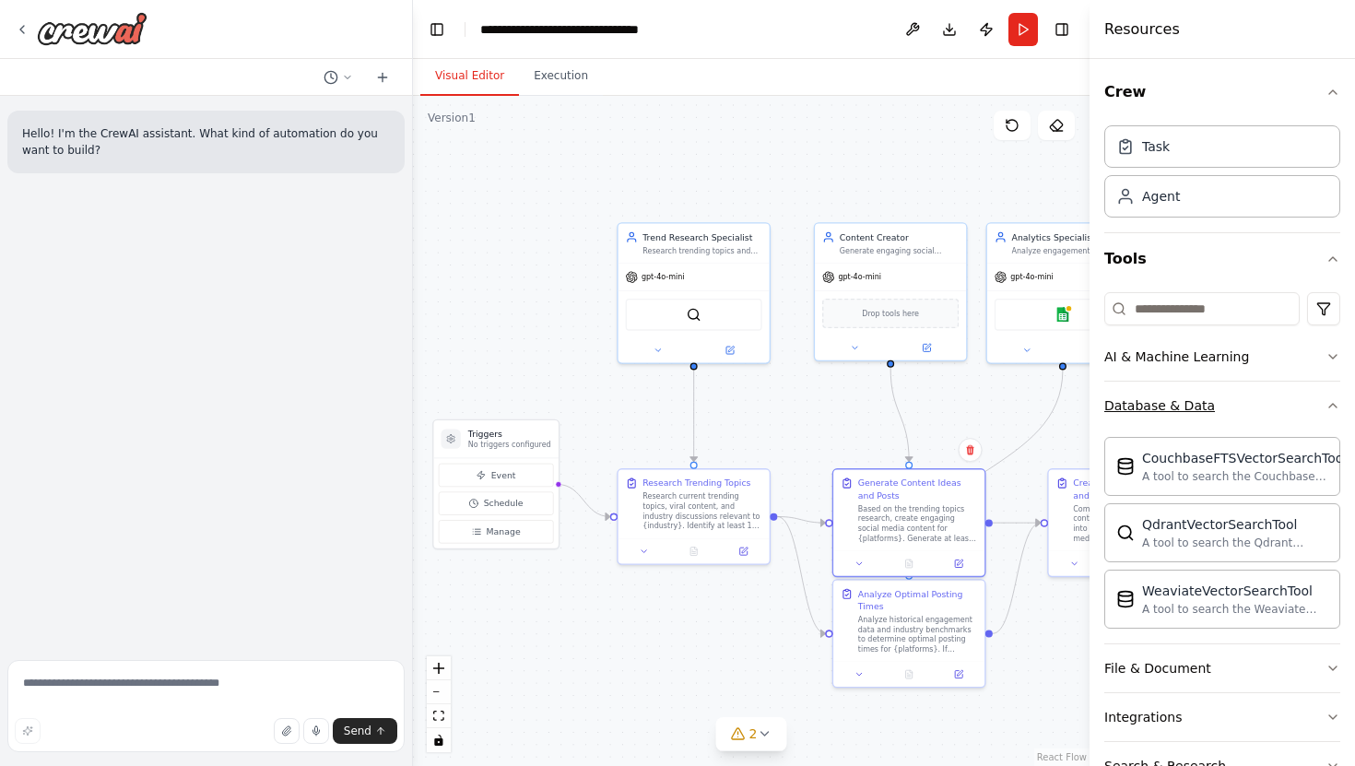
click at [1161, 401] on div "Database & Data" at bounding box center [1160, 405] width 111 height 18
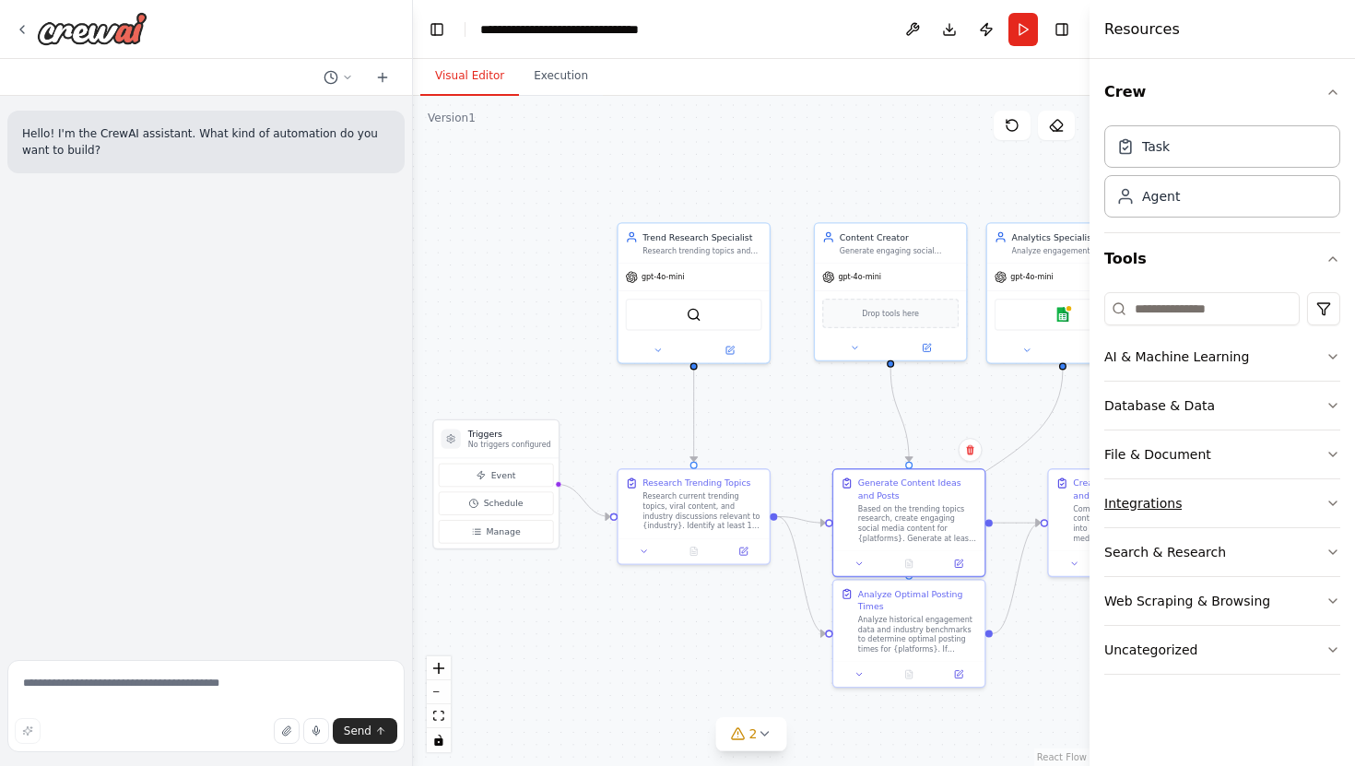
click at [1178, 514] on button "Integrations" at bounding box center [1223, 503] width 236 height 48
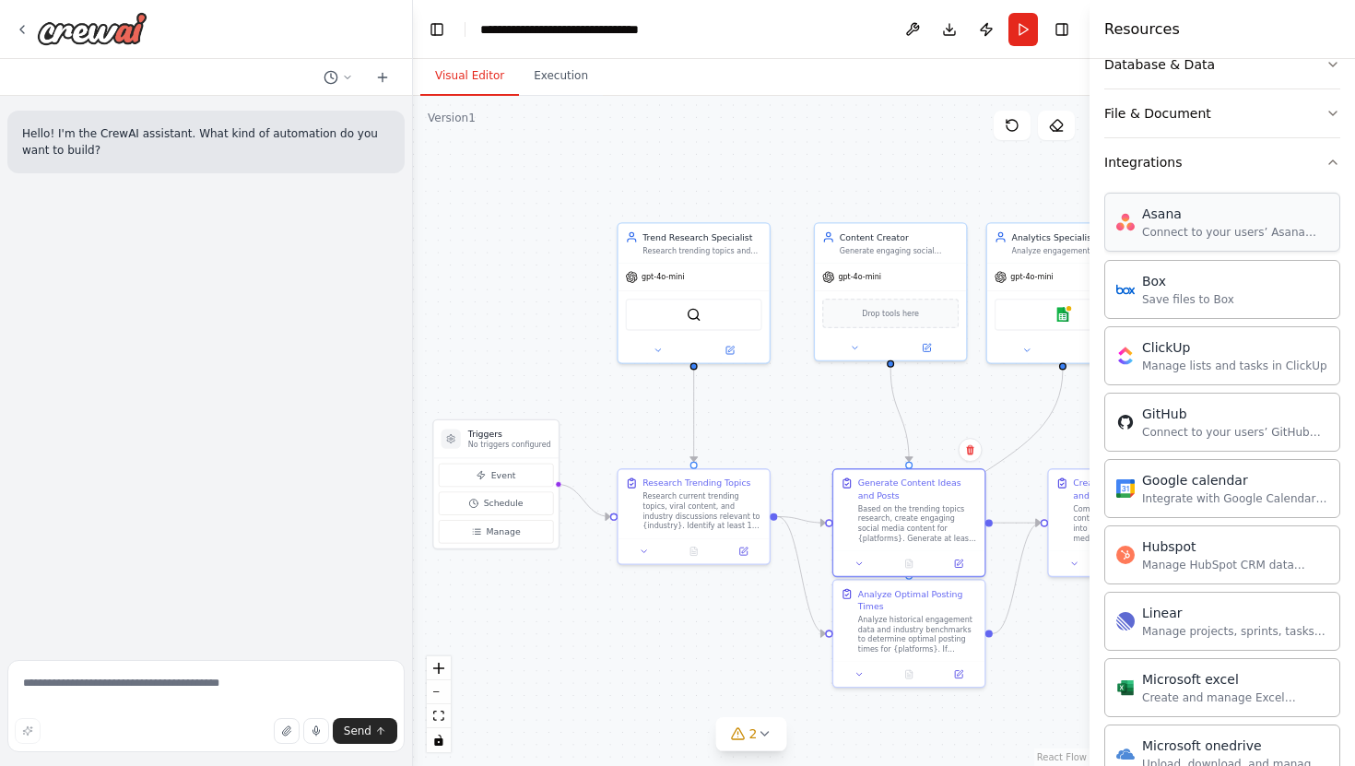
scroll to position [346, 0]
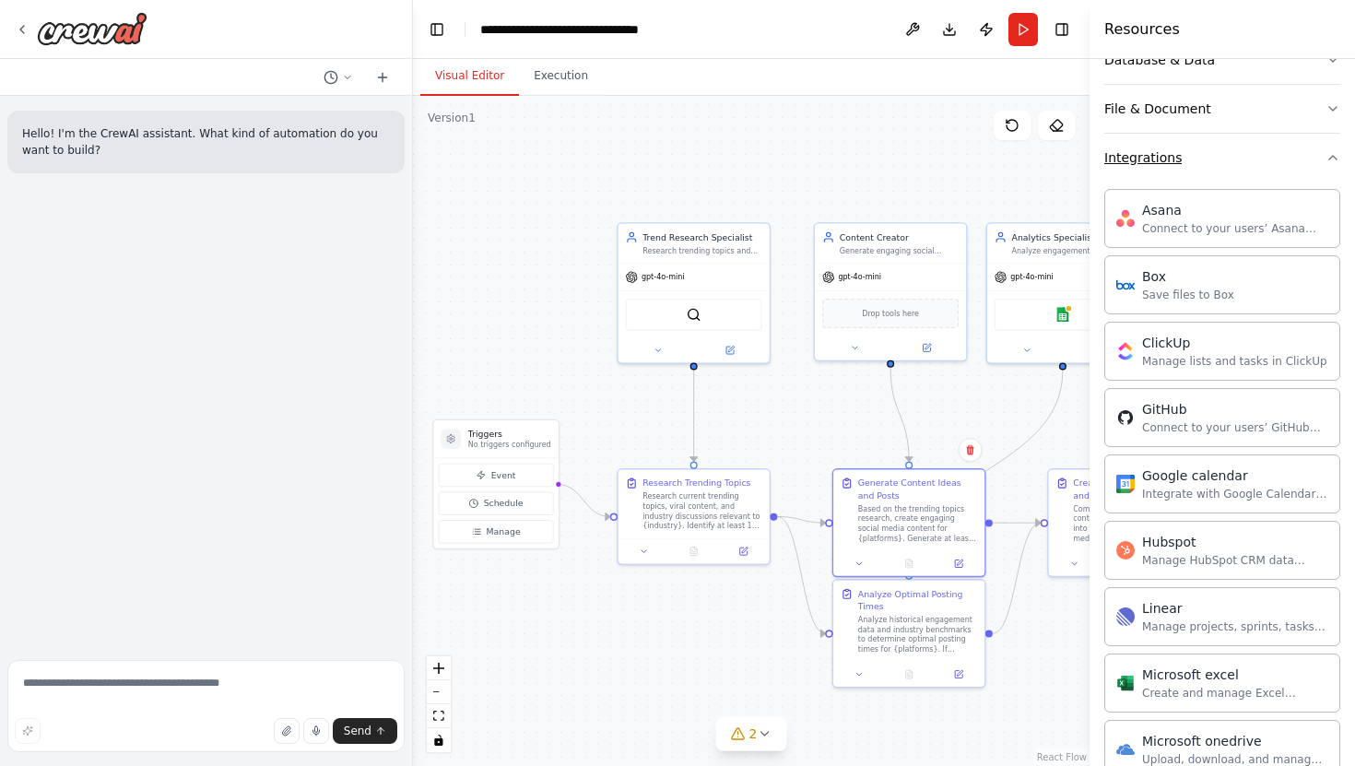
click at [1238, 162] on button "Integrations" at bounding box center [1223, 158] width 236 height 48
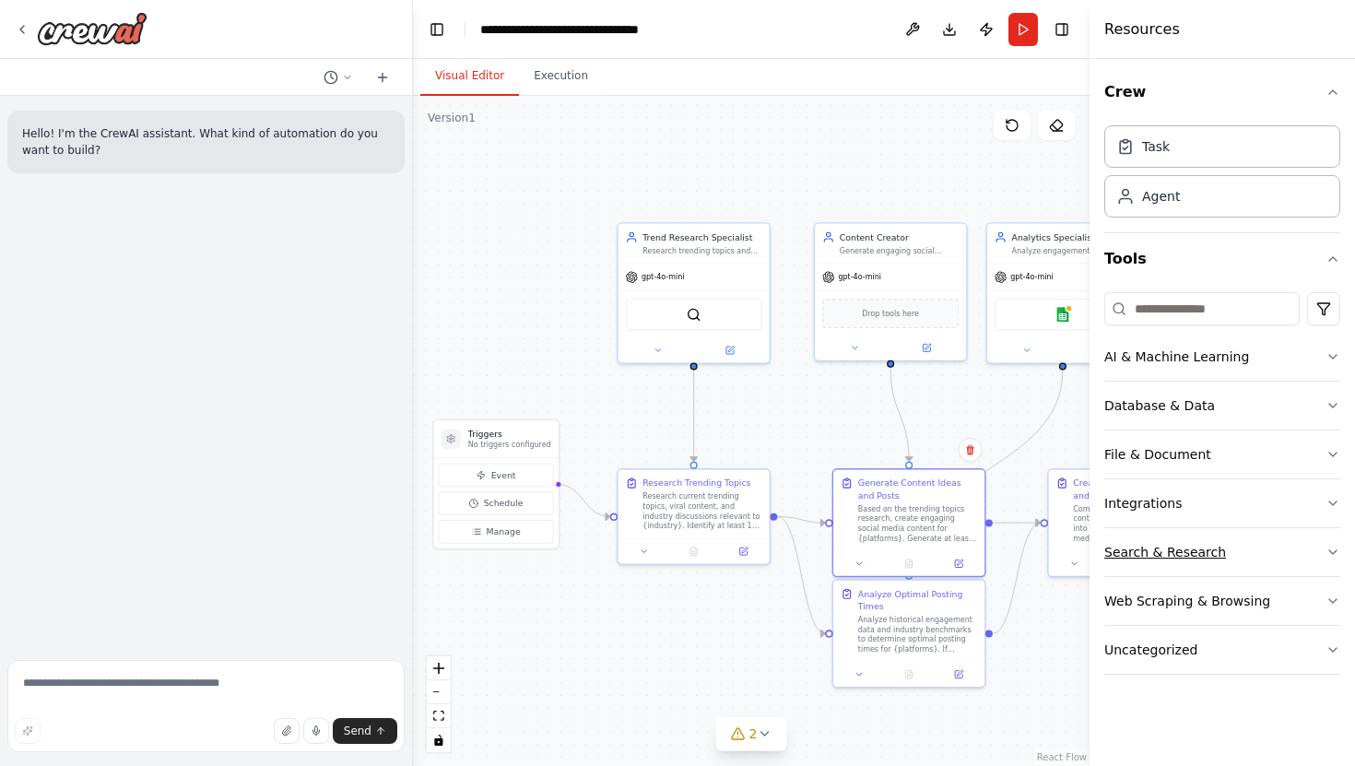
click at [1198, 552] on div "Search & Research" at bounding box center [1166, 552] width 122 height 18
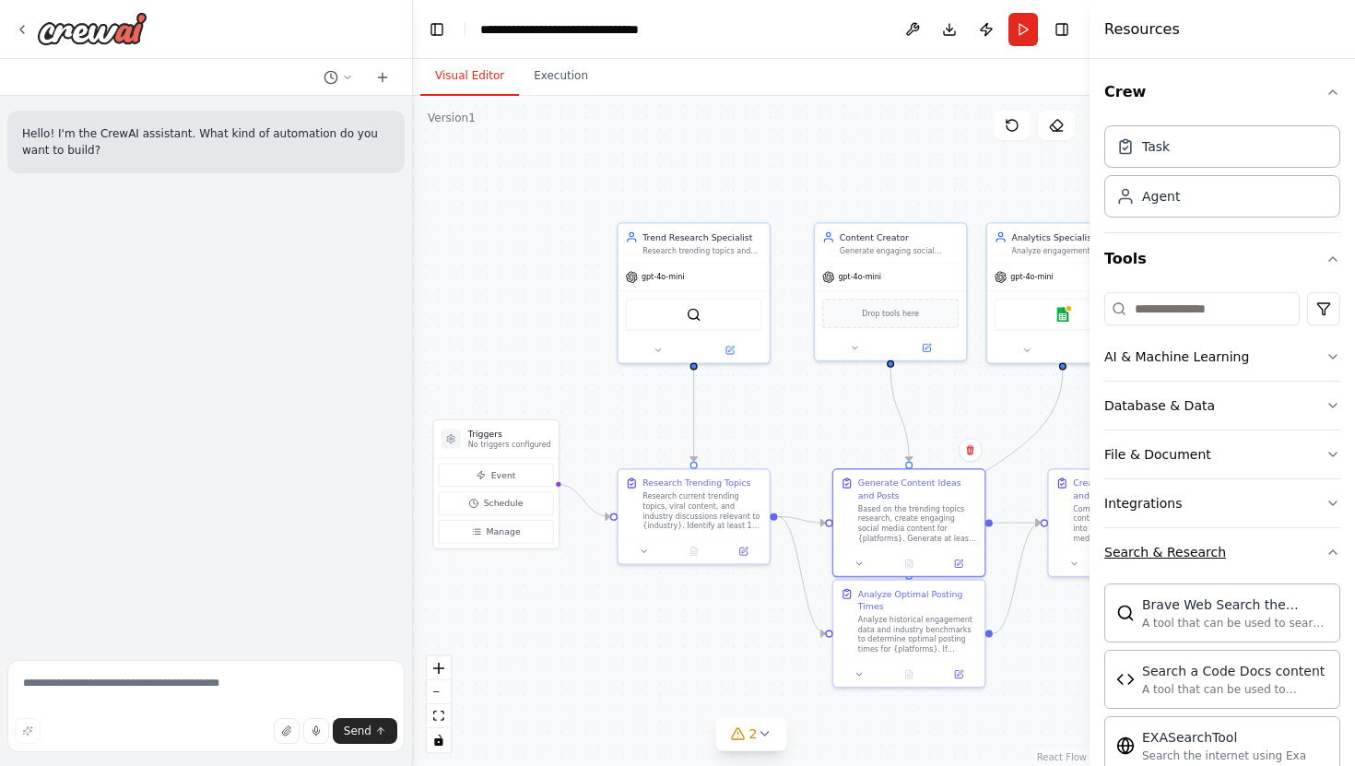
click at [1198, 552] on div "Search & Research" at bounding box center [1166, 552] width 122 height 18
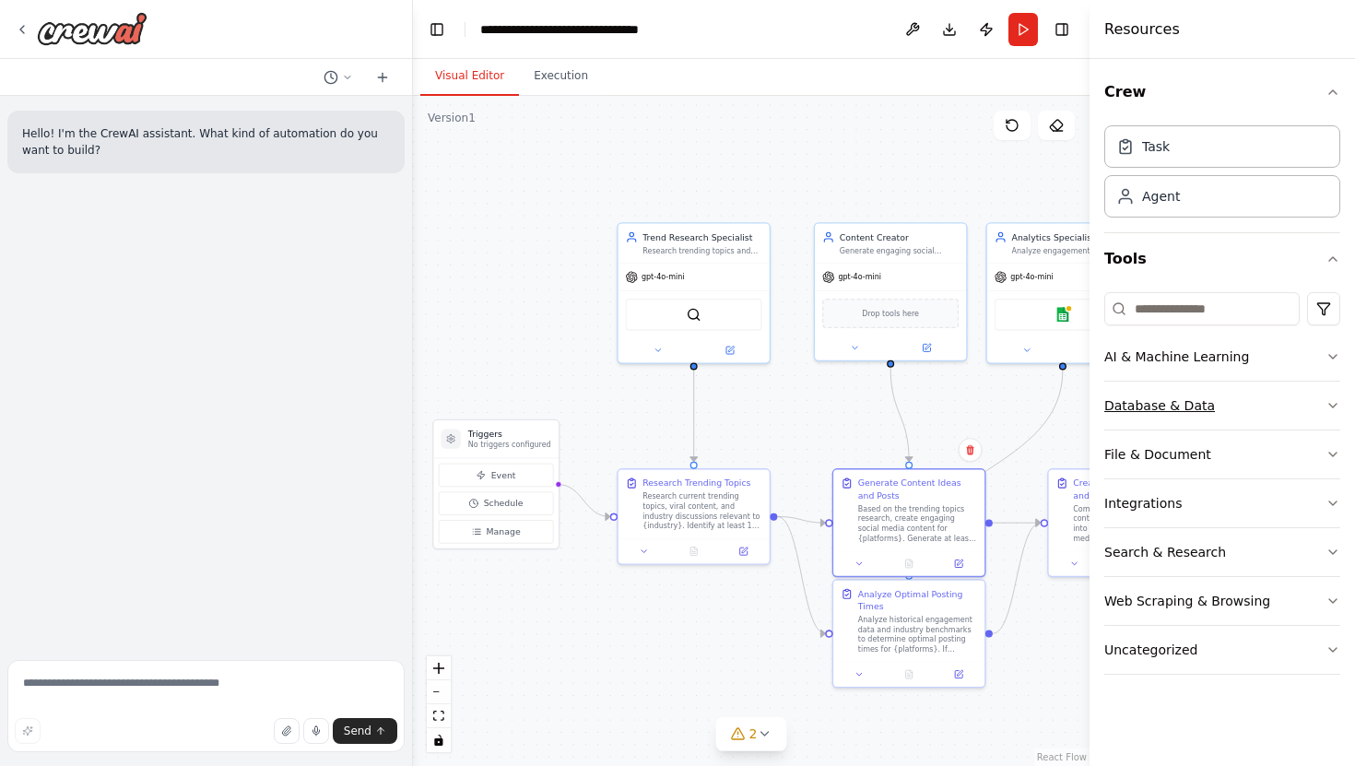
click at [1206, 400] on div "Database & Data" at bounding box center [1160, 405] width 111 height 18
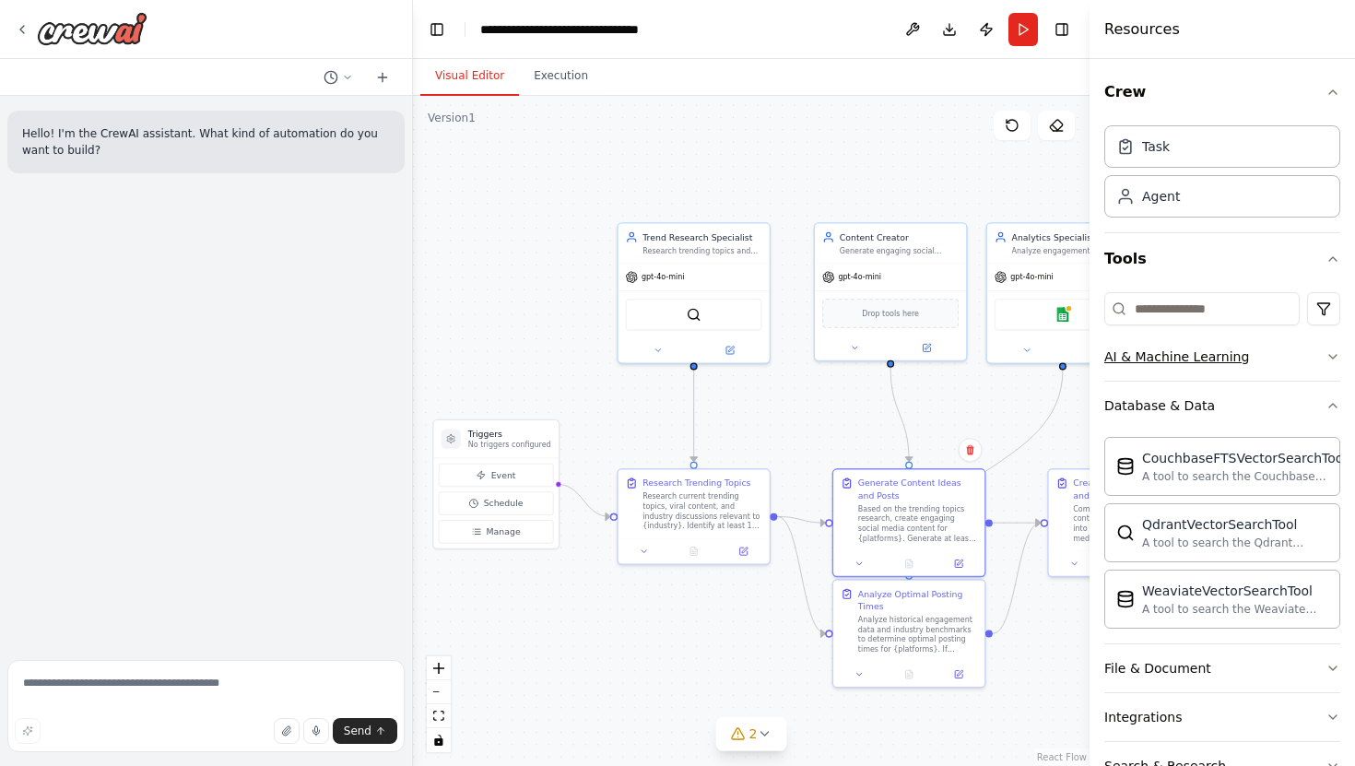
click at [1238, 342] on button "AI & Machine Learning" at bounding box center [1223, 357] width 236 height 48
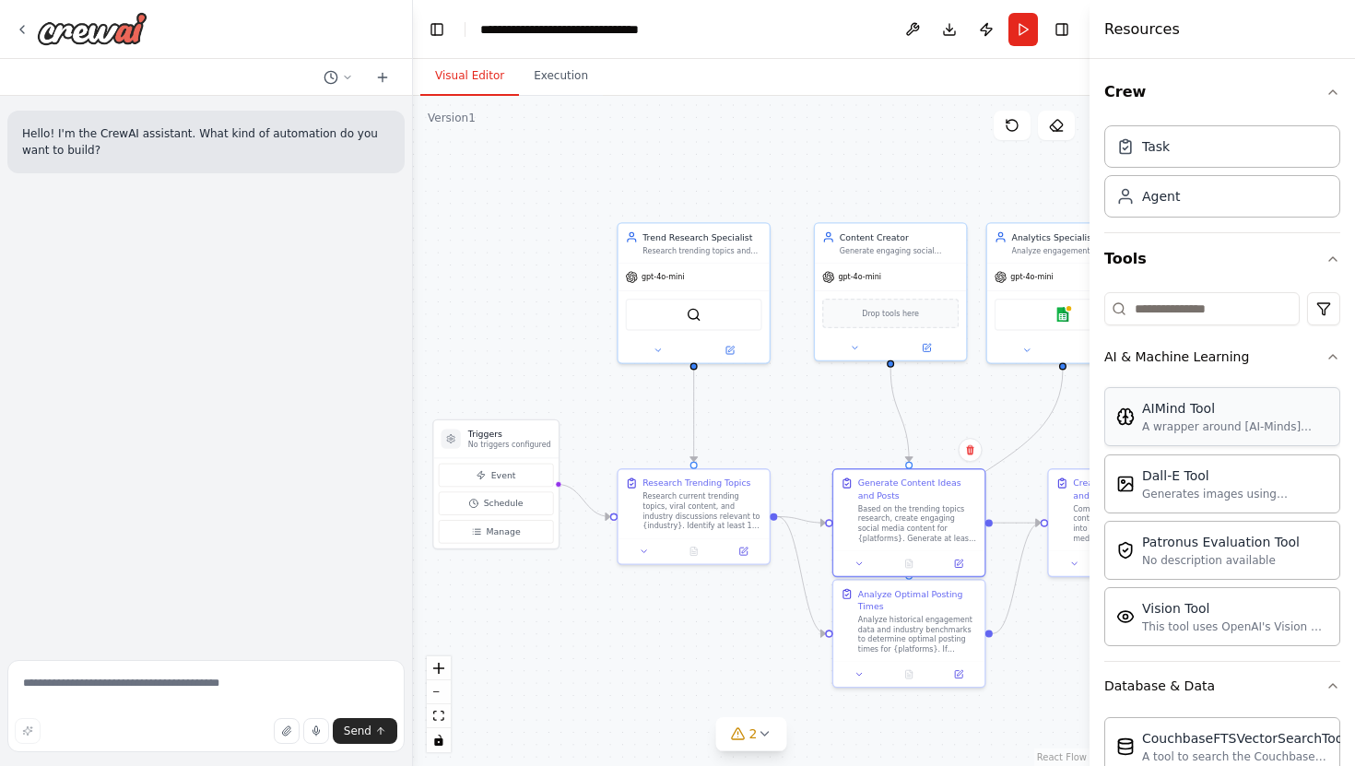
click at [1239, 416] on div "AIMind Tool" at bounding box center [1235, 408] width 186 height 18
click at [993, 148] on div ".deletable-edge-delete-btn { width: 20px; height: 20px; border: 0px solid #ffff…" at bounding box center [751, 431] width 677 height 670
click at [1337, 94] on icon "button" at bounding box center [1332, 92] width 7 height 4
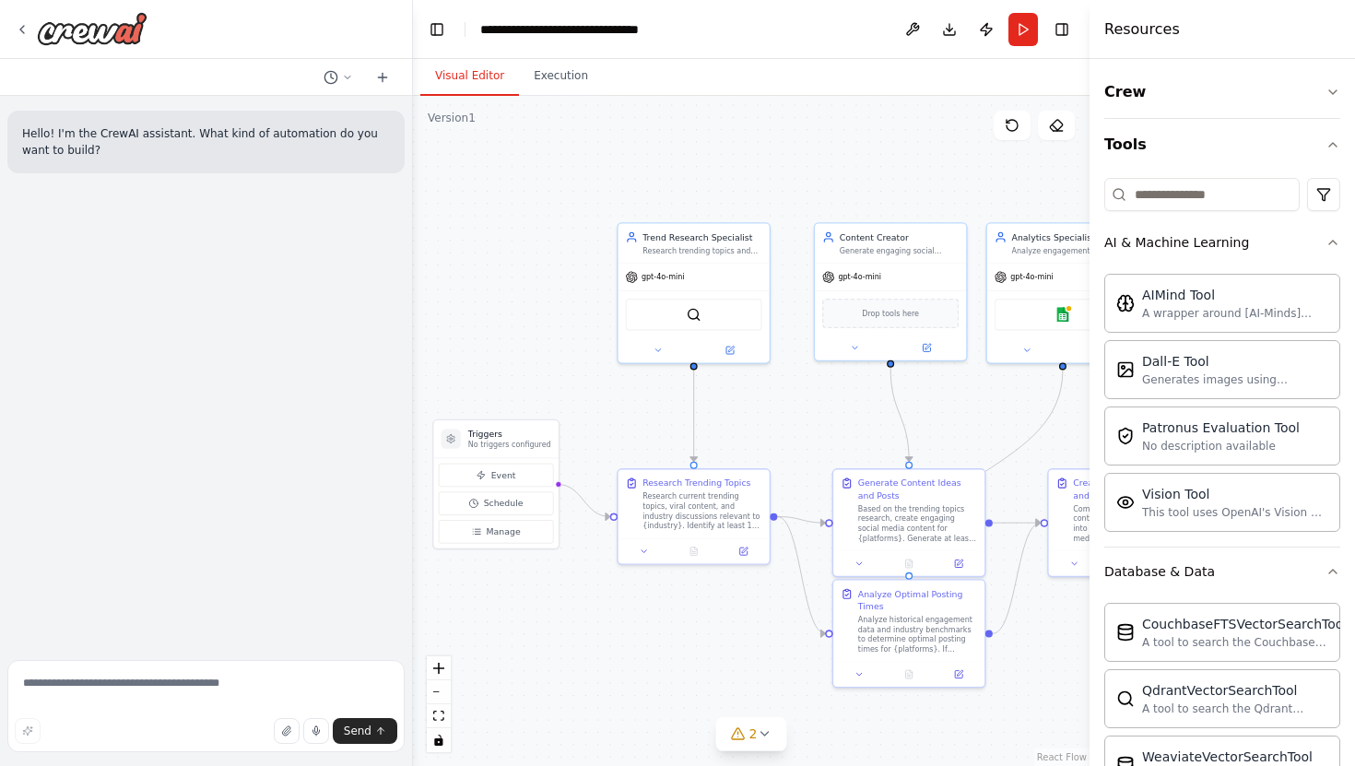
click at [883, 187] on div ".deletable-edge-delete-btn { width: 20px; height: 20px; border: 0px solid #ffff…" at bounding box center [751, 431] width 677 height 670
click at [551, 68] on button "Execution" at bounding box center [561, 76] width 84 height 39
click at [482, 69] on button "Visual Editor" at bounding box center [469, 76] width 99 height 39
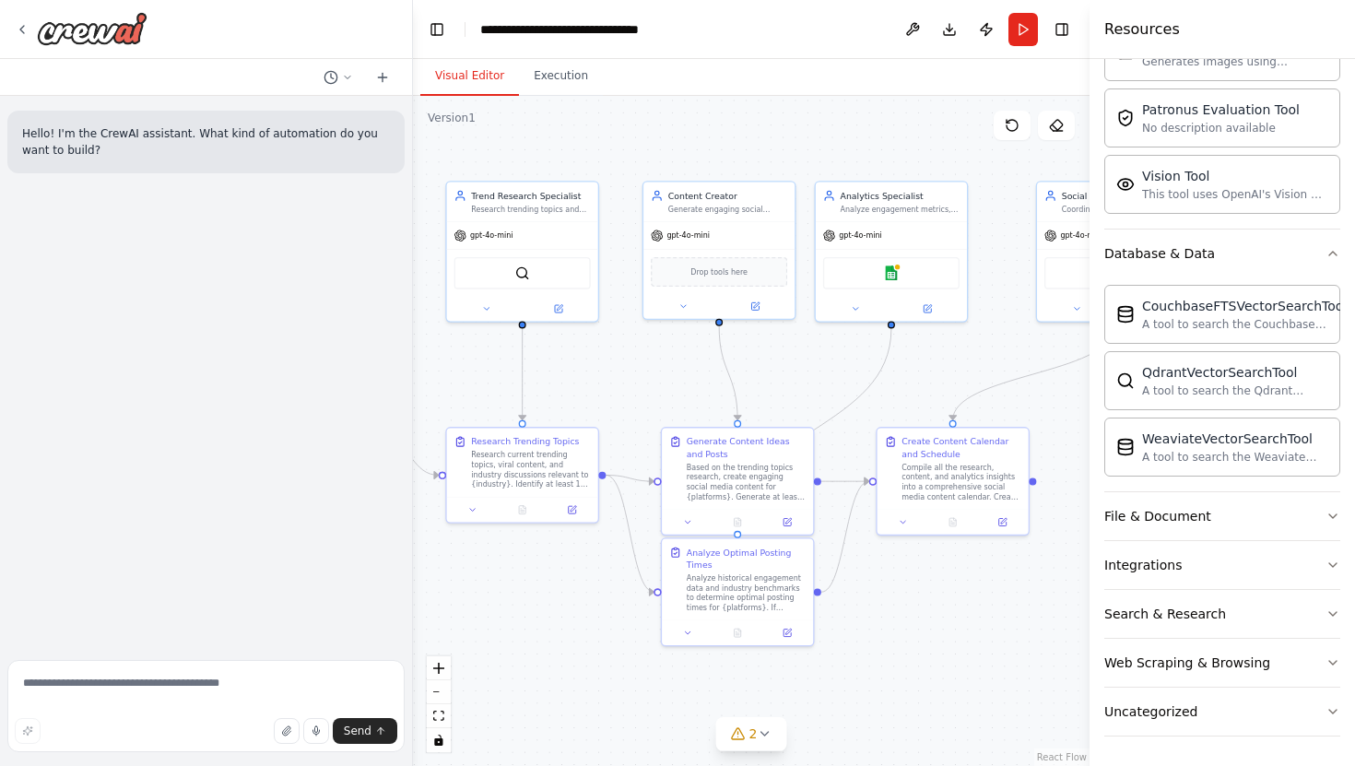
drag, startPoint x: 746, startPoint y: 622, endPoint x: 575, endPoint y: 581, distance: 175.5
click at [573, 581] on div ".deletable-edge-delete-btn { width: 20px; height: 20px; border: 0px solid #ffff…" at bounding box center [751, 431] width 677 height 670
click at [447, 26] on button "Toggle Left Sidebar" at bounding box center [437, 30] width 26 height 26
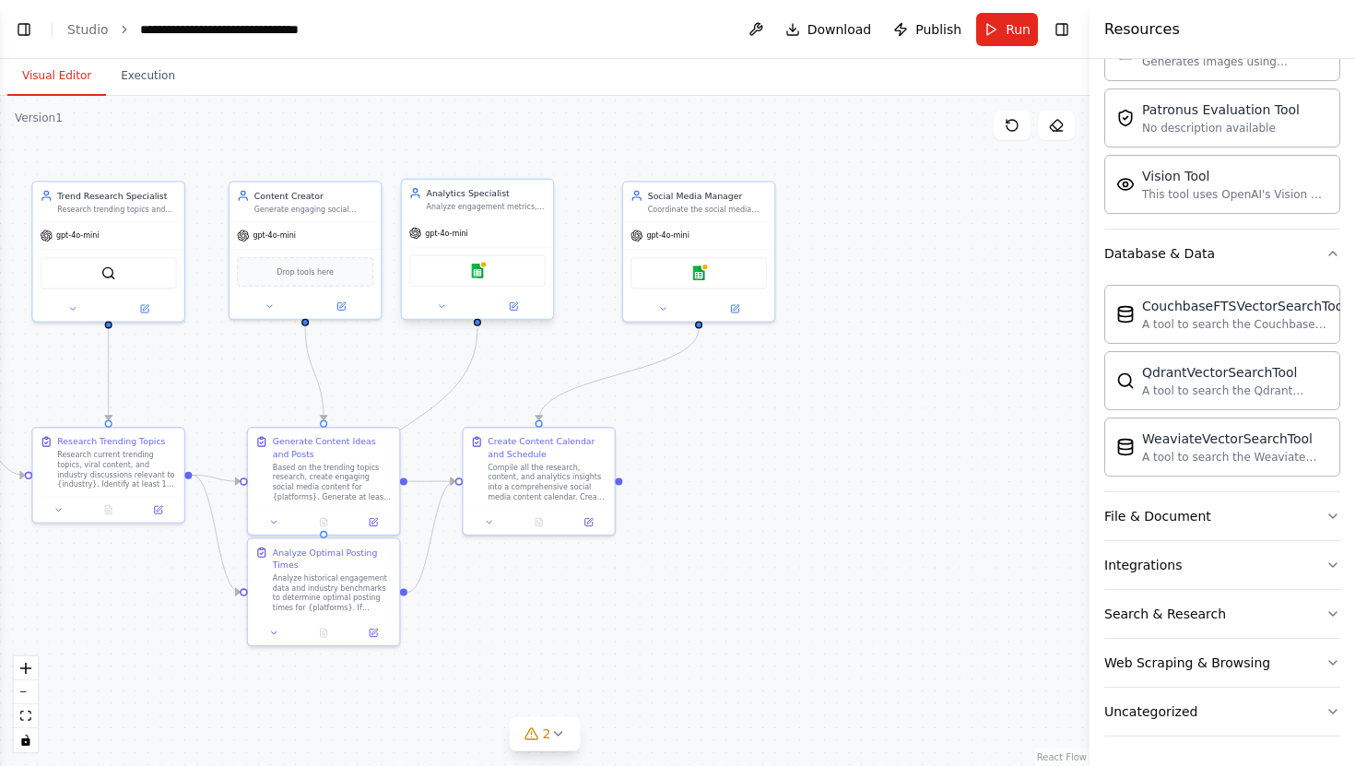
click at [436, 242] on div "gpt-4o-mini" at bounding box center [477, 232] width 151 height 27
click at [518, 314] on div at bounding box center [477, 306] width 151 height 25
click at [518, 309] on button at bounding box center [513, 306] width 69 height 15
click at [352, 310] on button at bounding box center [340, 304] width 69 height 15
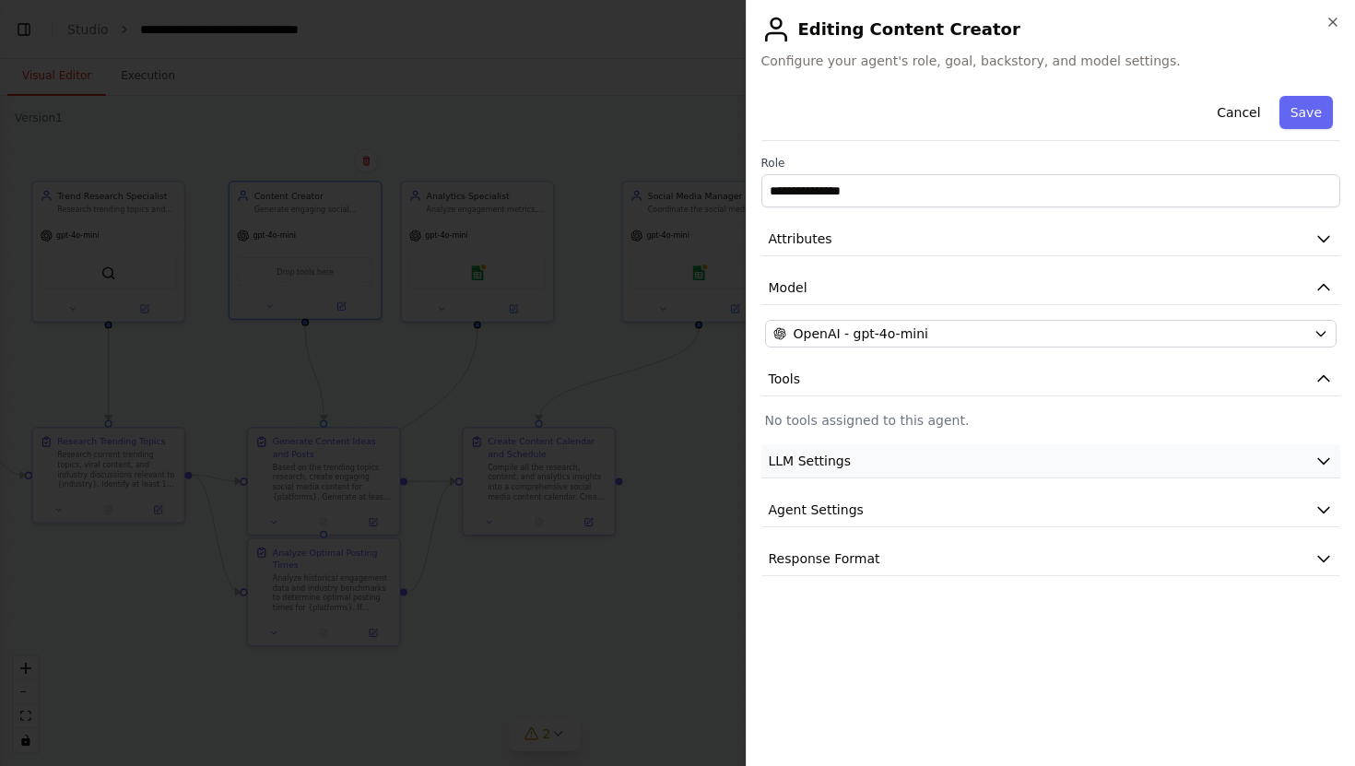
click at [875, 467] on button "LLM Settings" at bounding box center [1052, 461] width 580 height 34
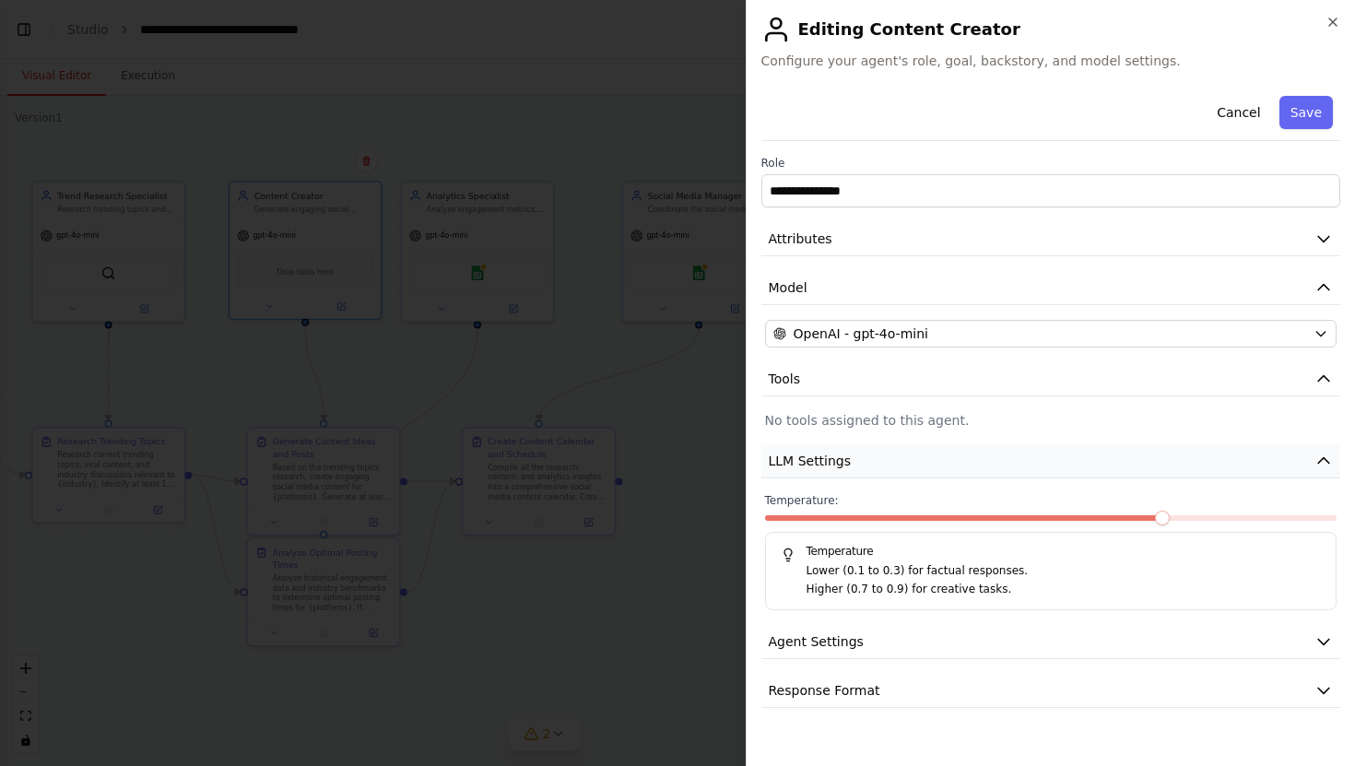
click at [875, 467] on button "LLM Settings" at bounding box center [1052, 461] width 580 height 34
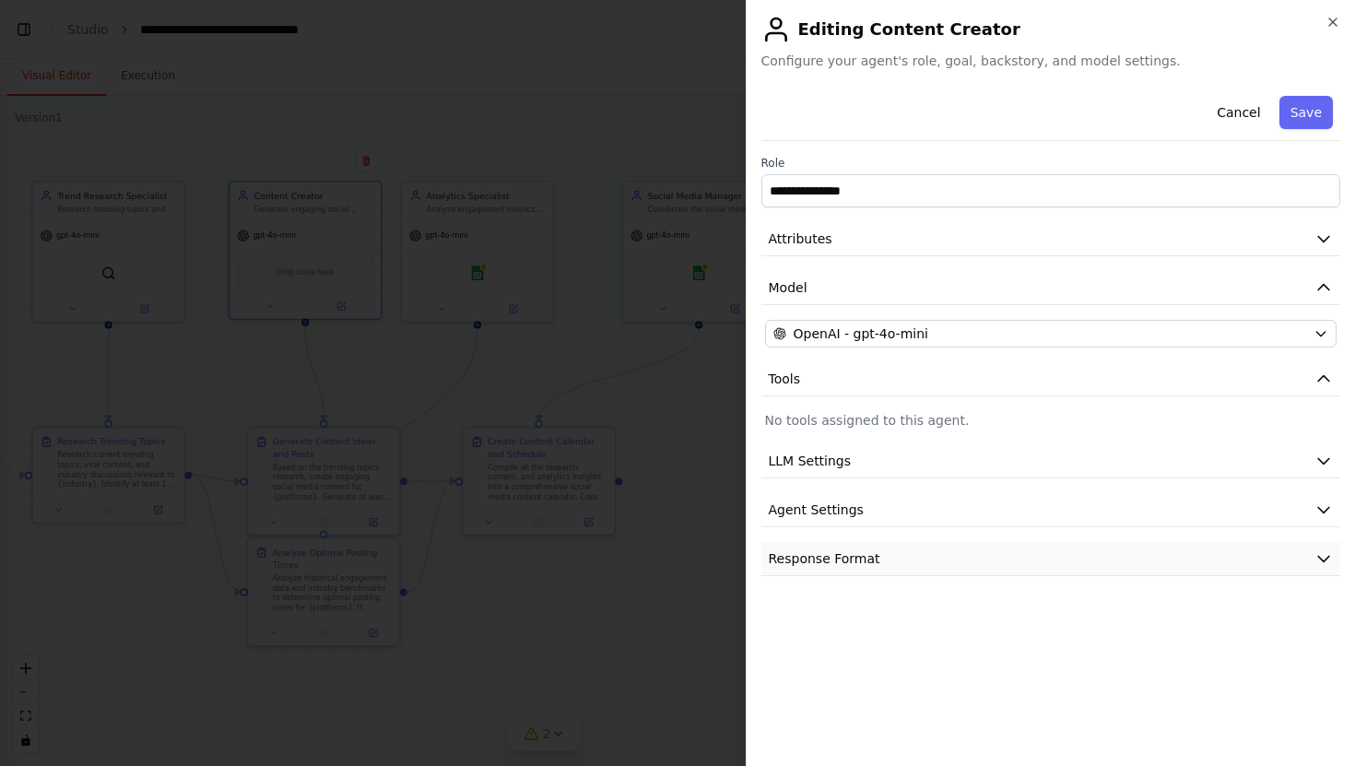
click at [868, 543] on button "Response Format" at bounding box center [1052, 559] width 580 height 34
click at [872, 520] on button "Agent Settings" at bounding box center [1052, 510] width 580 height 34
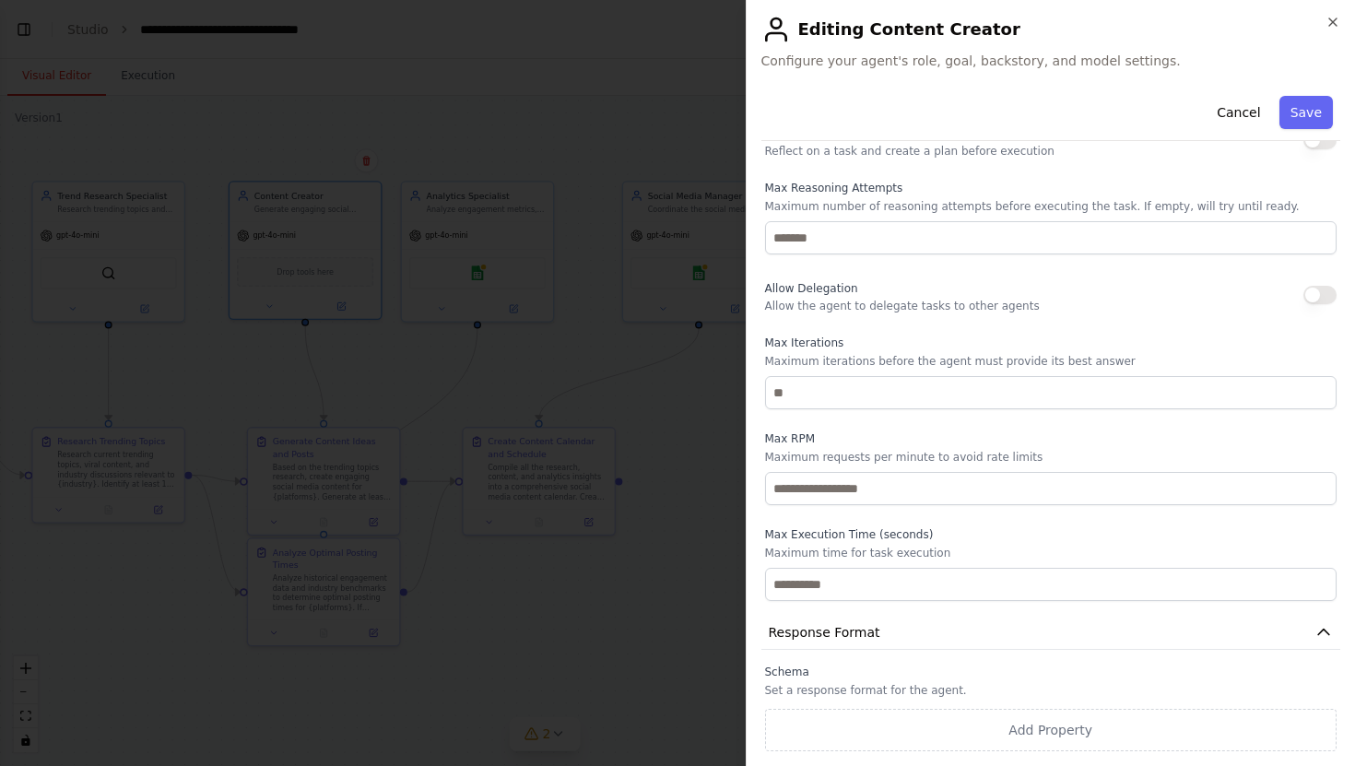
scroll to position [0, 0]
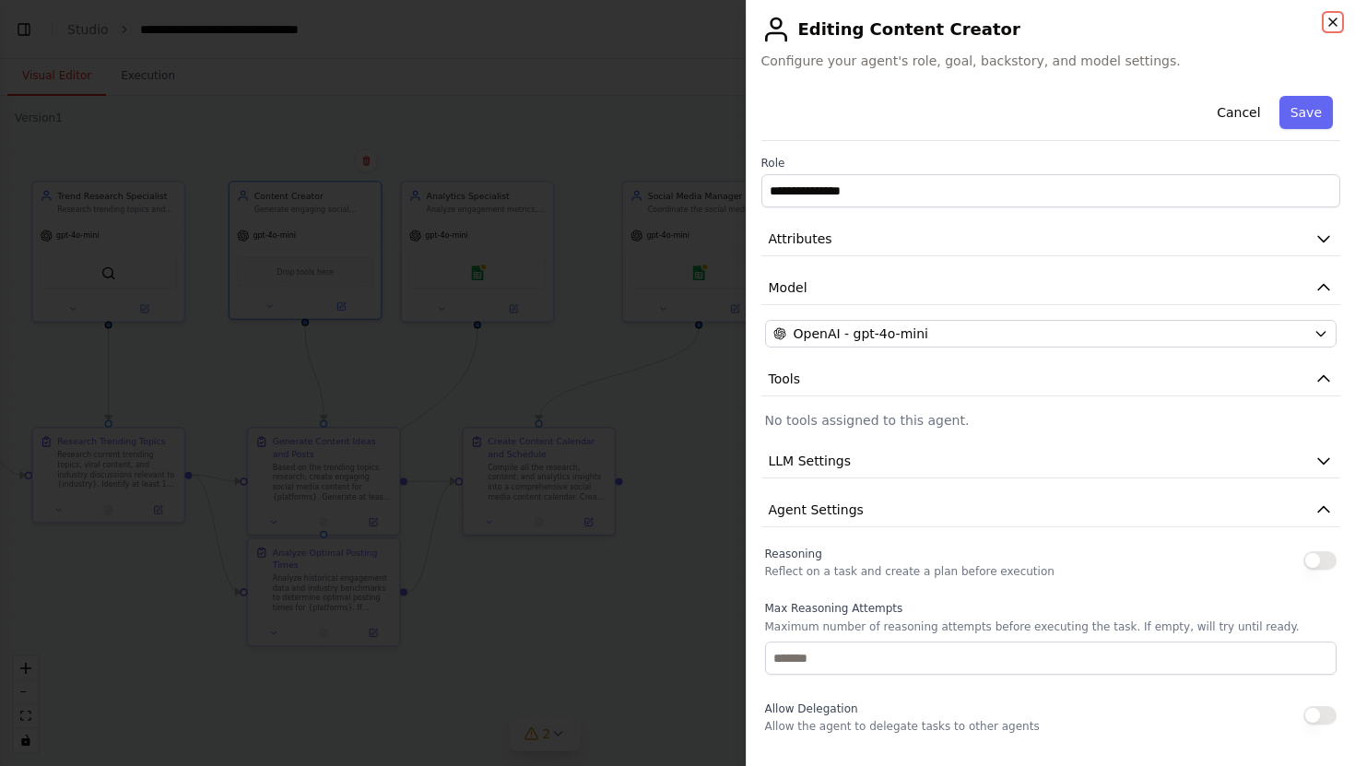
click at [1335, 18] on icon "button" at bounding box center [1333, 22] width 15 height 15
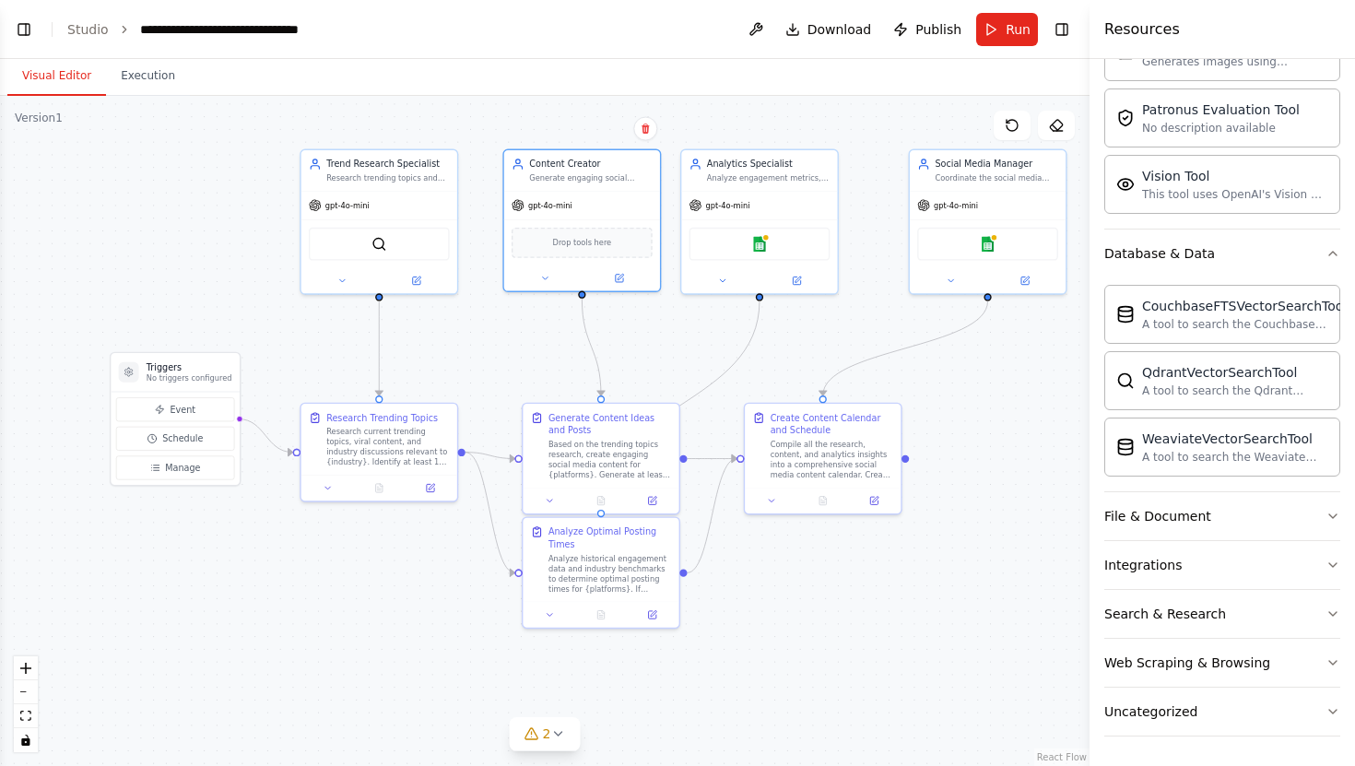
drag, startPoint x: 682, startPoint y: 377, endPoint x: 975, endPoint y: 349, distance: 294.5
click at [975, 349] on div ".deletable-edge-delete-btn { width: 20px; height: 20px; border: 0px solid #ffff…" at bounding box center [545, 431] width 1090 height 670
click at [369, 431] on div "Research current trending topics, viral content, and industry discussions relev…" at bounding box center [387, 444] width 123 height 41
click at [430, 495] on div at bounding box center [379, 485] width 156 height 26
click at [434, 491] on button at bounding box center [429, 486] width 43 height 16
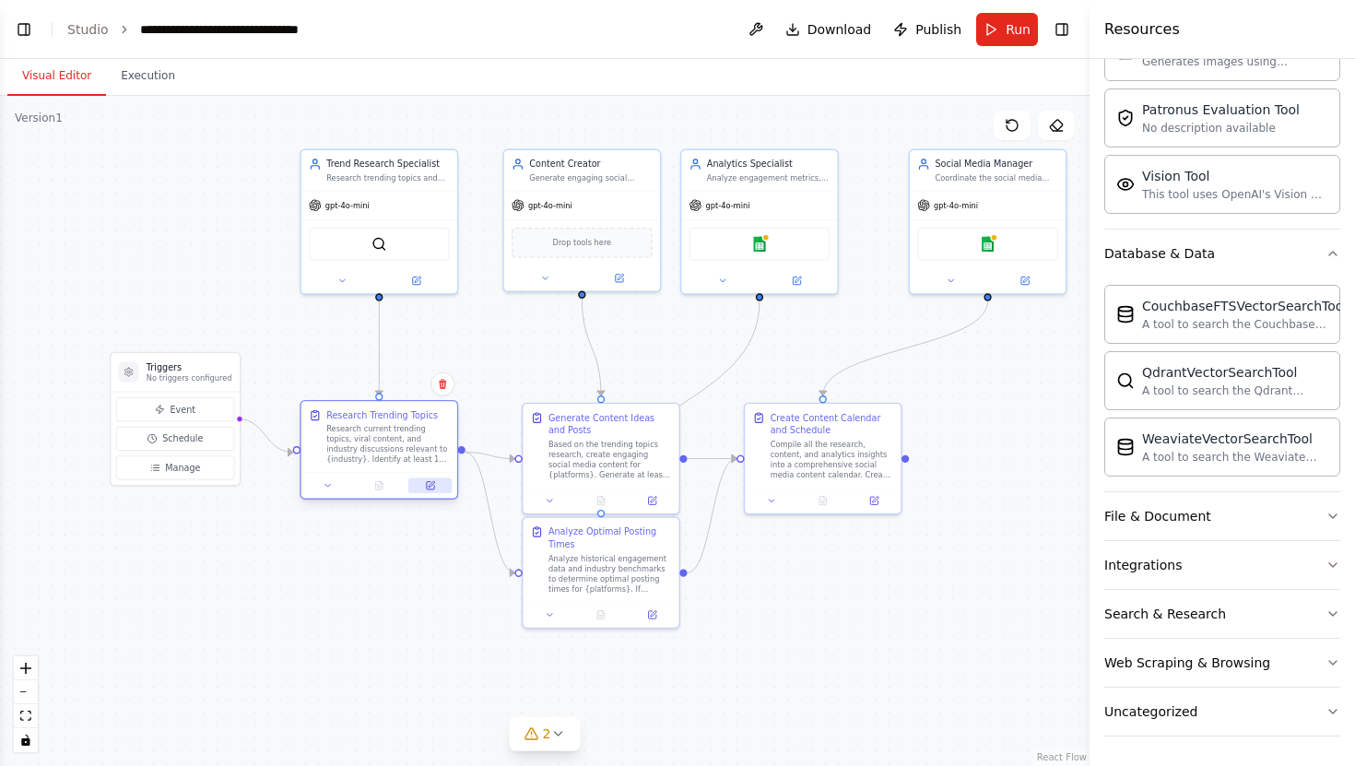
click at [434, 491] on button at bounding box center [429, 486] width 43 height 16
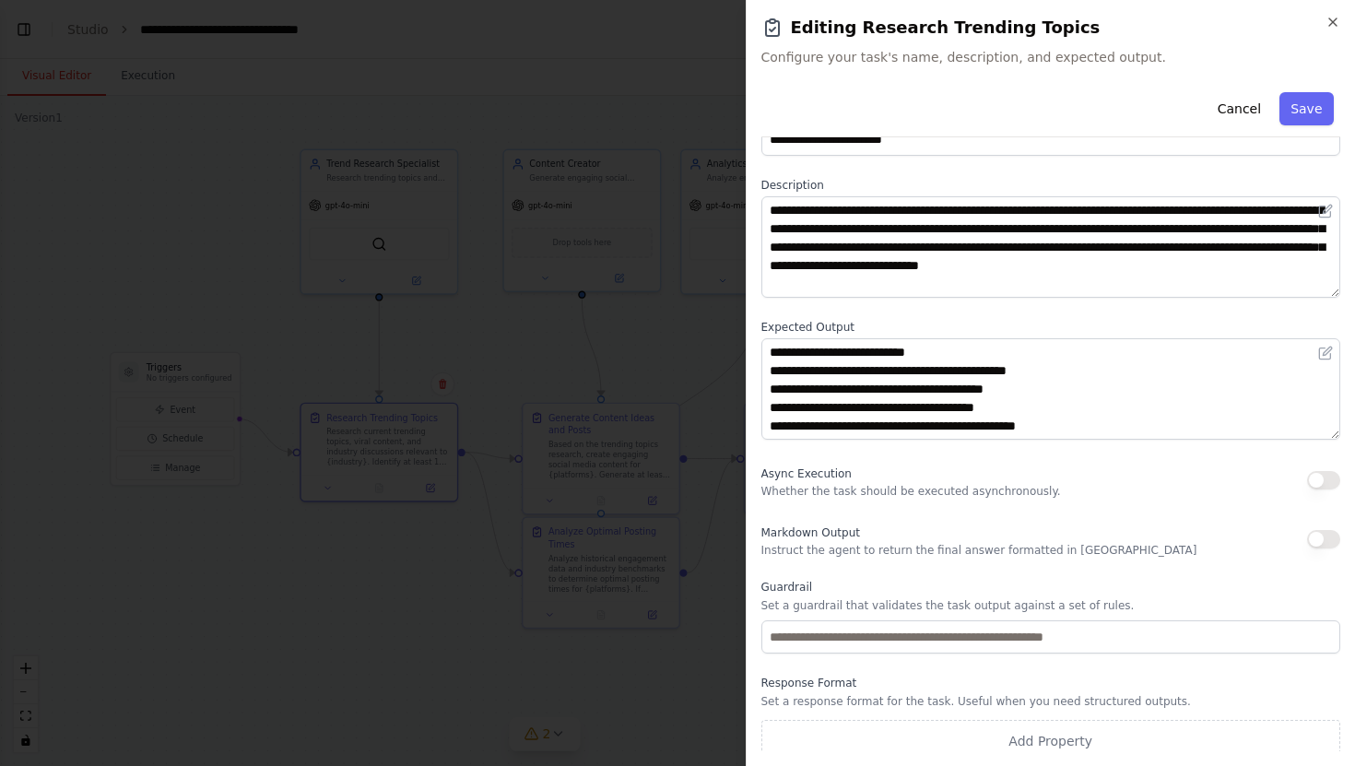
scroll to position [66, 0]
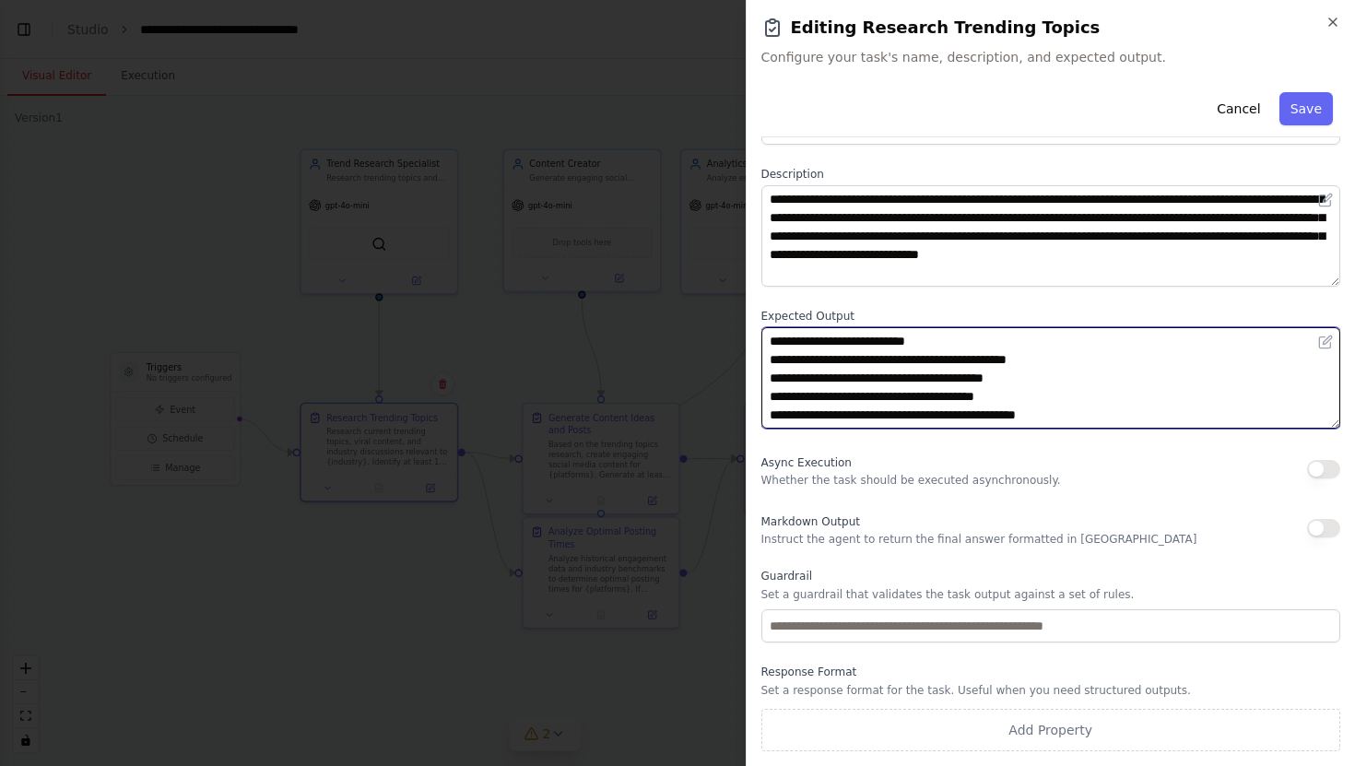
click at [1099, 423] on textarea "**********" at bounding box center [1052, 377] width 580 height 101
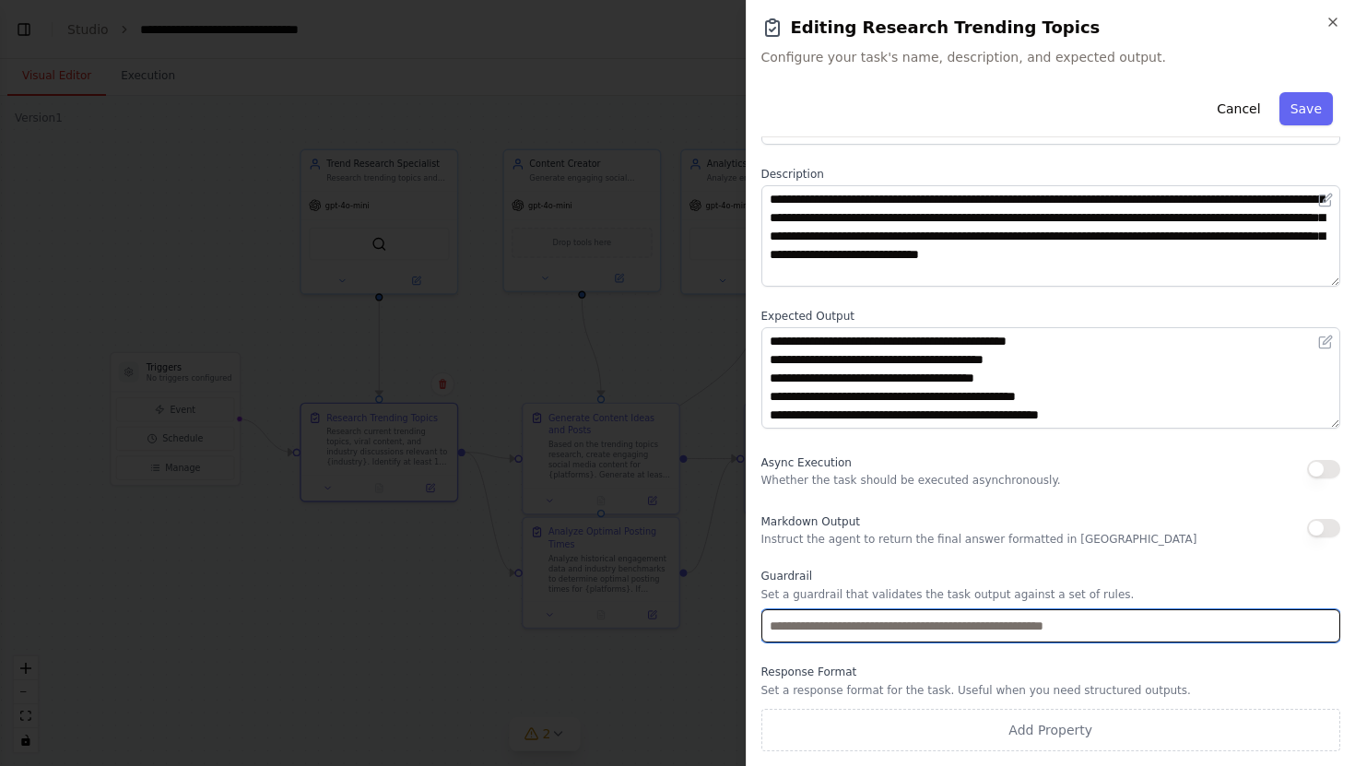
click at [1046, 626] on input "text" at bounding box center [1052, 625] width 580 height 33
type input "*******"
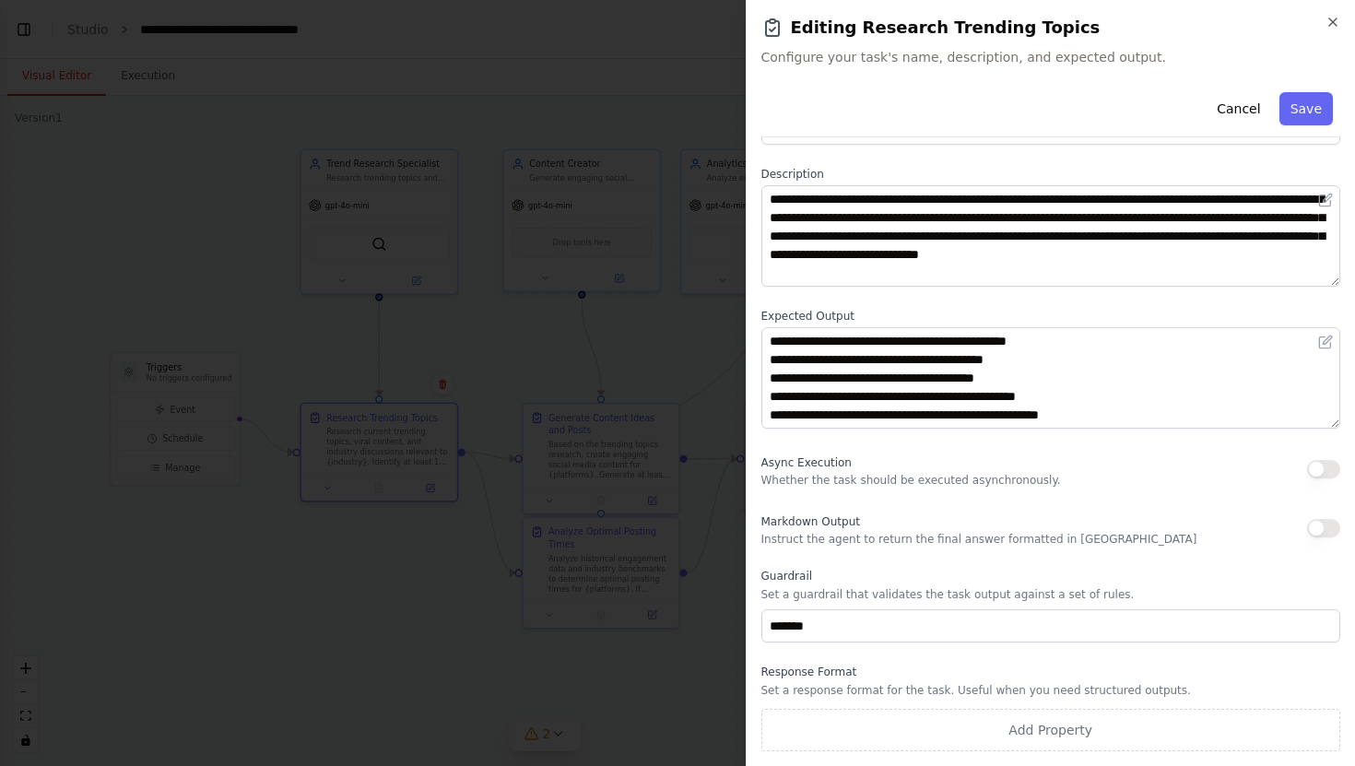
click at [1348, 20] on div "**********" at bounding box center [1051, 383] width 610 height 766
click at [1335, 20] on icon "button" at bounding box center [1333, 22] width 15 height 15
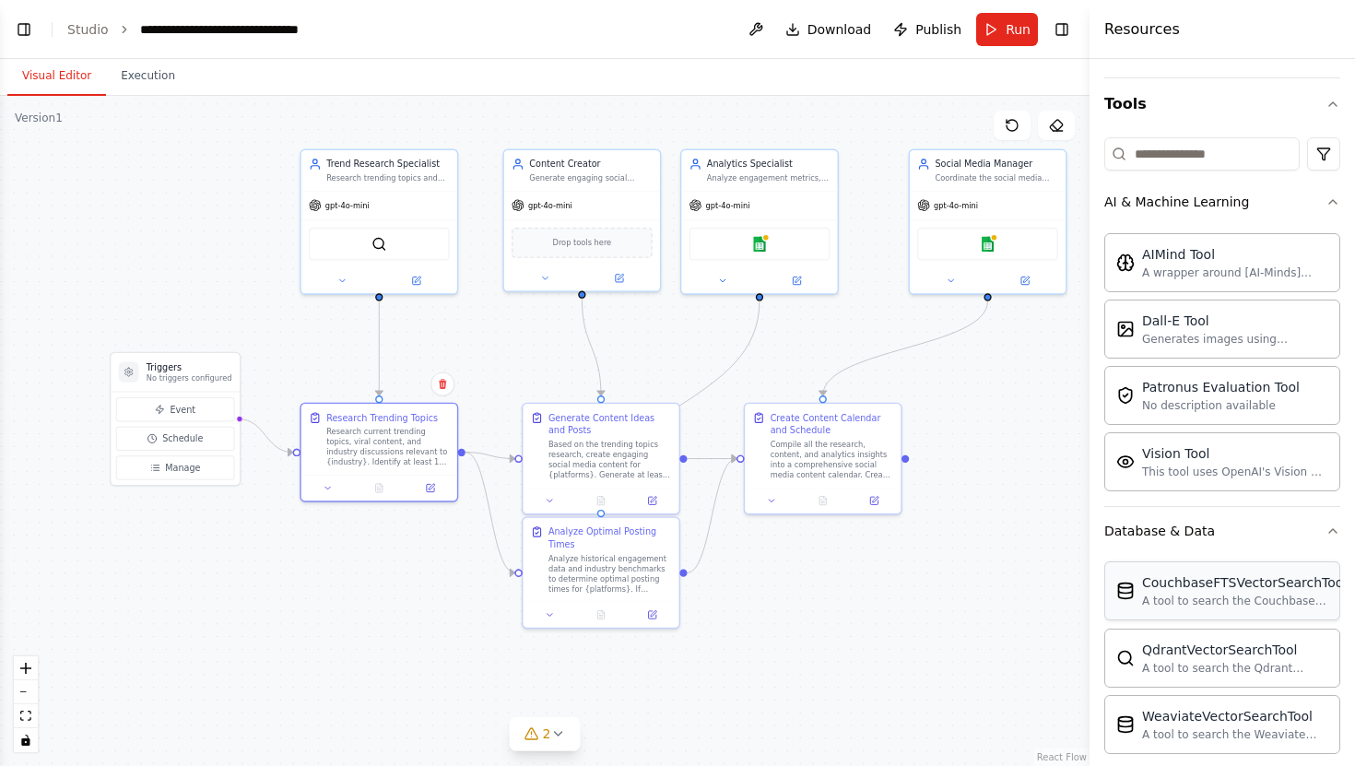
scroll to position [40, 0]
click at [1167, 266] on div "A wrapper around [AI-Minds]([URL][DOMAIN_NAME]). Useful for when you need answe…" at bounding box center [1235, 273] width 186 height 15
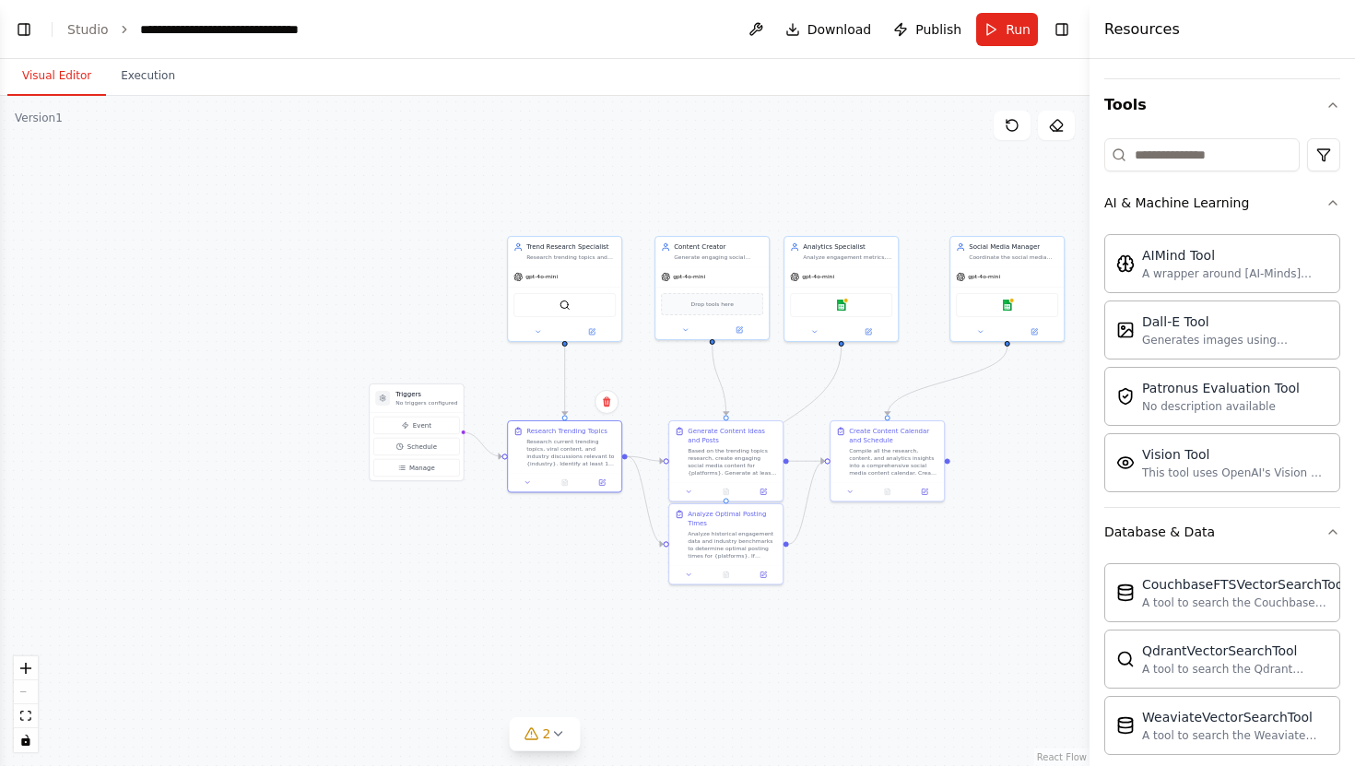
drag, startPoint x: 1089, startPoint y: 570, endPoint x: 1079, endPoint y: 570, distance: 10.1
click at [1079, 570] on div "**********" at bounding box center [677, 383] width 1355 height 766
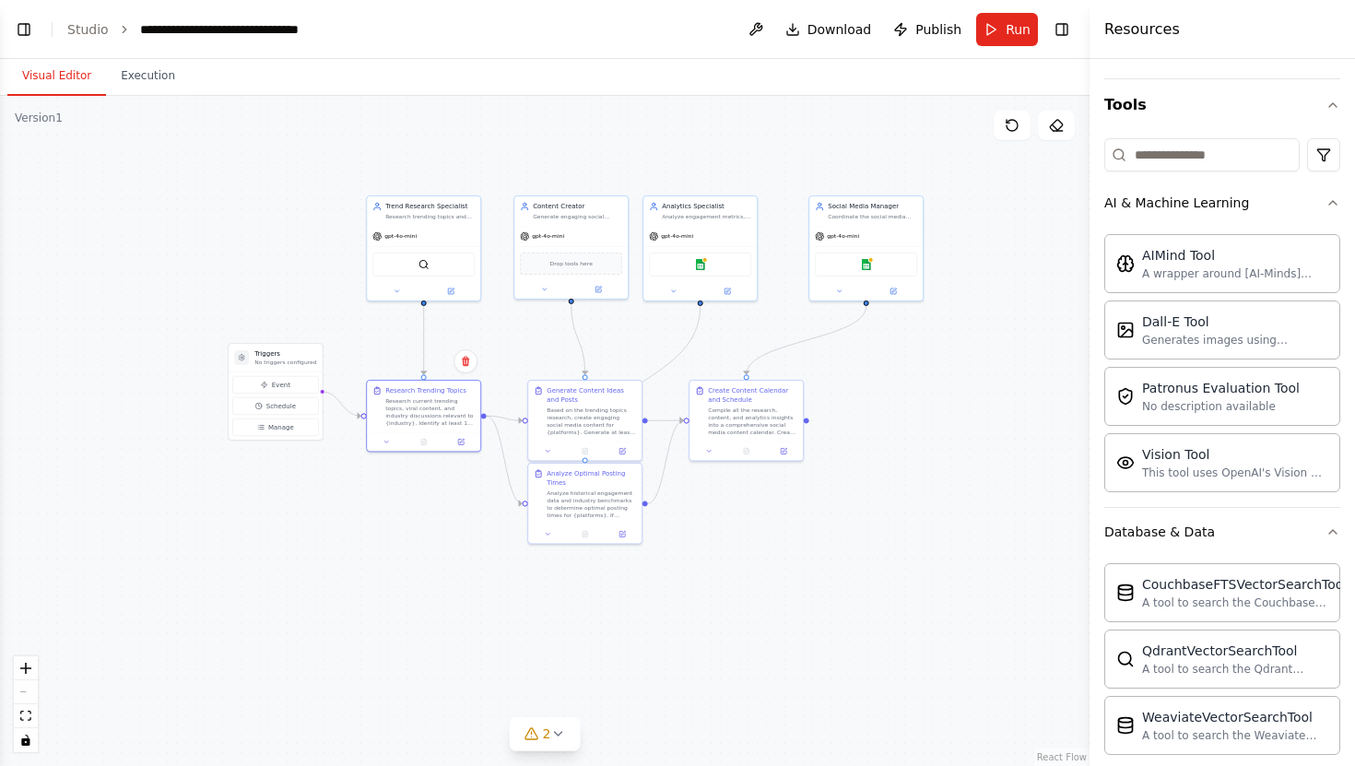
drag, startPoint x: 970, startPoint y: 566, endPoint x: 787, endPoint y: 505, distance: 192.4
click at [787, 505] on div ".deletable-edge-delete-btn { width: 20px; height: 20px; border: 0px solid #ffff…" at bounding box center [545, 431] width 1090 height 670
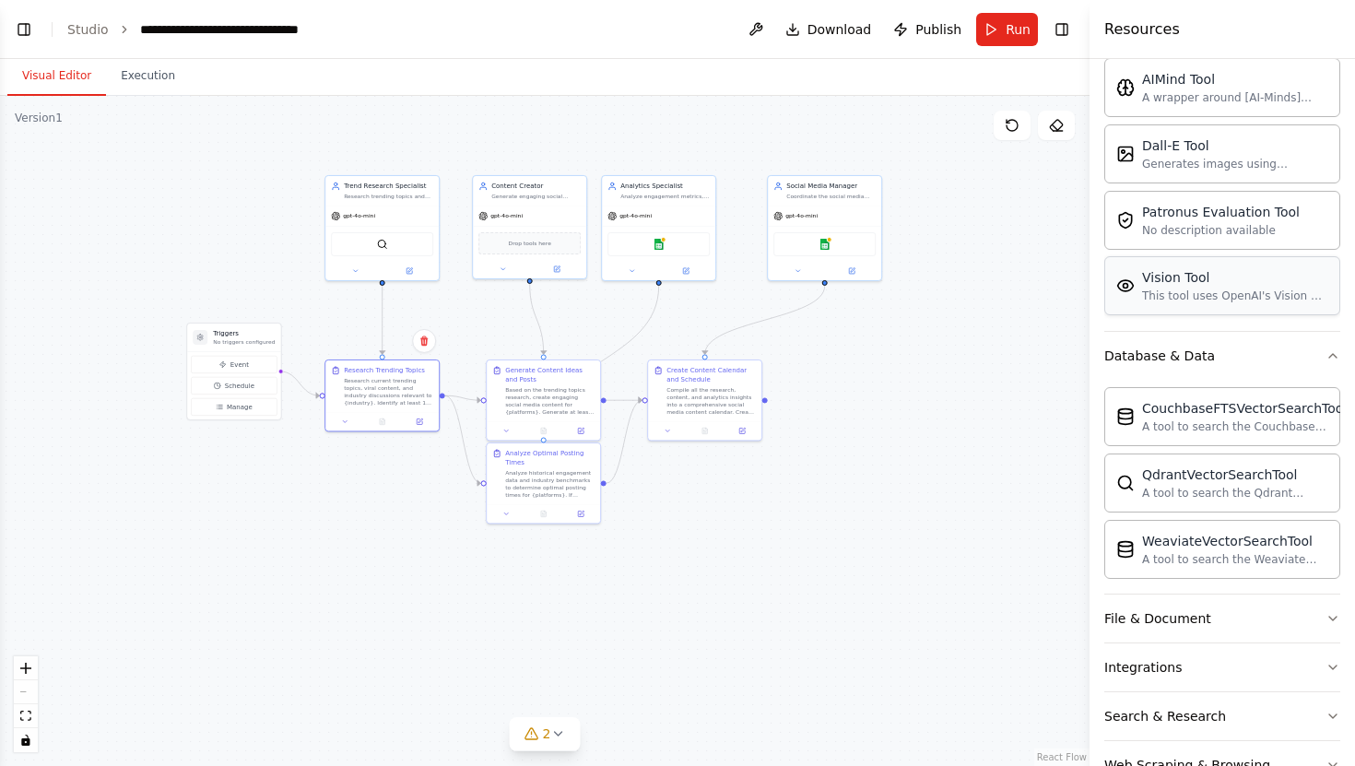
scroll to position [0, 0]
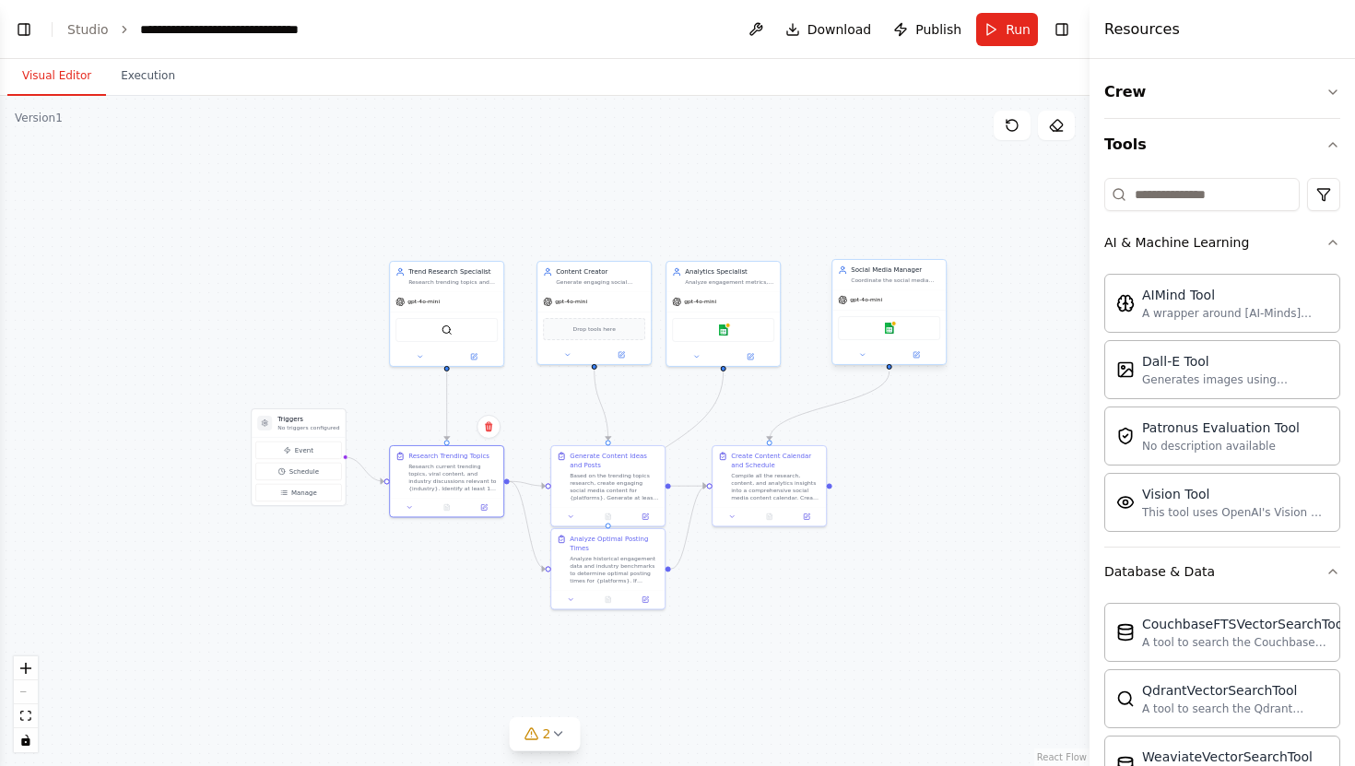
drag, startPoint x: 870, startPoint y: 337, endPoint x: 939, endPoint y: 310, distance: 74.1
click at [935, 420] on div ".deletable-edge-delete-btn { width: 20px; height: 20px; border: 0px solid #ffff…" at bounding box center [545, 431] width 1090 height 670
click at [465, 324] on div "SerperDevTool" at bounding box center [447, 326] width 102 height 24
click at [731, 303] on div "gpt-4o-mini" at bounding box center [723, 298] width 113 height 20
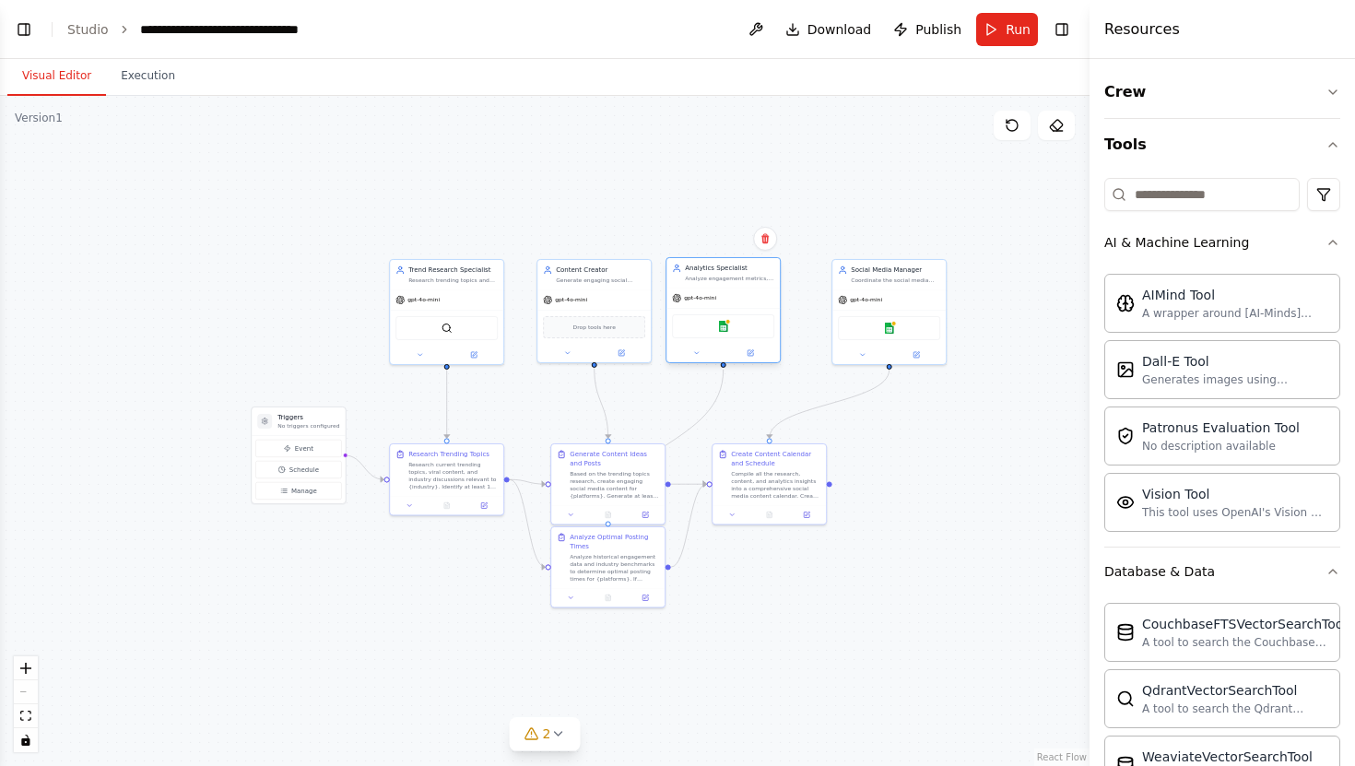
click at [731, 303] on div "gpt-4o-mini" at bounding box center [723, 298] width 113 height 20
click at [1152, 194] on input at bounding box center [1202, 194] width 195 height 33
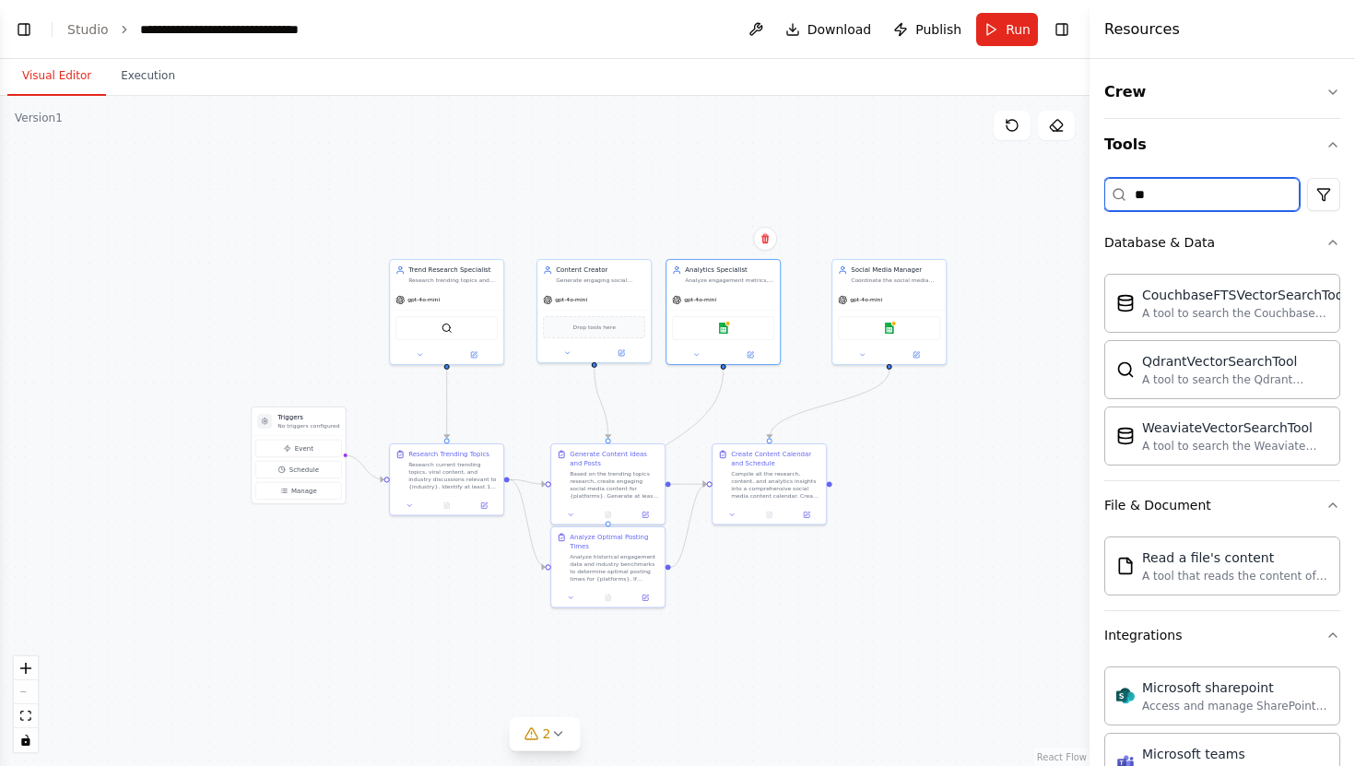
type input "*"
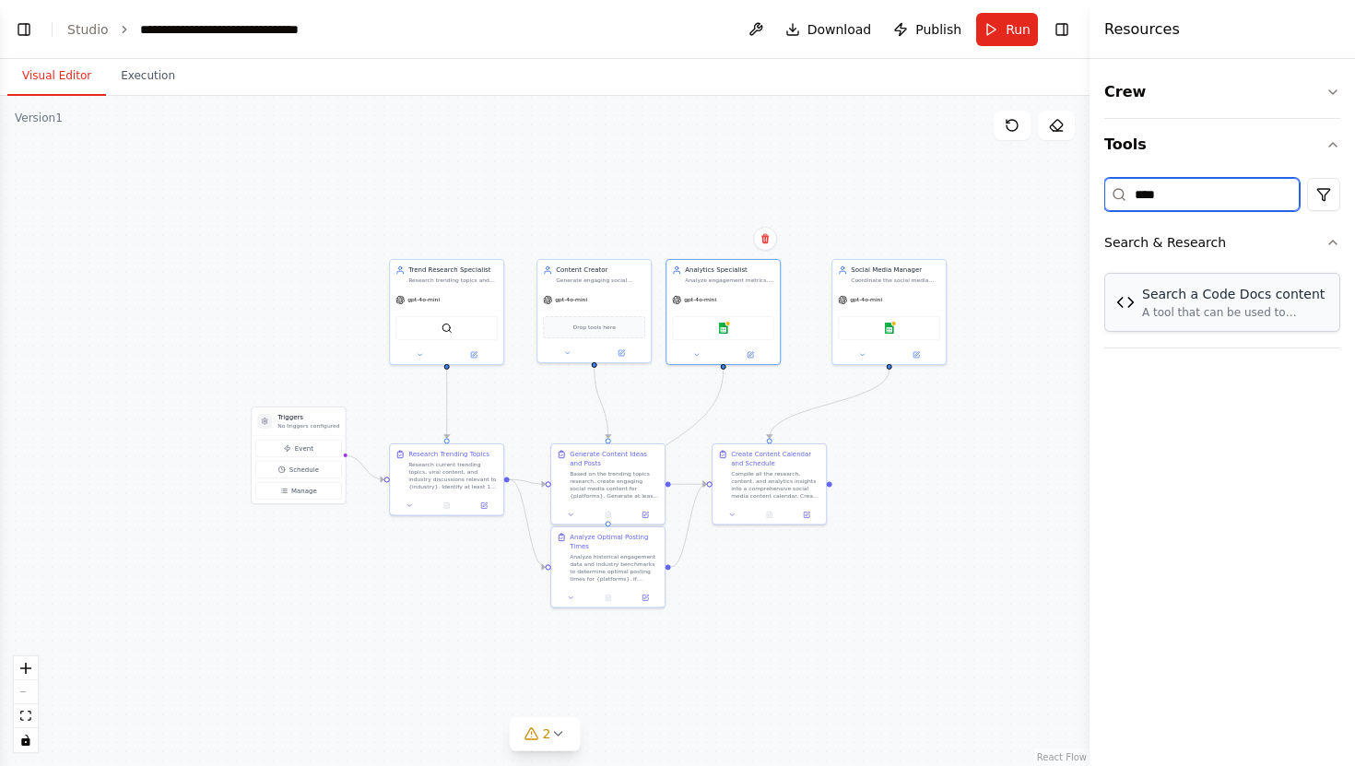
type input "****"
click at [1237, 318] on div "A tool that can be used to semantic search a query from a Code Docs content." at bounding box center [1235, 312] width 186 height 15
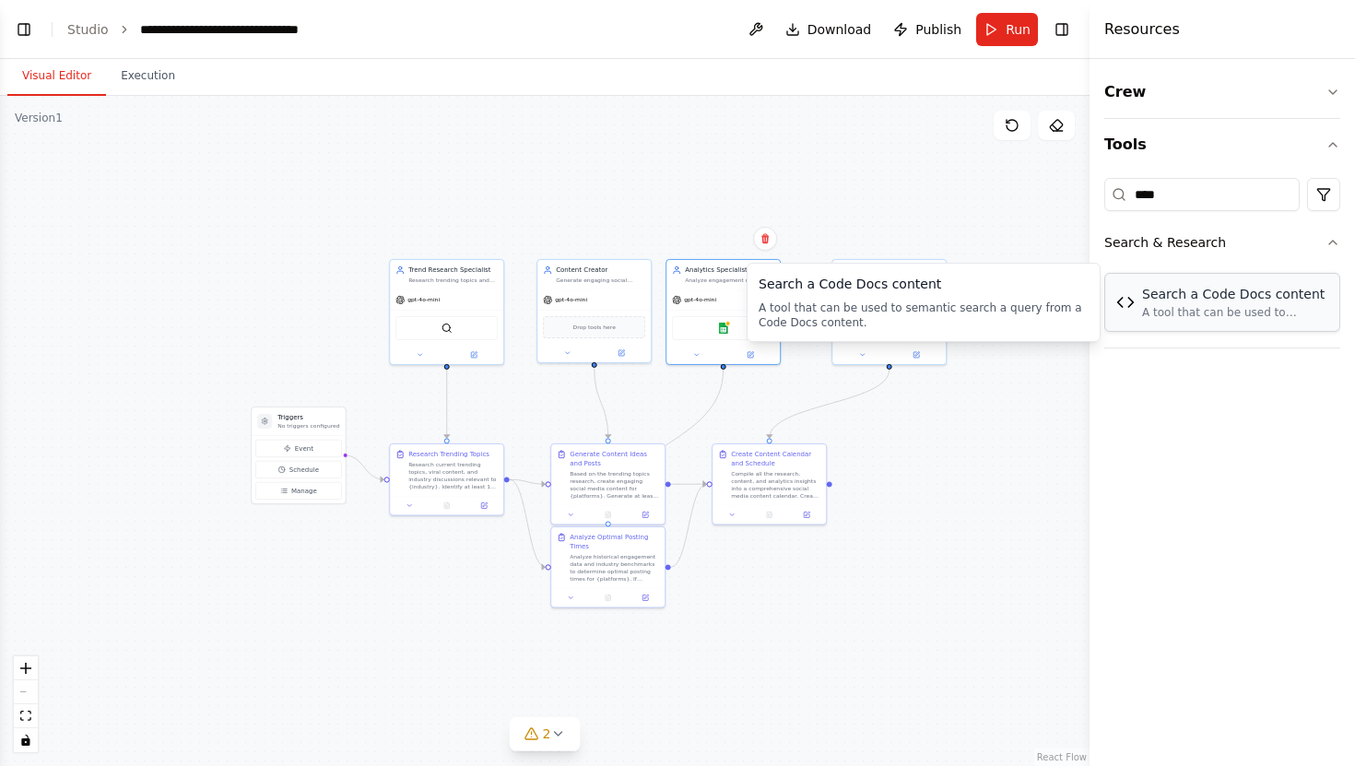
click at [1139, 302] on div "Search a Code Docs content A tool that can be used to semantic search a query f…" at bounding box center [1223, 302] width 212 height 35
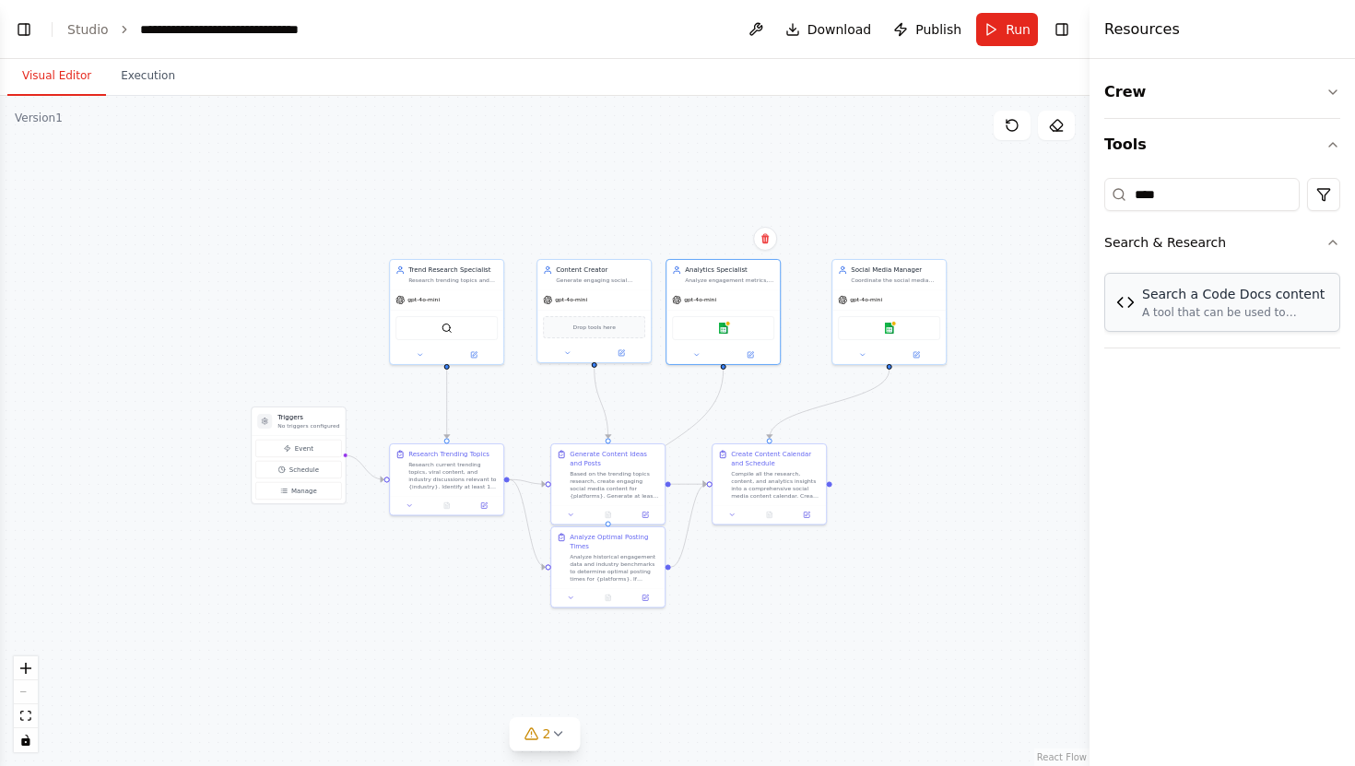
click at [1139, 302] on div "Search a Code Docs content A tool that can be used to semantic search a query f…" at bounding box center [1223, 302] width 212 height 35
click at [1161, 301] on div "Search a Code Docs content" at bounding box center [1235, 294] width 186 height 18
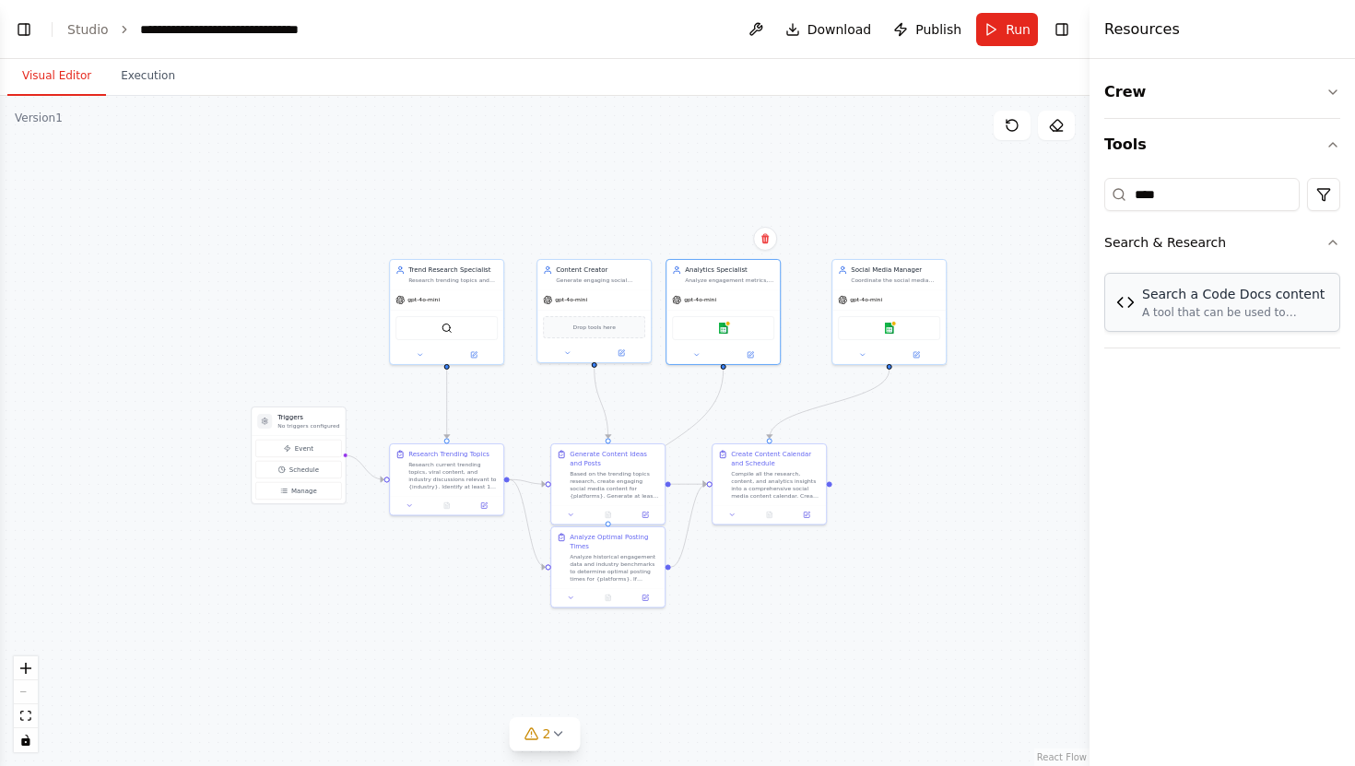
click at [1161, 301] on div "Search a Code Docs content" at bounding box center [1235, 294] width 186 height 18
click at [1153, 317] on div "A tool that can be used to semantic search a query from a Code Docs content." at bounding box center [1235, 312] width 186 height 15
drag, startPoint x: 1153, startPoint y: 317, endPoint x: 958, endPoint y: 413, distance: 217.7
click at [958, 413] on div "**********" at bounding box center [677, 383] width 1355 height 766
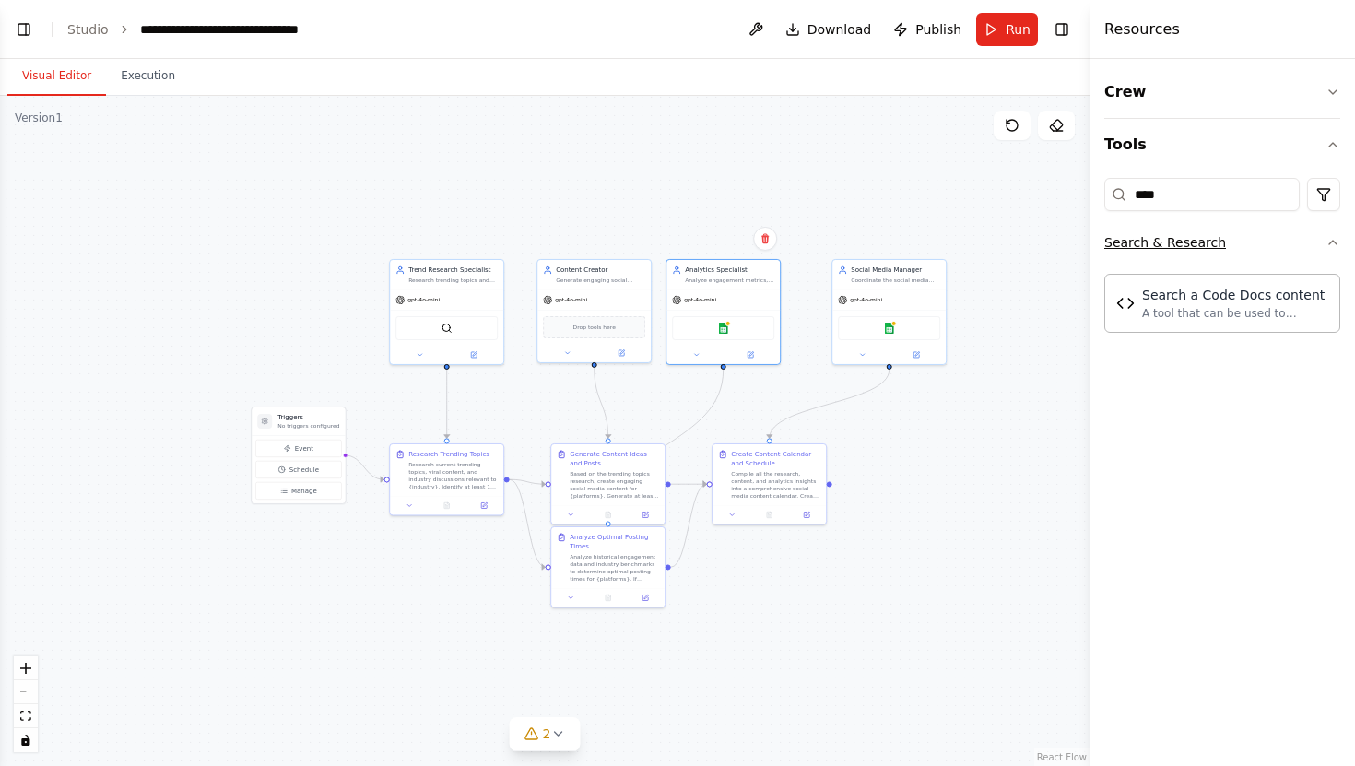
click at [1282, 251] on button "Search & Research" at bounding box center [1223, 243] width 236 height 48
click at [1282, 250] on button "Search & Research" at bounding box center [1223, 243] width 236 height 48
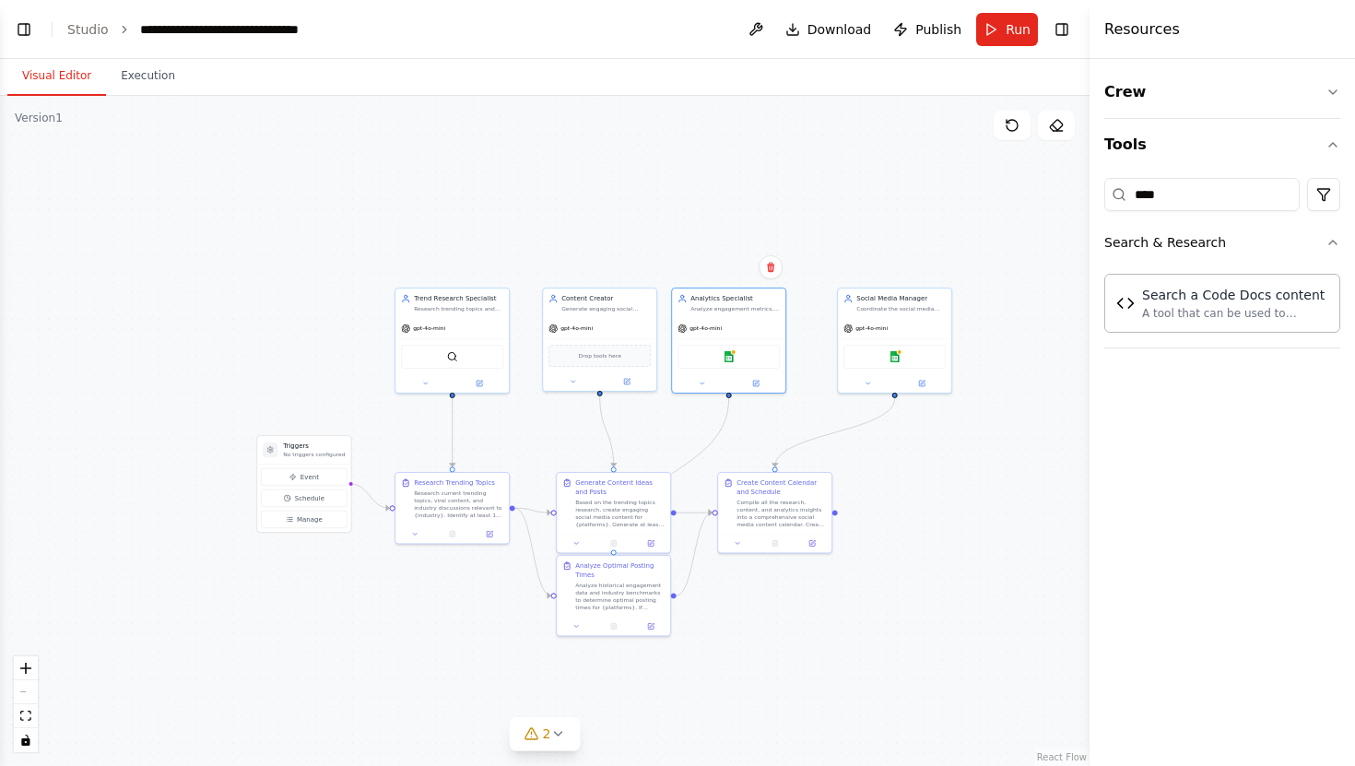
drag, startPoint x: 892, startPoint y: 382, endPoint x: 896, endPoint y: 408, distance: 26.2
click at [897, 408] on div ".deletable-edge-delete-btn { width: 20px; height: 20px; border: 0px solid #ffff…" at bounding box center [545, 431] width 1090 height 670
drag, startPoint x: 893, startPoint y: 397, endPoint x: 920, endPoint y: 490, distance: 96.9
click at [920, 490] on div ".deletable-edge-delete-btn { width: 20px; height: 20px; border: 0px solid #ffff…" at bounding box center [545, 431] width 1090 height 670
click at [842, 522] on div ".deletable-edge-delete-btn { width: 20px; height: 20px; border: 0px solid #ffff…" at bounding box center [545, 431] width 1090 height 670
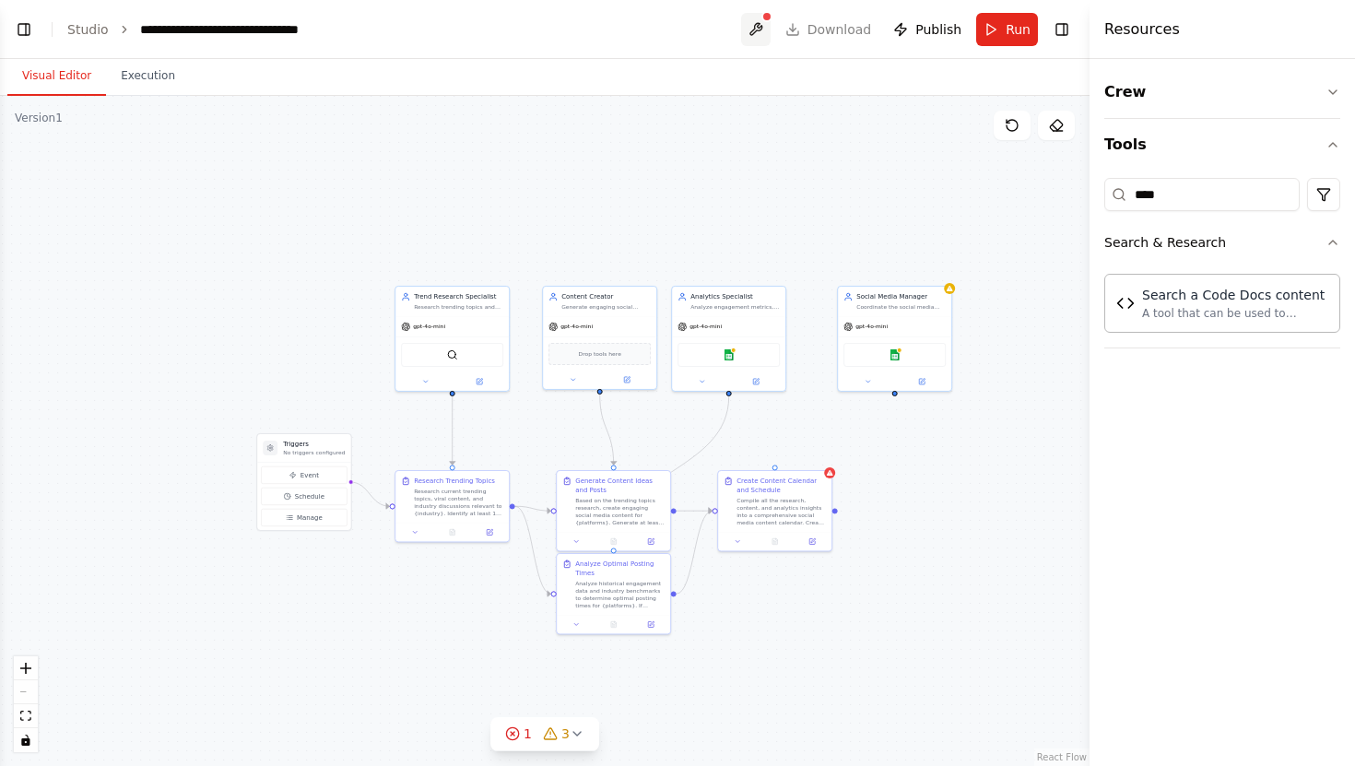
click at [770, 31] on button at bounding box center [756, 29] width 30 height 33
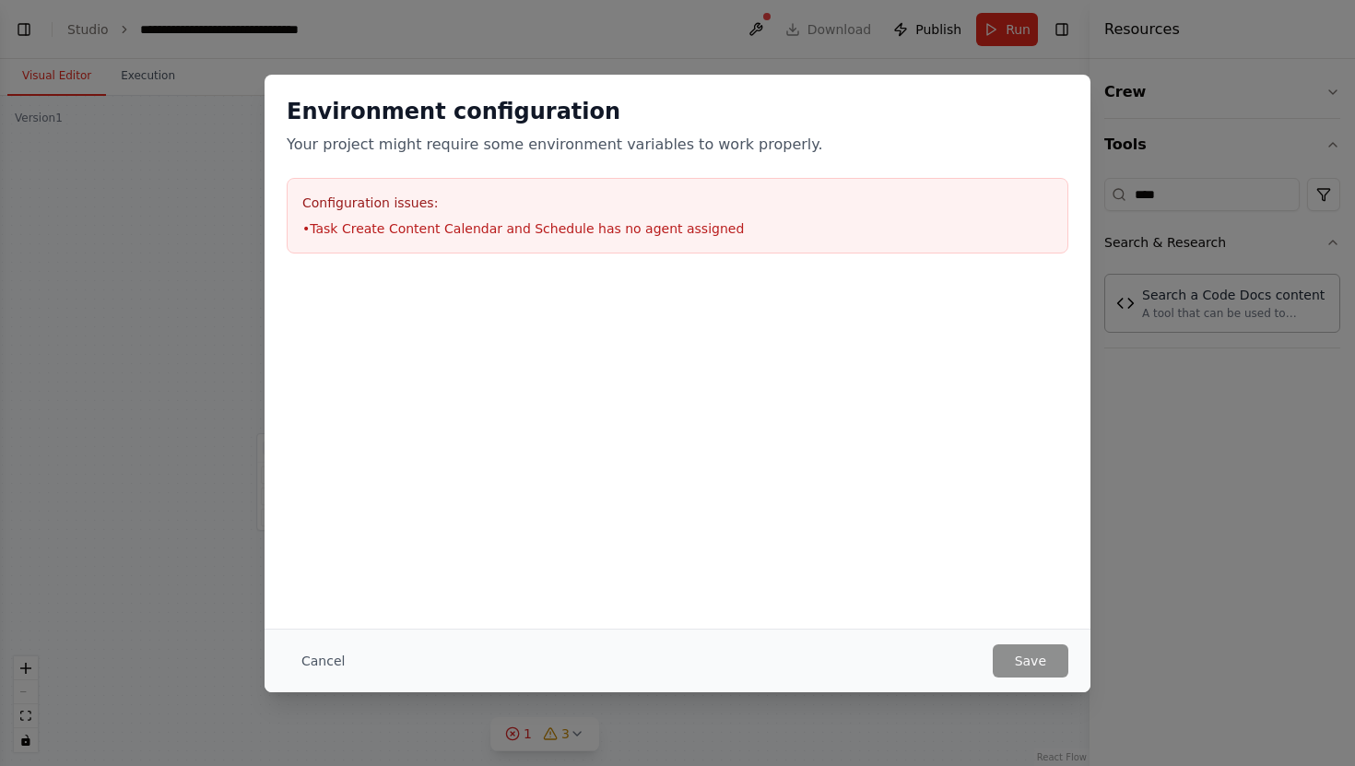
click at [467, 169] on div "Environment configuration Your project might require some environment variables…" at bounding box center [678, 175] width 826 height 201
click at [324, 686] on div "Cancel Save" at bounding box center [678, 661] width 826 height 64
click at [324, 667] on div "Cancel Save" at bounding box center [678, 661] width 826 height 64
click at [327, 666] on button "Cancel" at bounding box center [323, 660] width 73 height 33
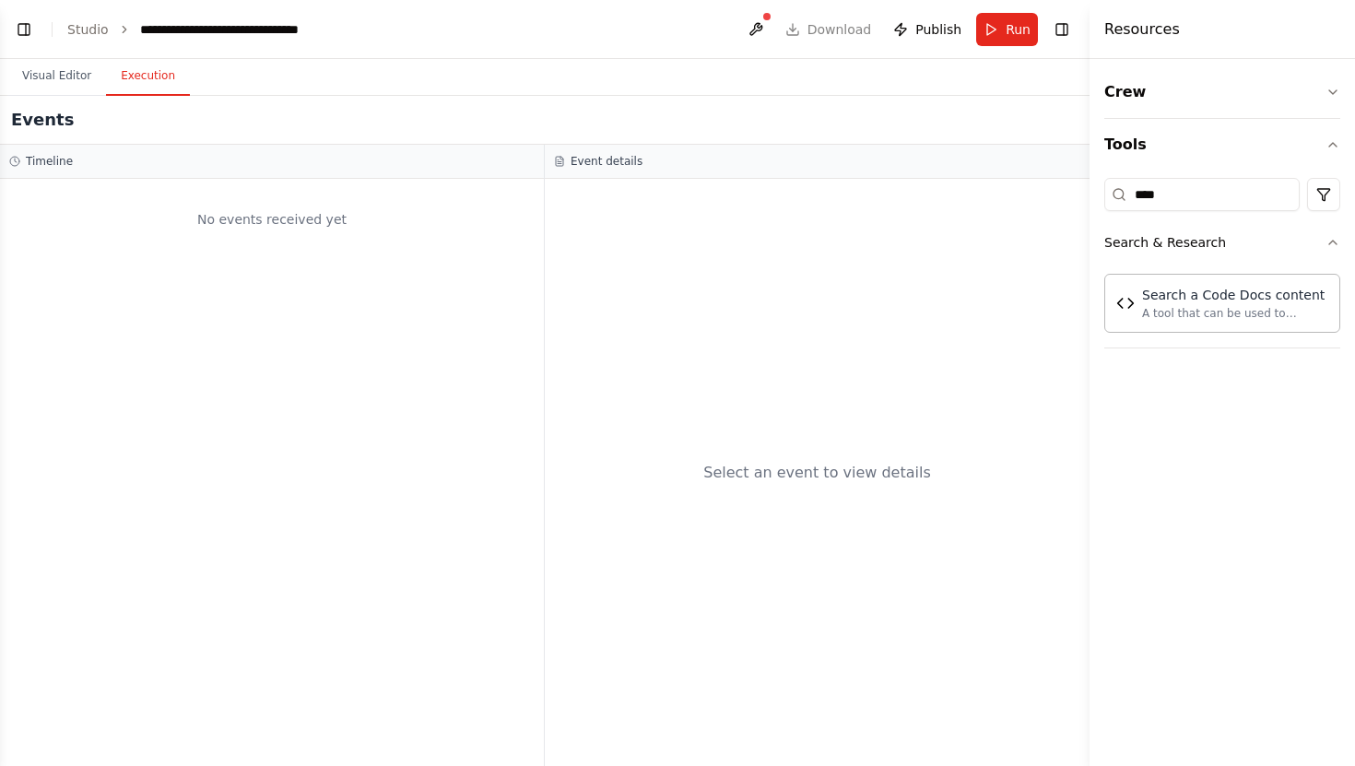
click at [127, 93] on button "Execution" at bounding box center [148, 76] width 84 height 39
click at [70, 85] on button "Visual Editor" at bounding box center [56, 76] width 99 height 39
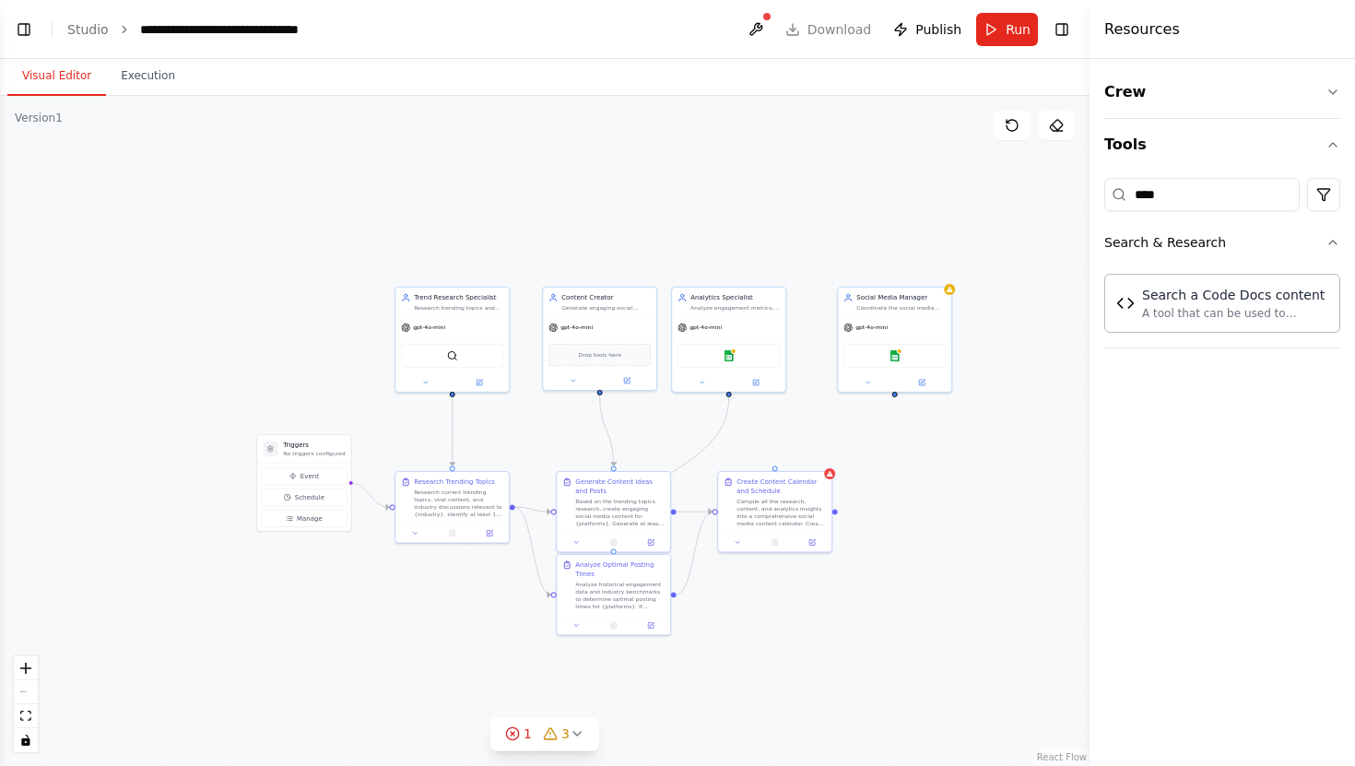
click at [303, 264] on div ".deletable-edge-delete-btn { width: 20px; height: 20px; border: 0px solid #ffff…" at bounding box center [545, 431] width 1090 height 670
click at [22, 675] on button "zoom in" at bounding box center [26, 668] width 24 height 24
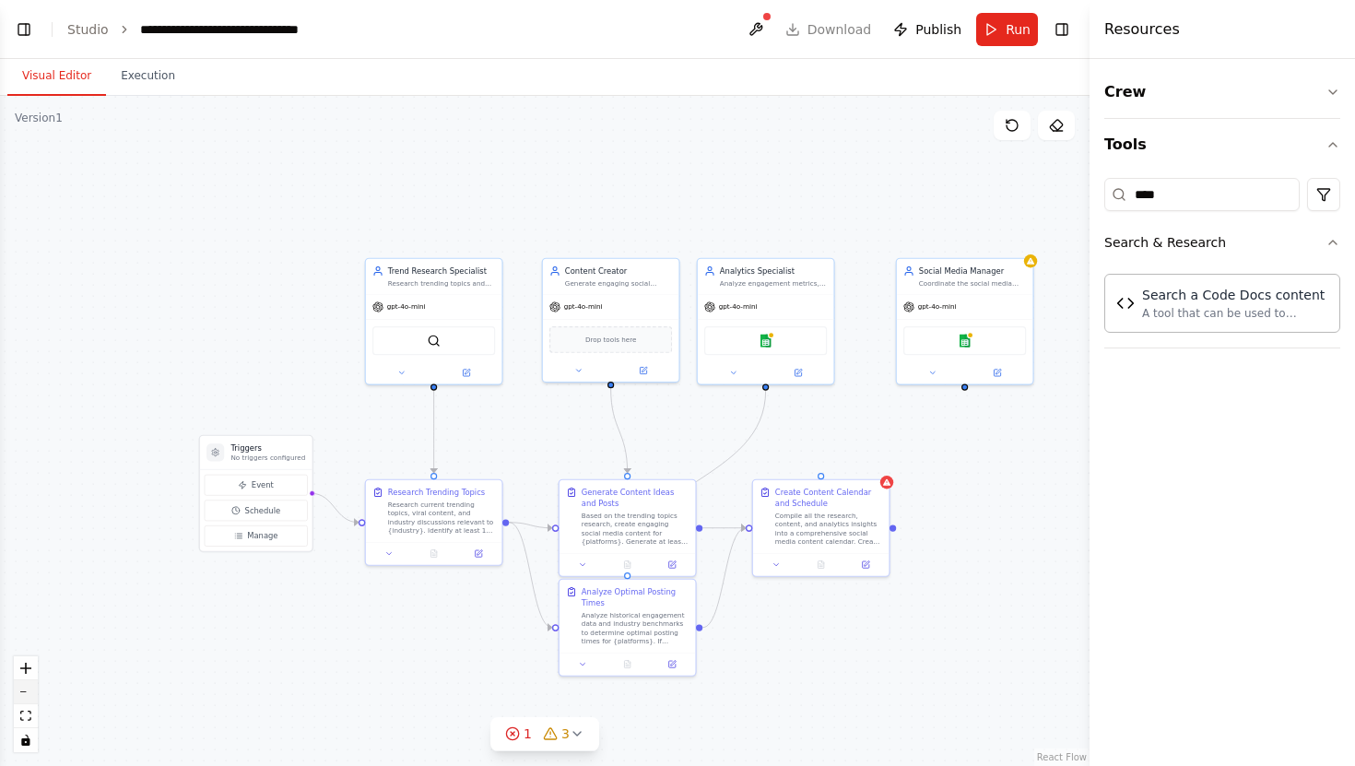
click at [30, 684] on button "zoom out" at bounding box center [26, 692] width 24 height 24
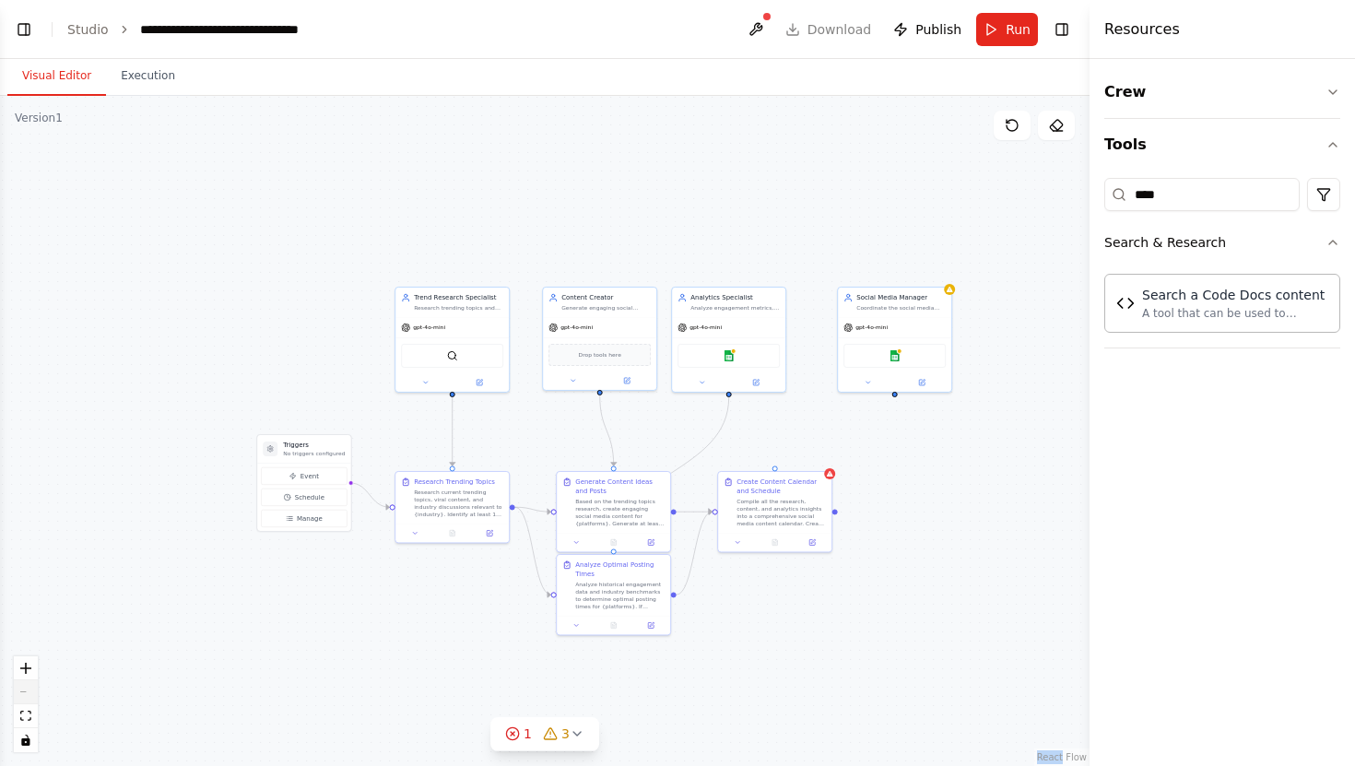
click at [30, 684] on div "React Flow controls" at bounding box center [26, 704] width 24 height 96
